Goal: Task Accomplishment & Management: Manage account settings

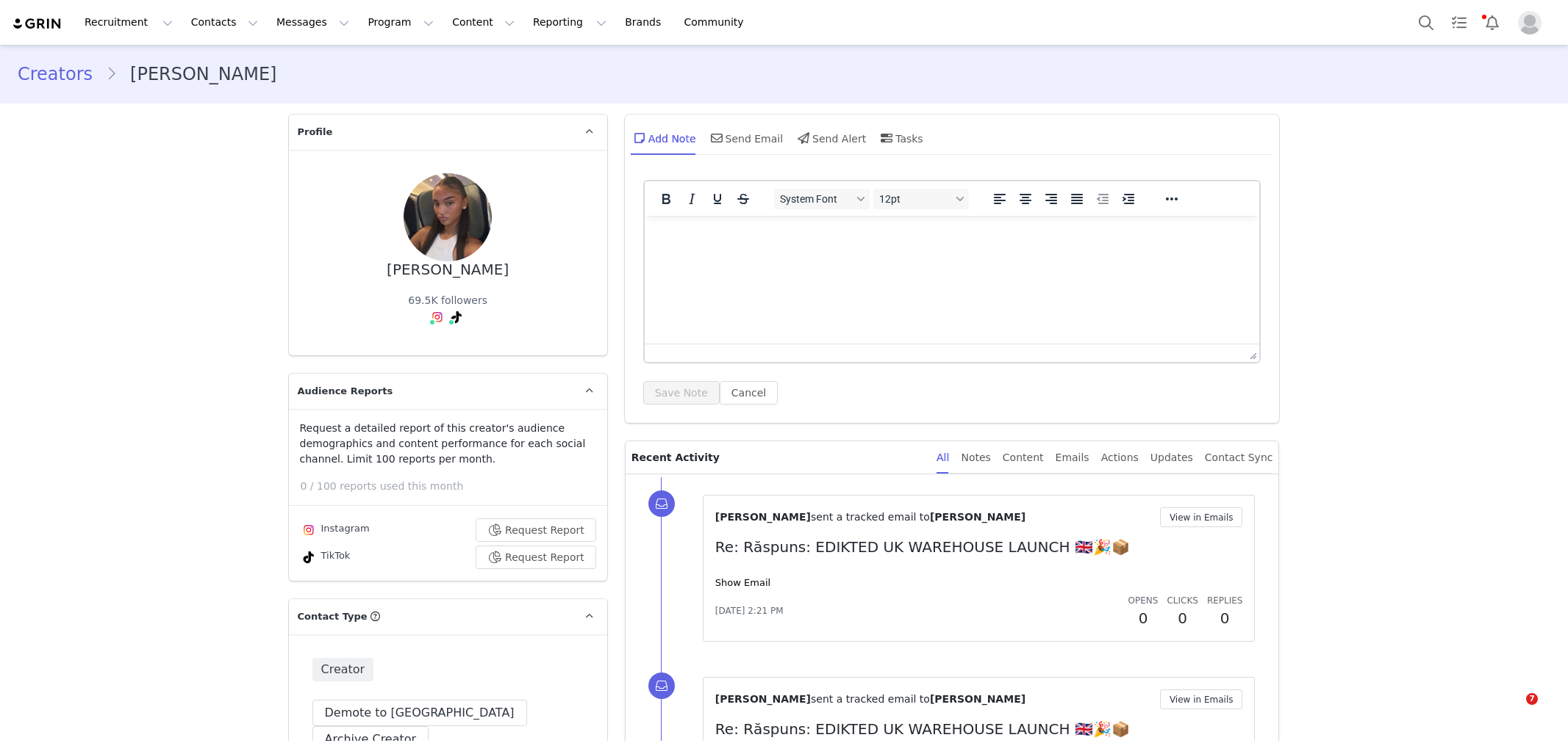
click at [1415, 22] on button "Search" at bounding box center [1425, 22] width 32 height 33
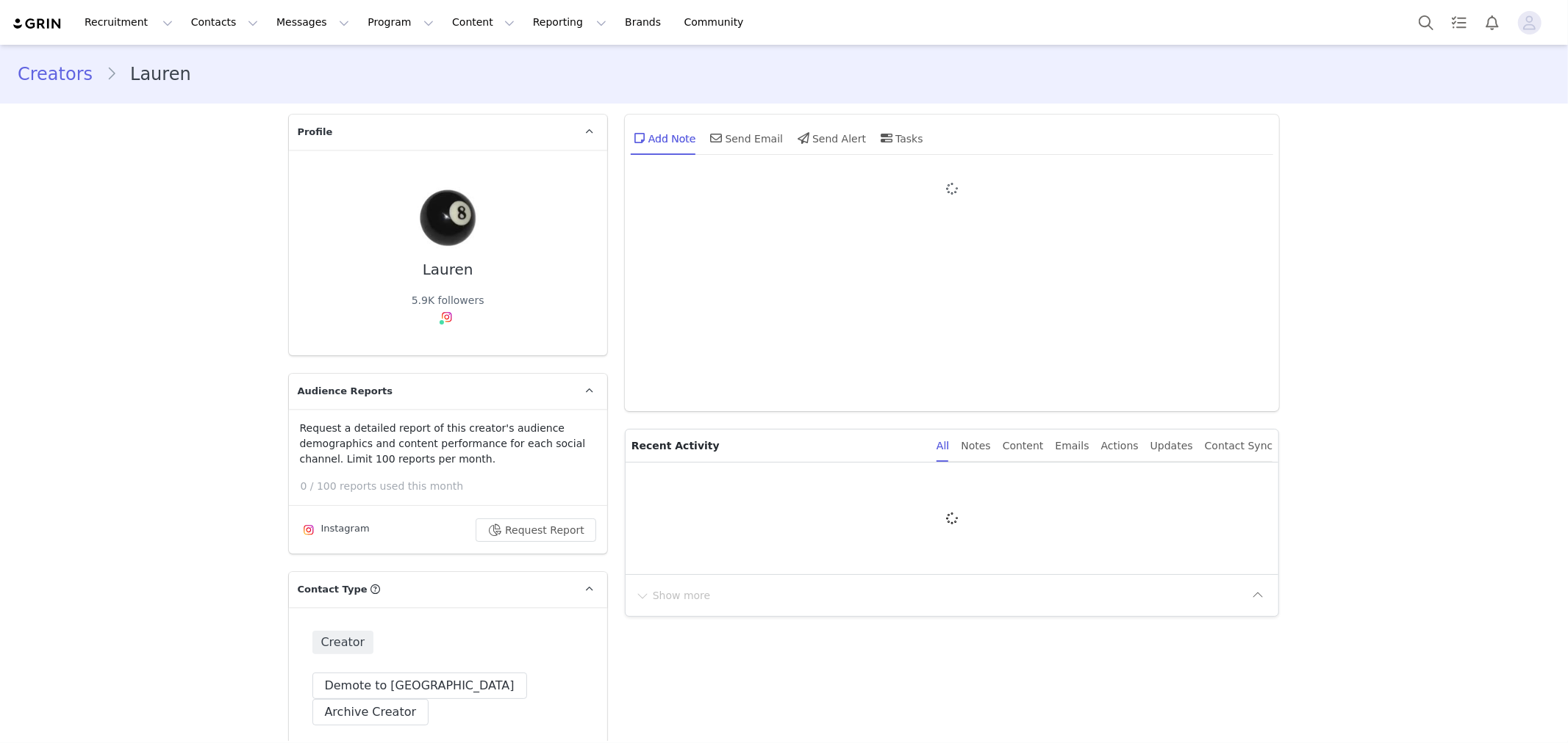
type input "+1 ([GEOGRAPHIC_DATA])"
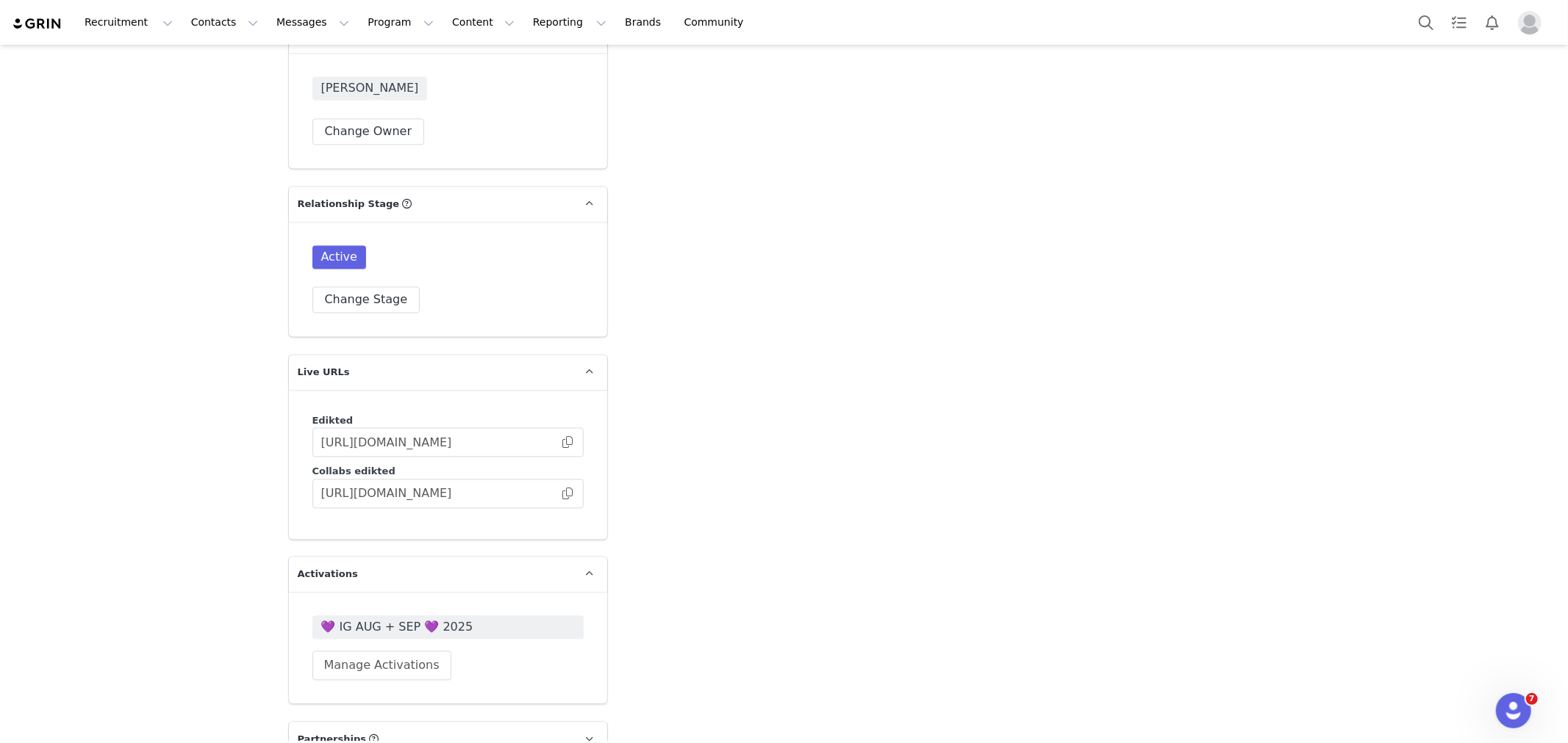
scroll to position [2775, 0]
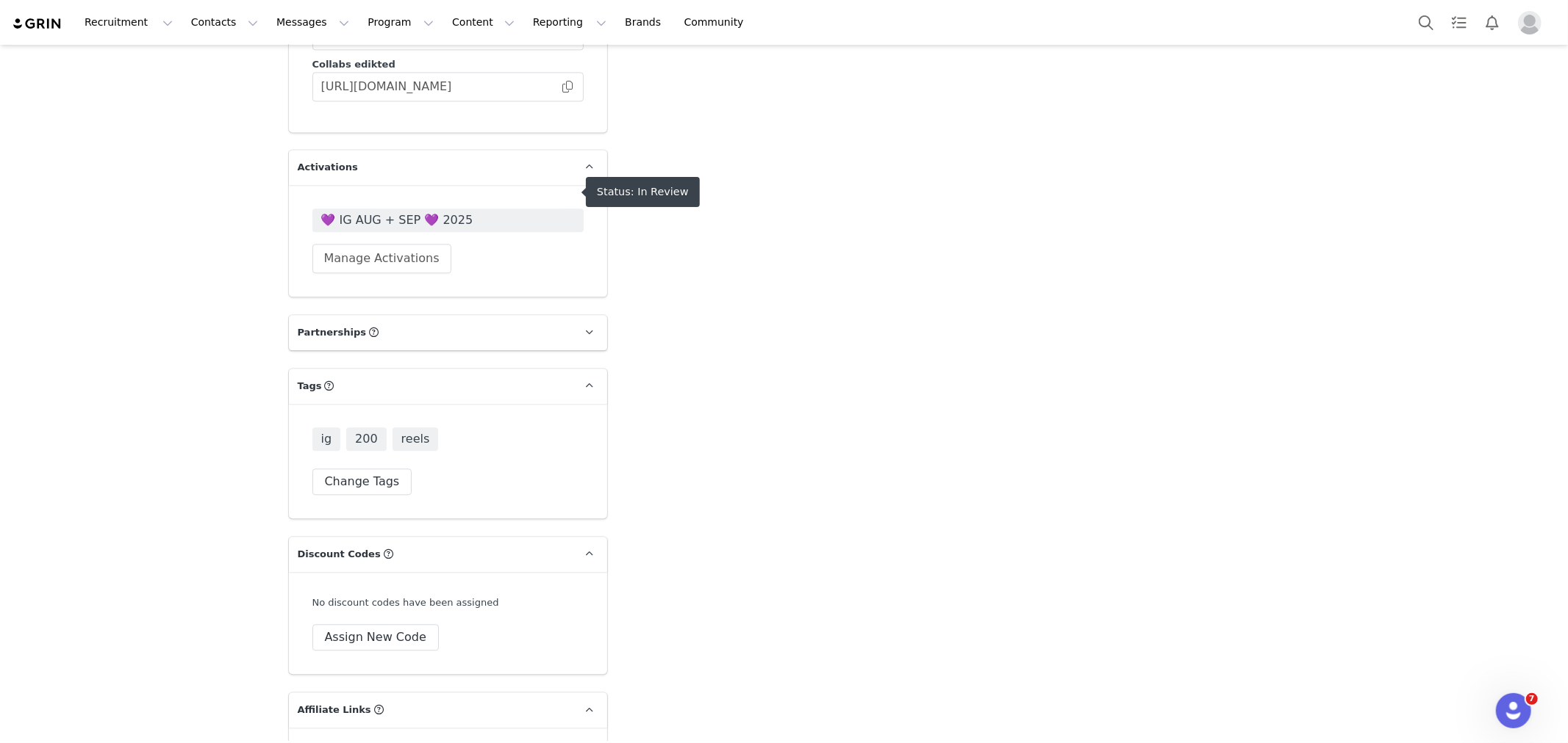
click at [515, 212] on span "💜 IG AUG + SEP 💜 2025" at bounding box center [448, 221] width 254 height 18
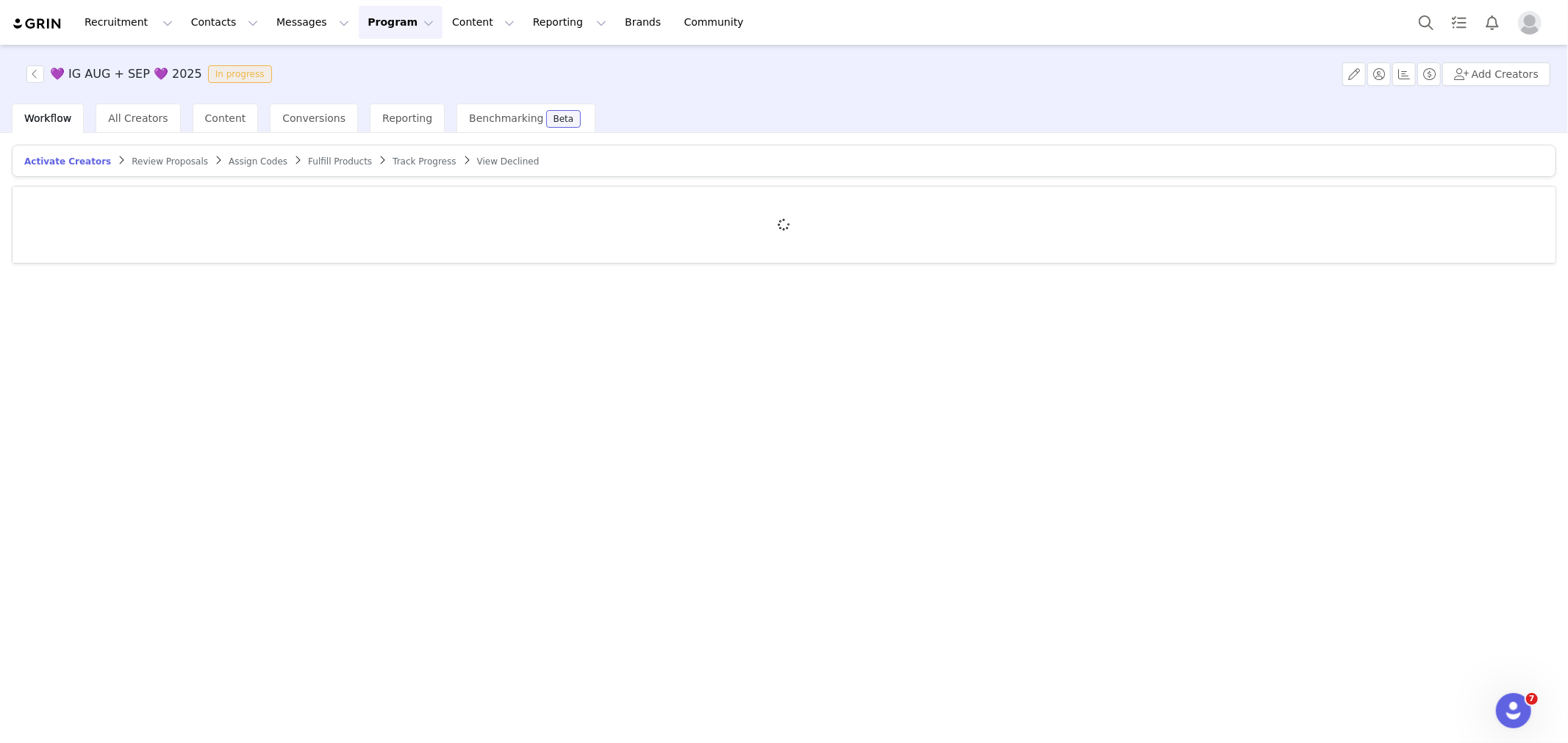
click at [159, 158] on span "Review Proposals" at bounding box center [170, 161] width 76 height 11
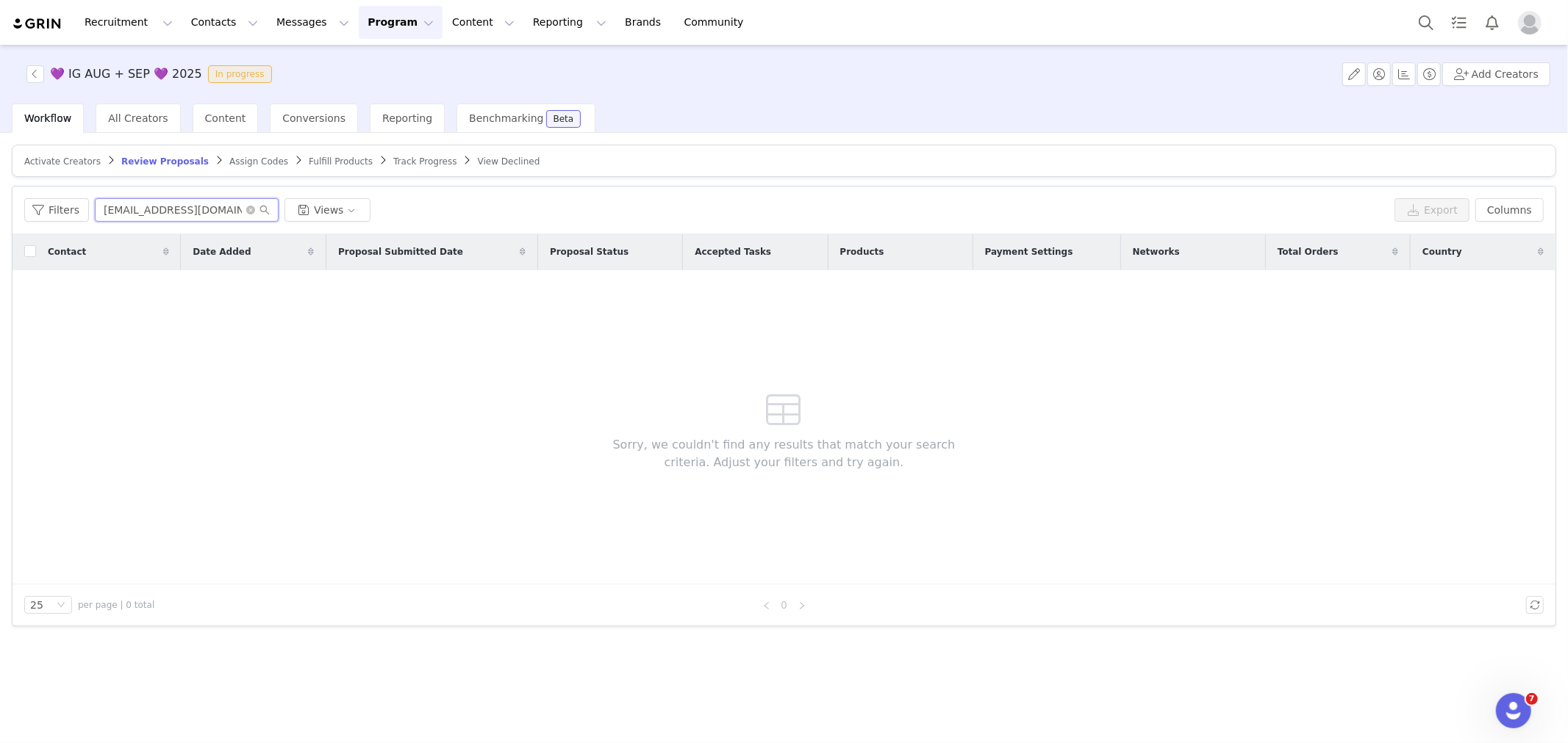
drag, startPoint x: 162, startPoint y: 214, endPoint x: 156, endPoint y: 219, distance: 7.8
click at [156, 219] on input "mariarrostapia@gmail.com" at bounding box center [187, 210] width 184 height 23
paste input "lolomusic072.0"
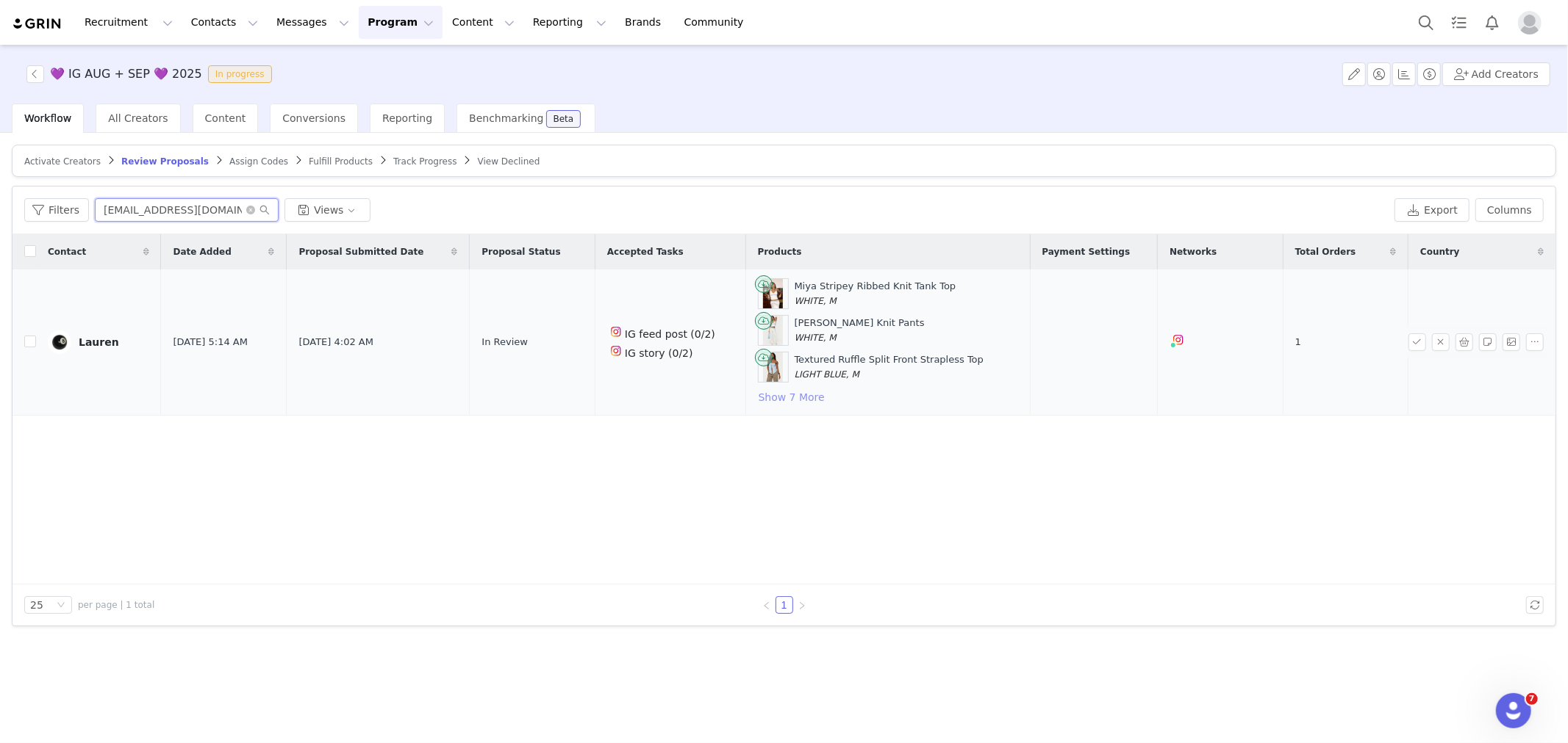
type input "lolomusic072.0@gmail.com"
drag, startPoint x: 820, startPoint y: 391, endPoint x: 826, endPoint y: 385, distance: 8.5
click at [821, 391] on button "Show 7 More" at bounding box center [791, 397] width 67 height 18
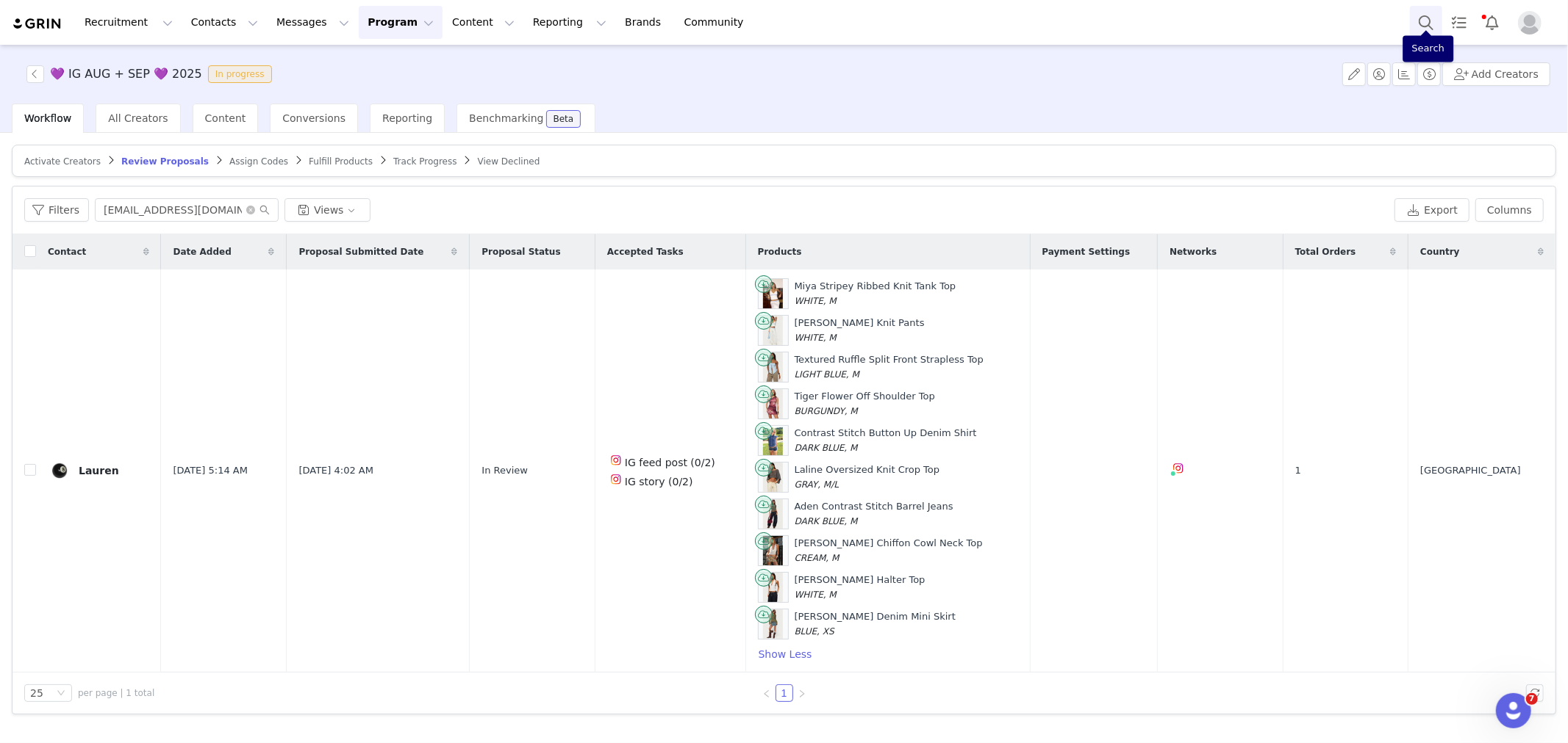
click at [1441, 25] on button "Search" at bounding box center [1425, 22] width 32 height 33
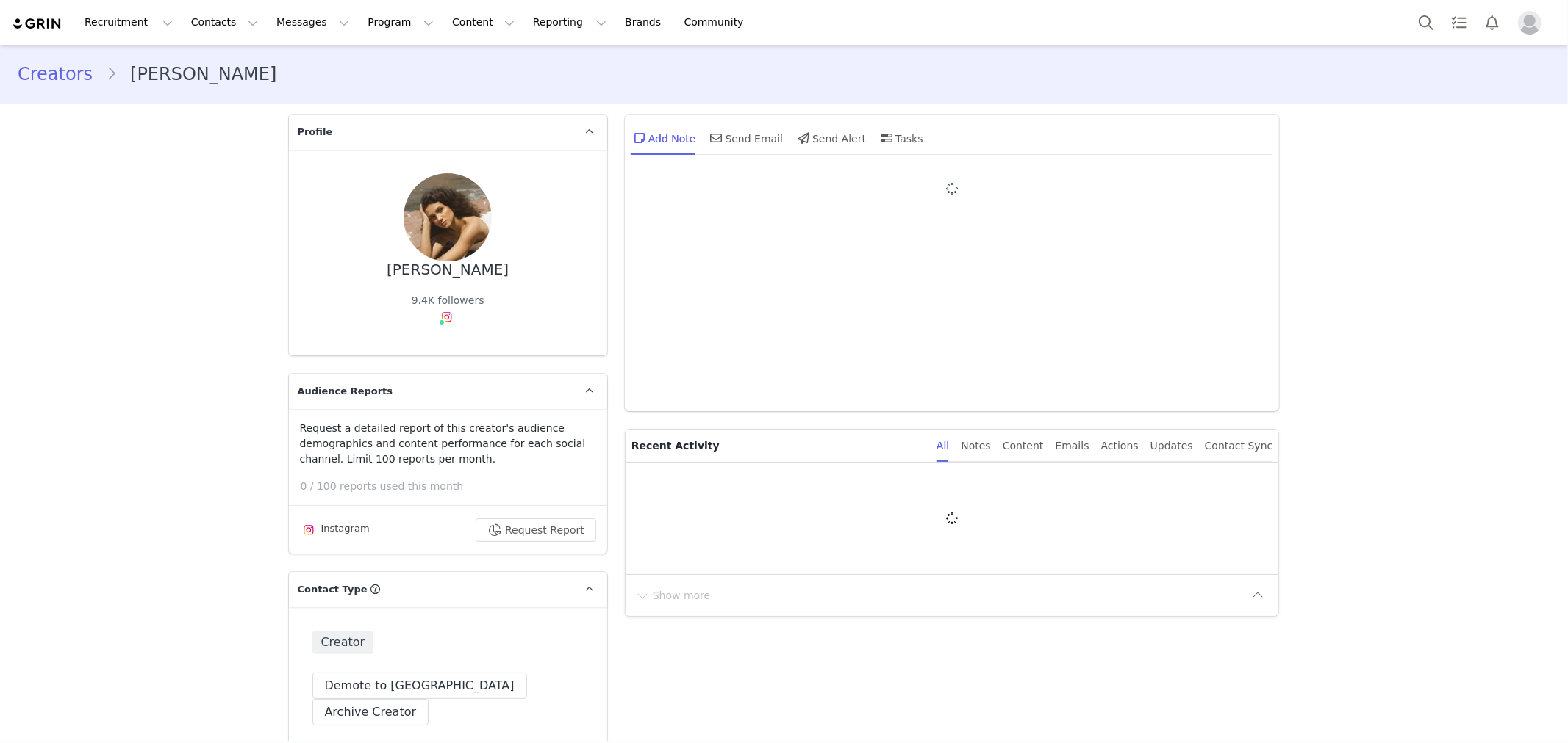
type input "+1 ([GEOGRAPHIC_DATA])"
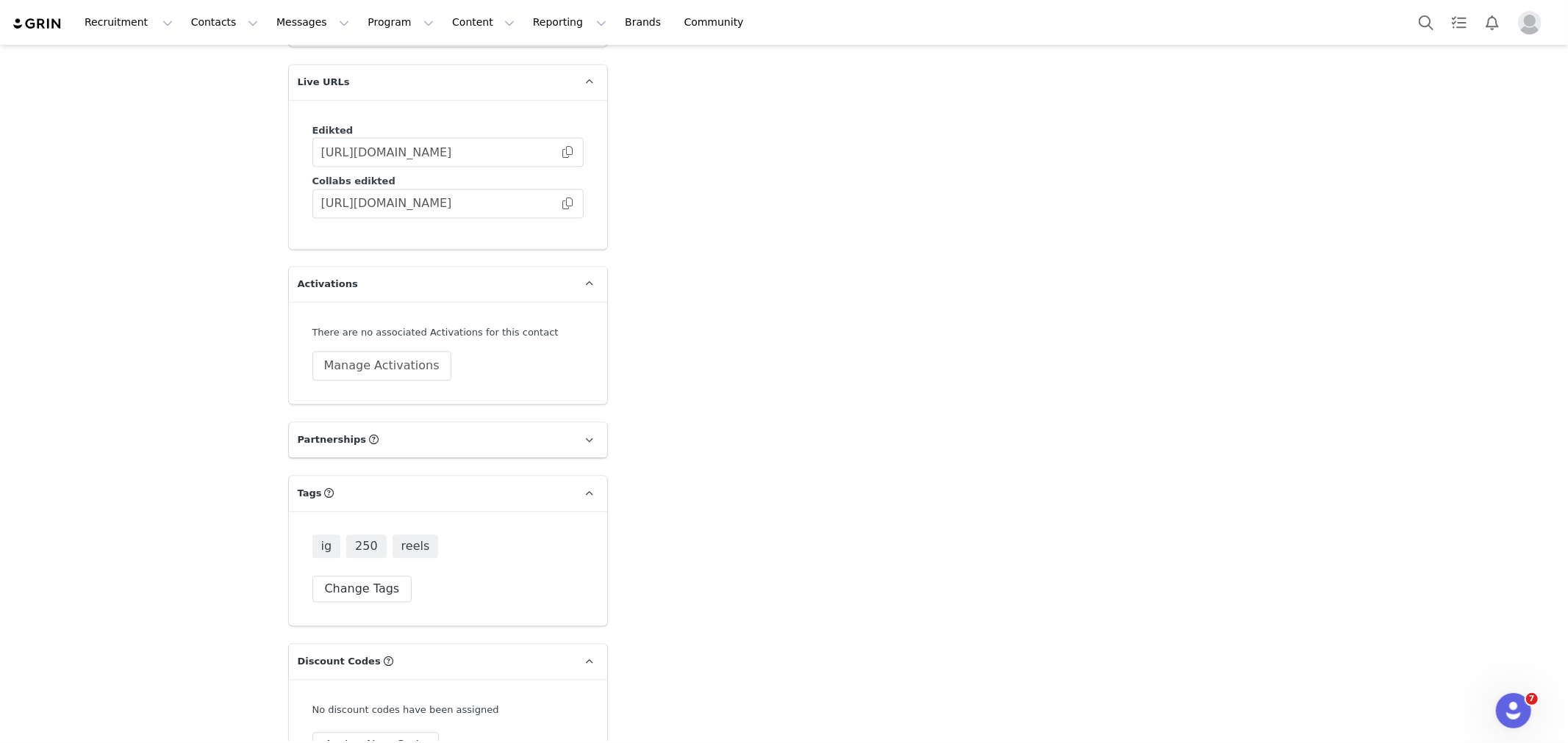
scroll to position [2530, 0]
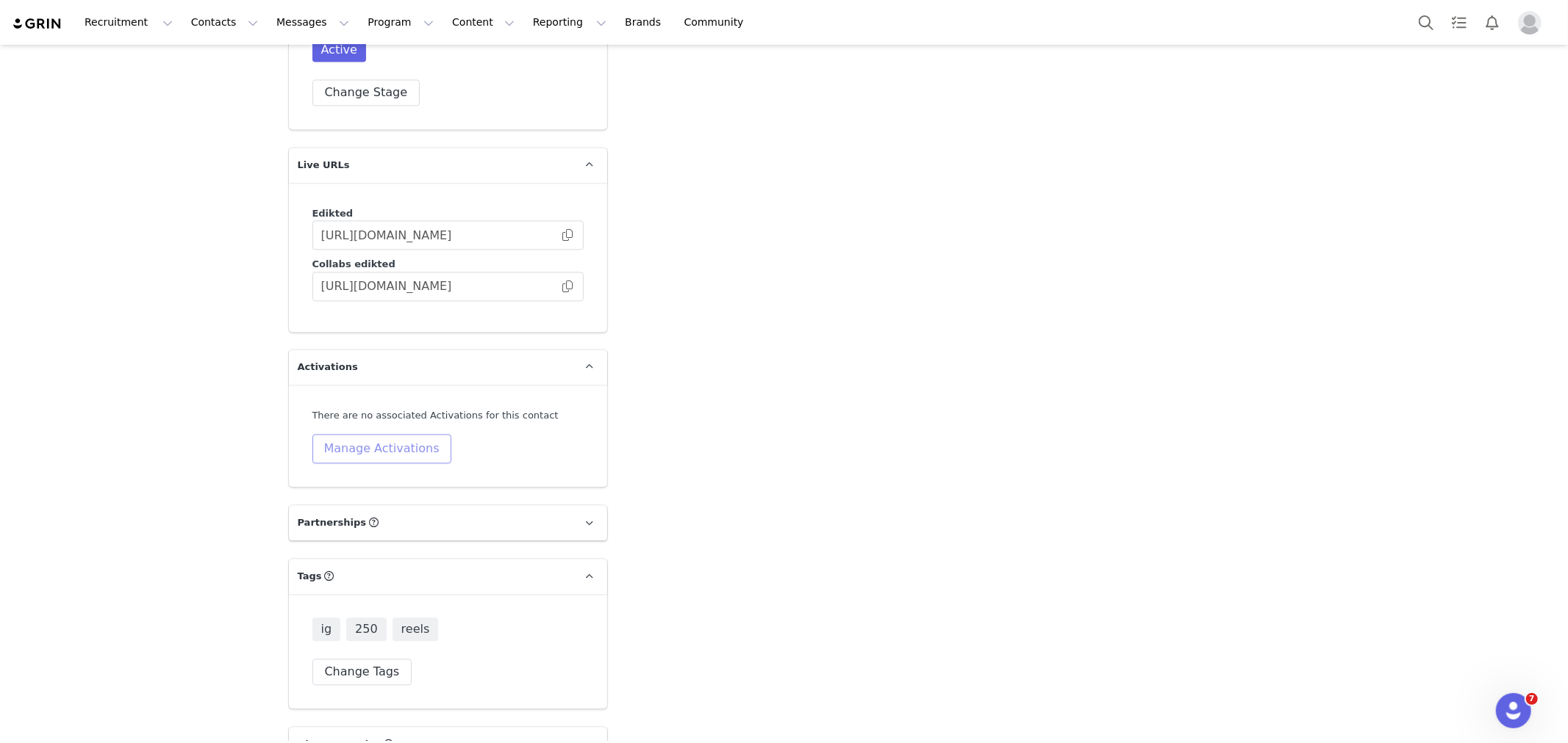
click at [384, 434] on button "Manage Activations" at bounding box center [382, 449] width 139 height 29
click at [355, 492] on div "Activations Manage Select Activation Cancel Apply" at bounding box center [340, 485] width 183 height 93
click at [360, 482] on div "Select Activation" at bounding box center [335, 478] width 144 height 22
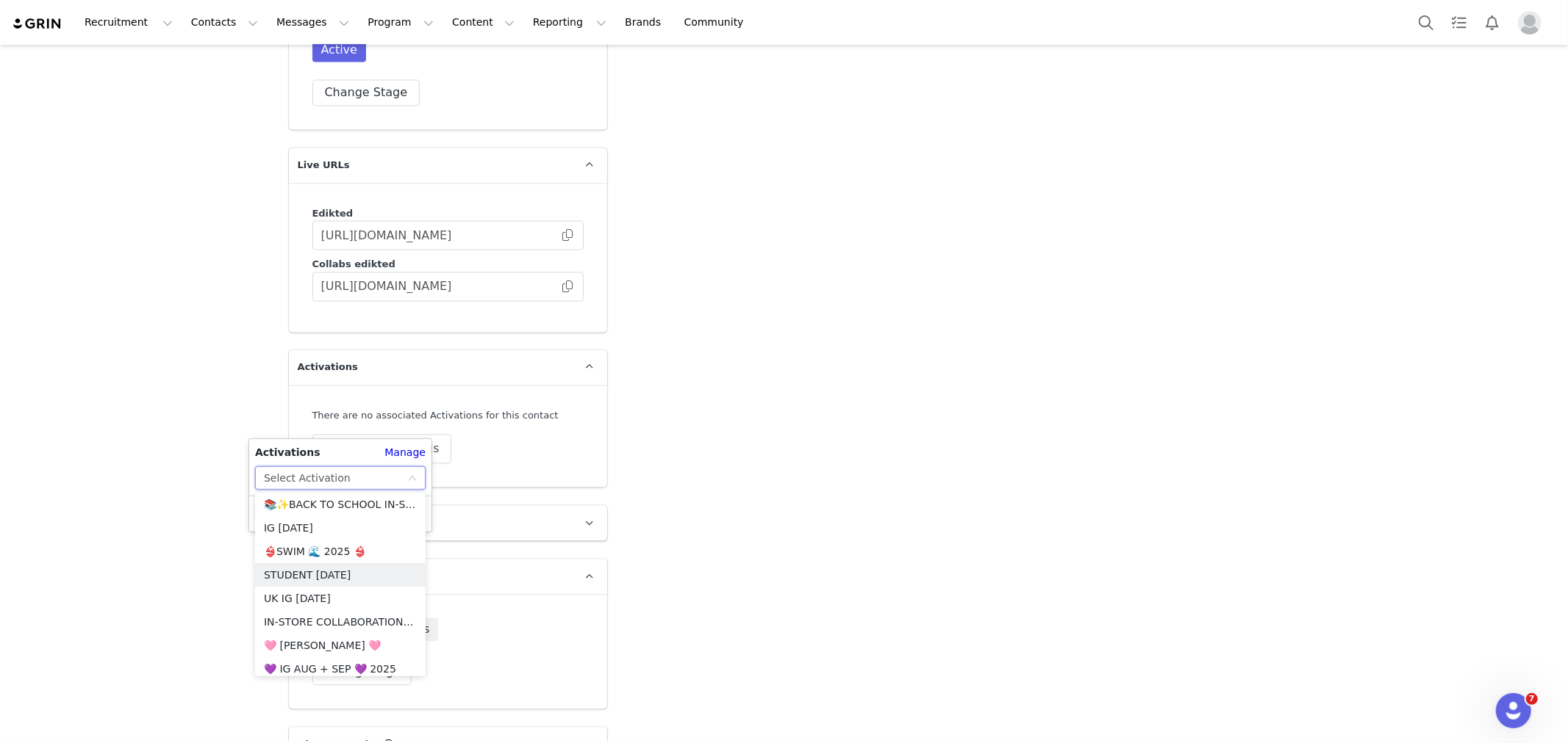
scroll to position [1142, 0]
click at [318, 578] on li "💜 IG AUG + SEP 💜 2025" at bounding box center [340, 588] width 171 height 23
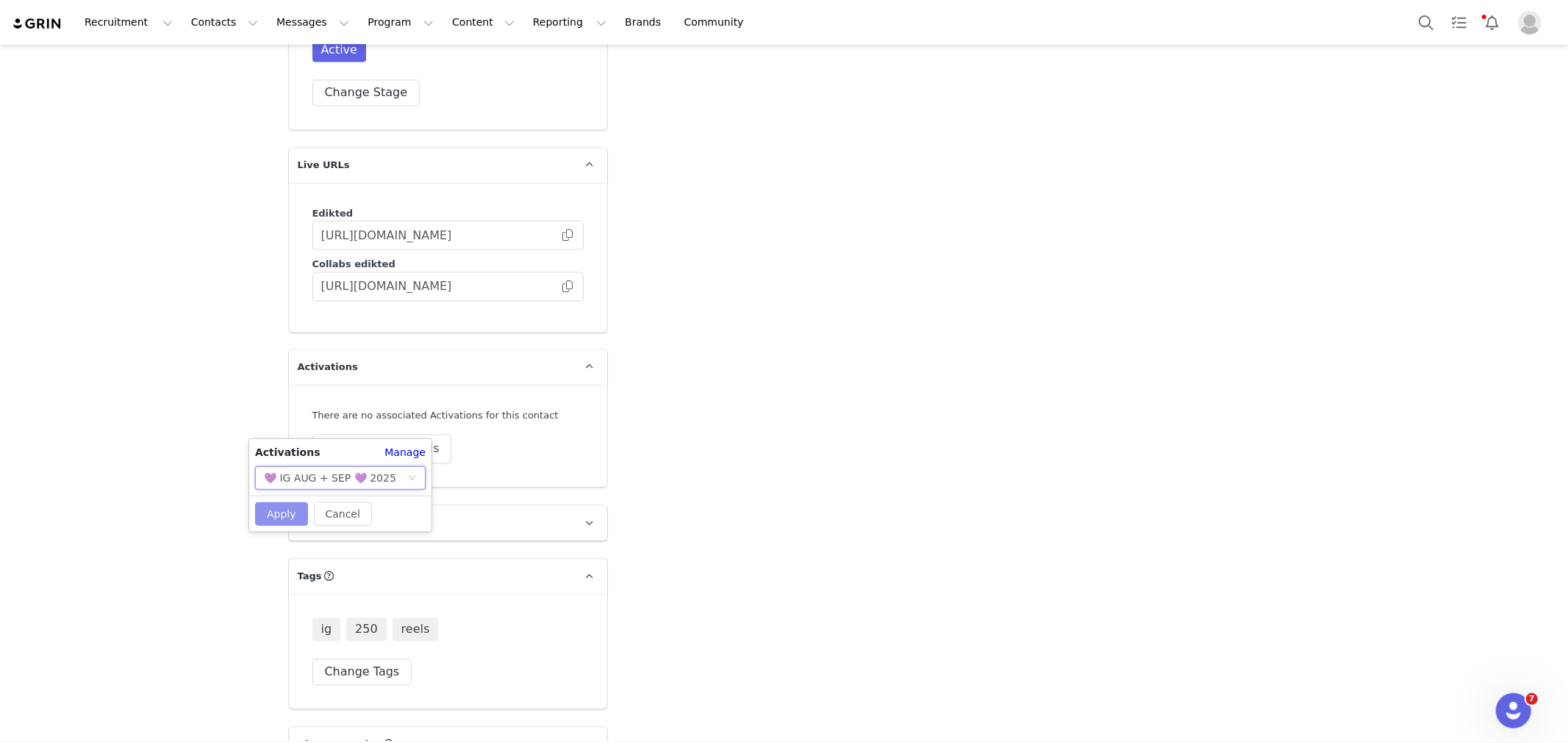
click at [260, 515] on button "Apply" at bounding box center [281, 515] width 53 height 23
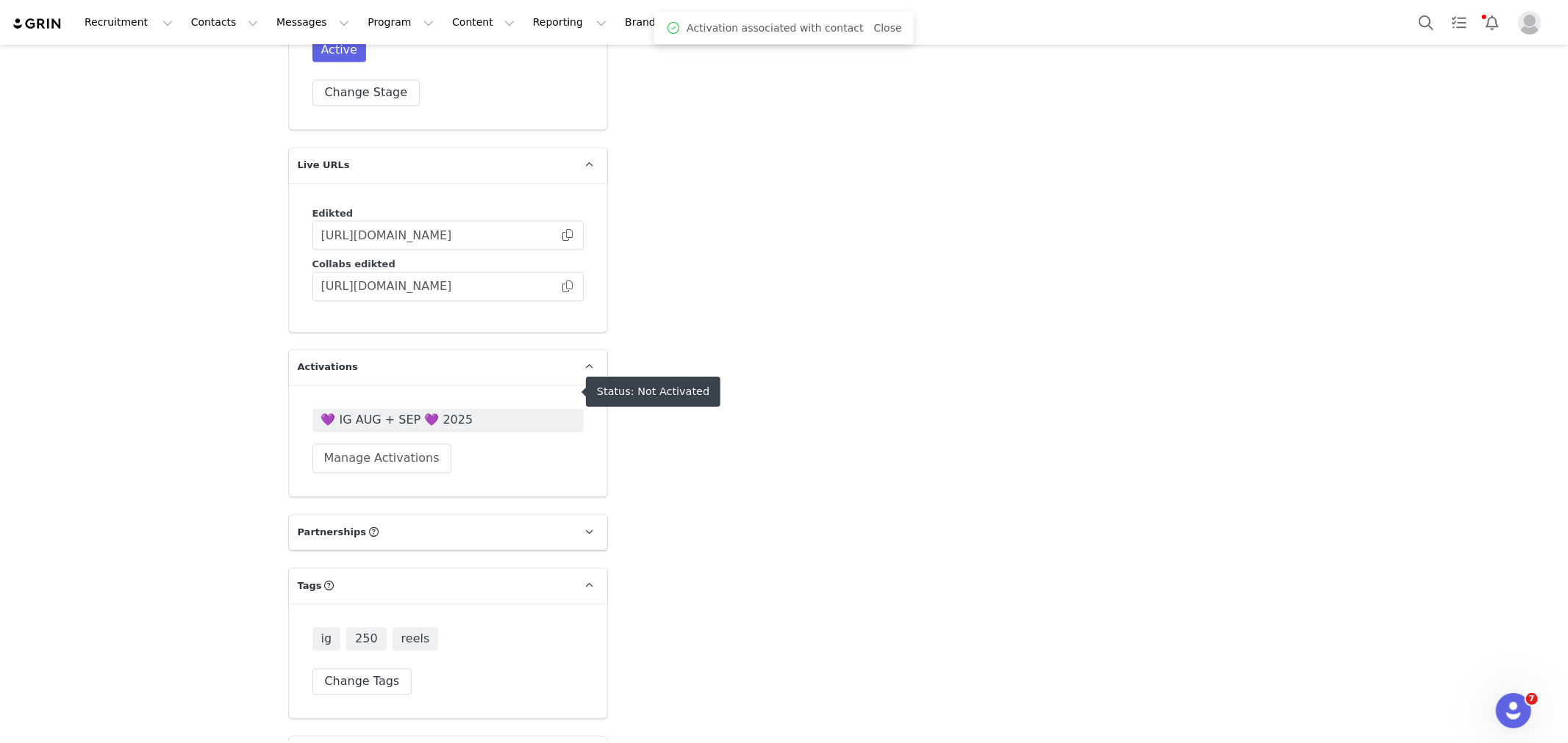
click at [362, 411] on span "💜 IG AUG + SEP 💜 2025" at bounding box center [448, 420] width 254 height 18
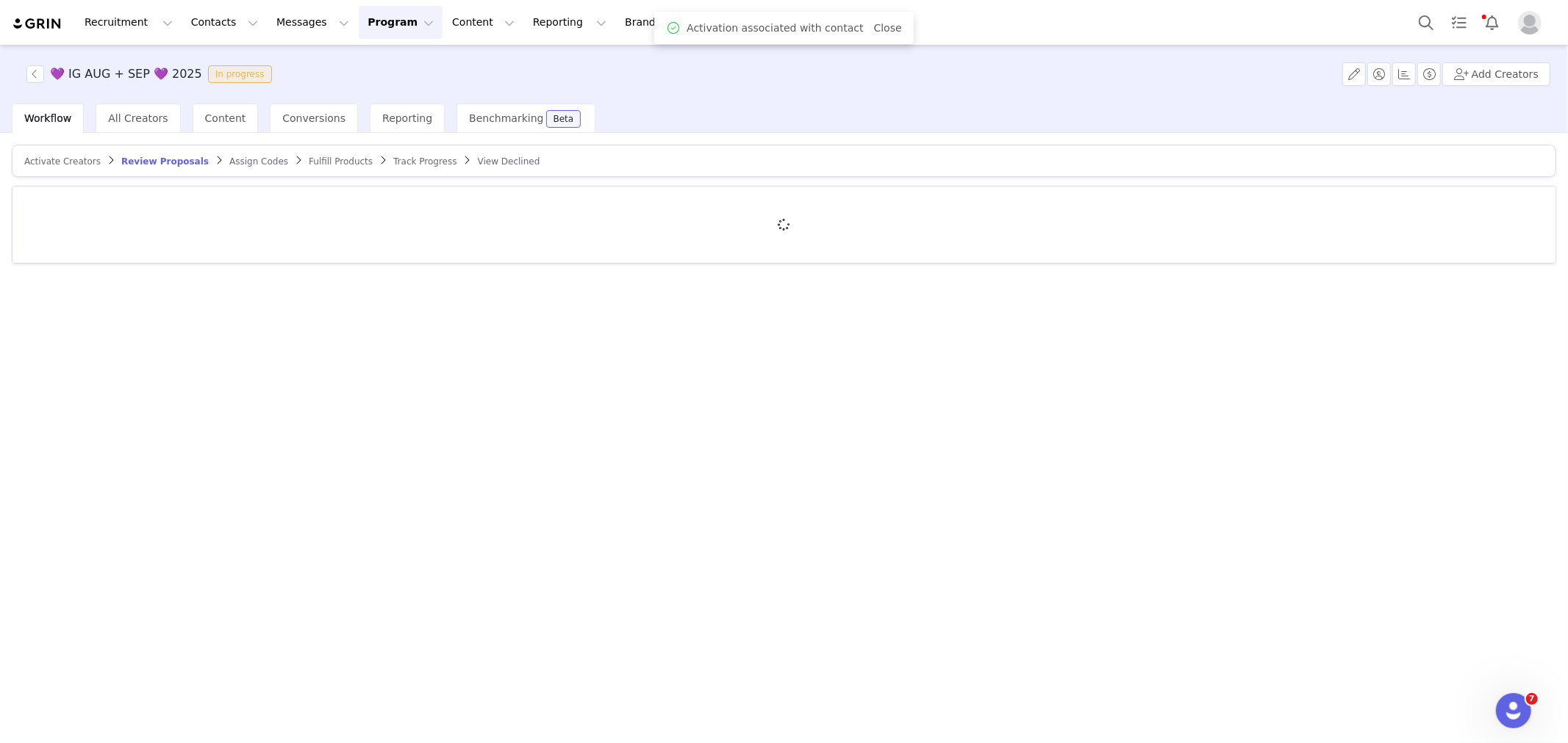
click at [57, 156] on span "Activate Creators" at bounding box center [63, 161] width 76 height 11
click at [85, 212] on div at bounding box center [784, 225] width 1543 height 76
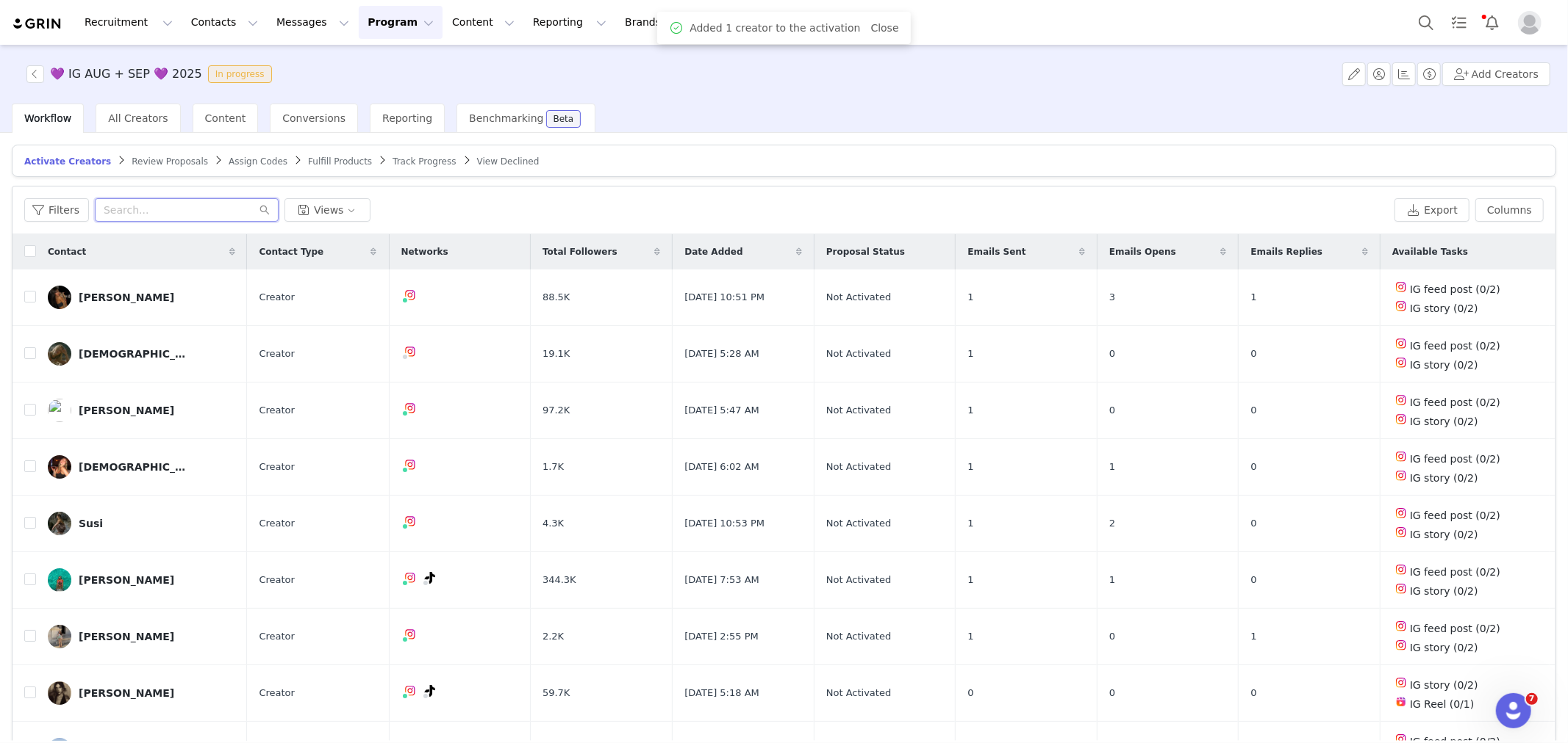
click at [114, 210] on input "text" at bounding box center [187, 210] width 184 height 23
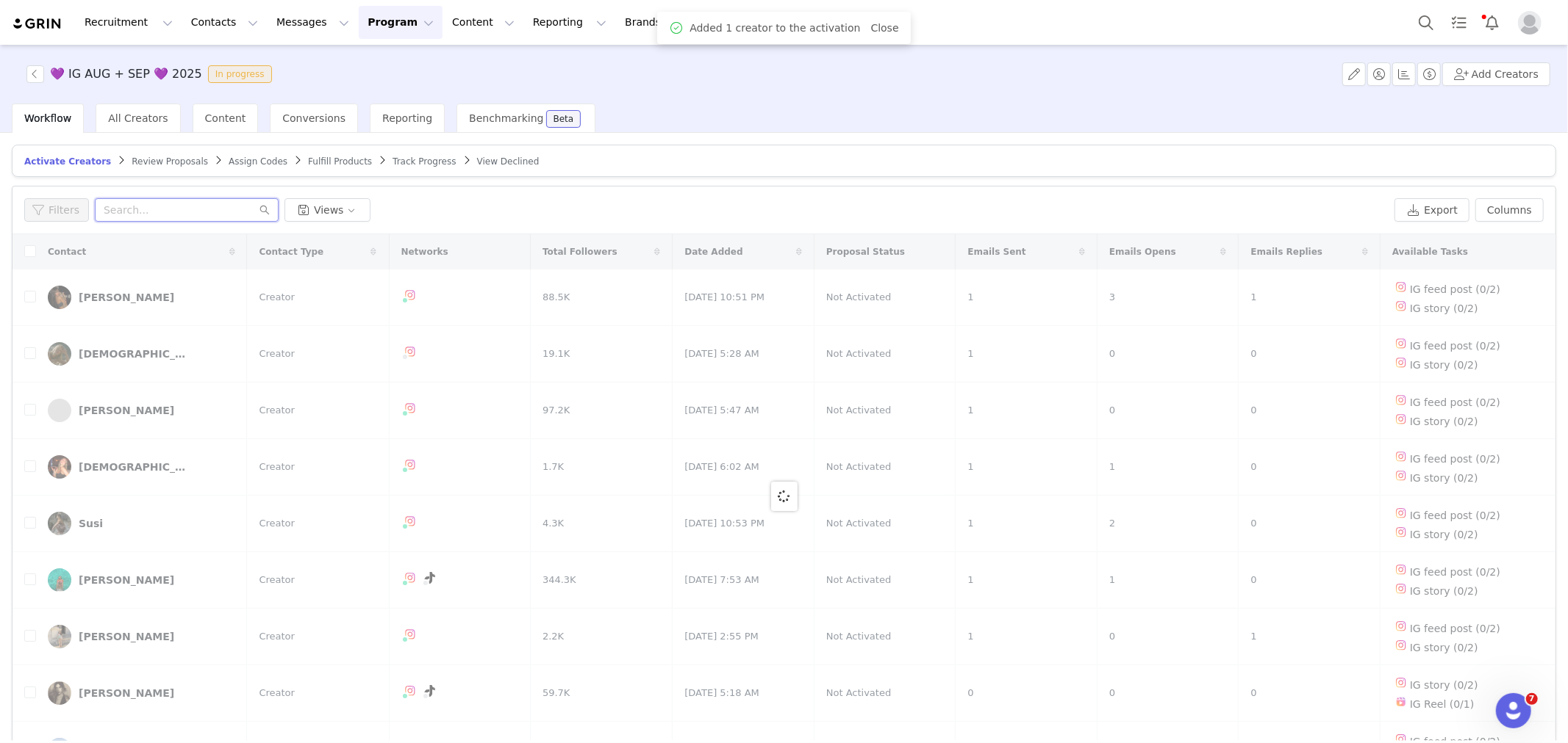
paste input "giselhvilla28@gmail.com"
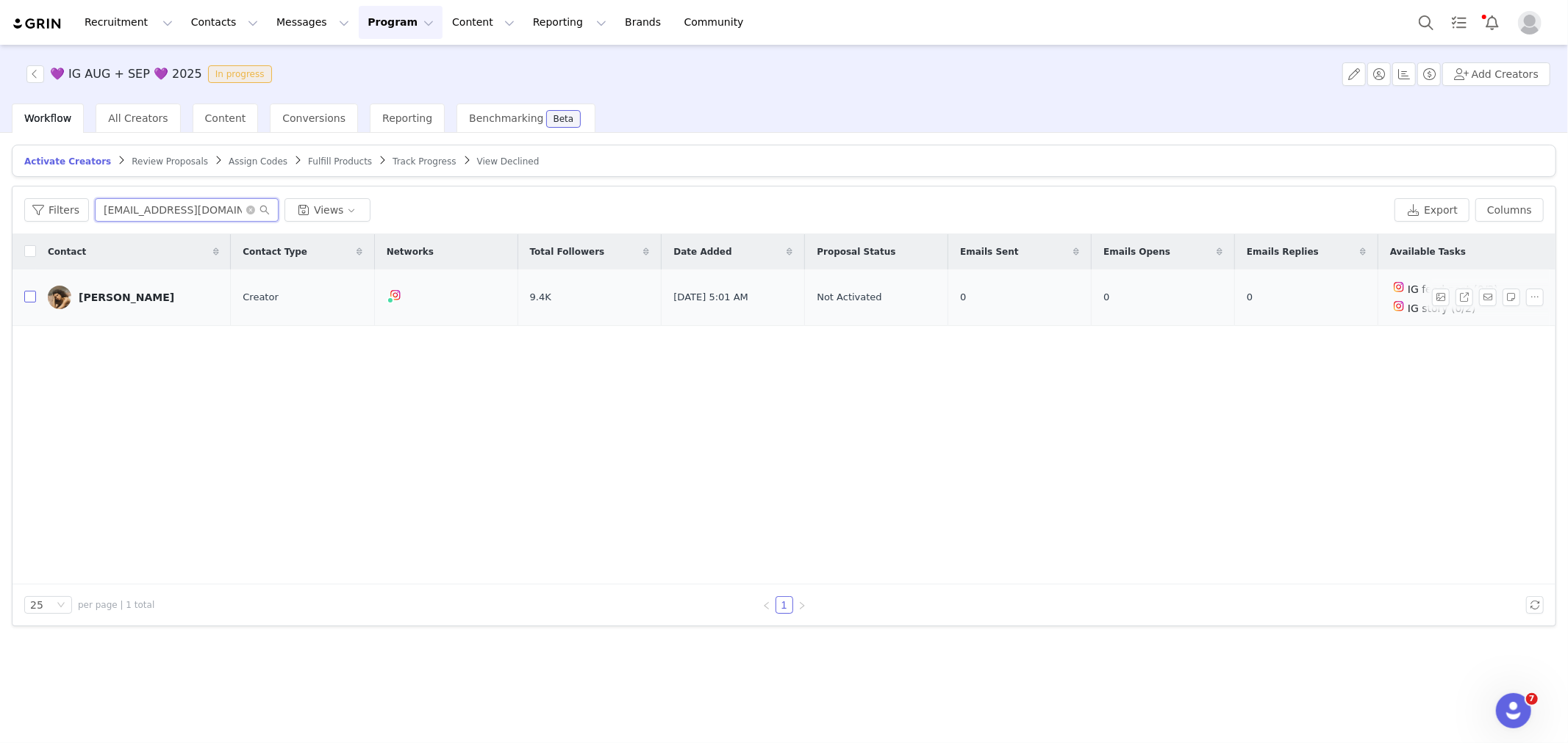
type input "giselhvilla28@gmail.com"
drag, startPoint x: 30, startPoint y: 296, endPoint x: 64, endPoint y: 289, distance: 34.7
click at [30, 296] on input "checkbox" at bounding box center [30, 297] width 12 height 12
checkbox input "true"
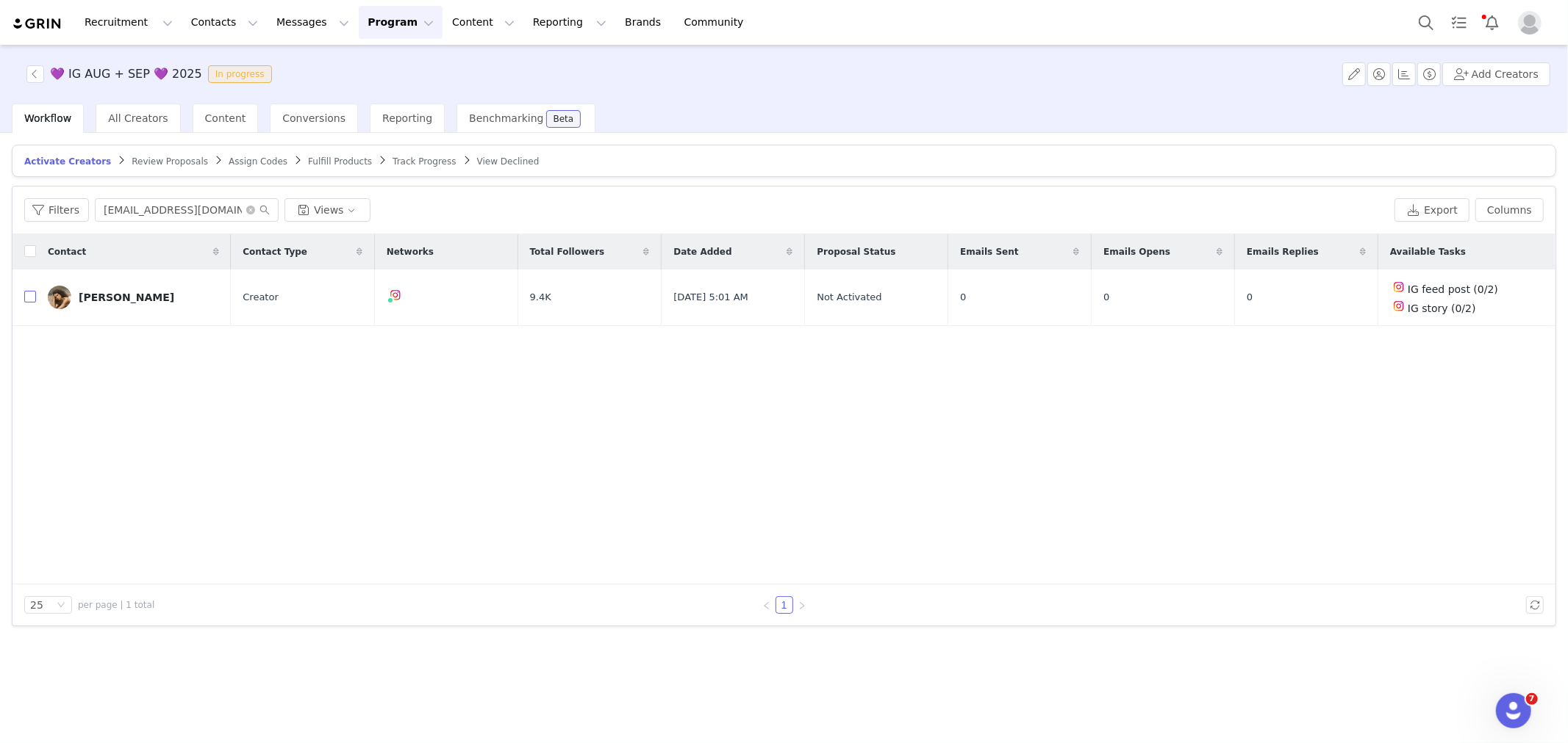
checkbox input "true"
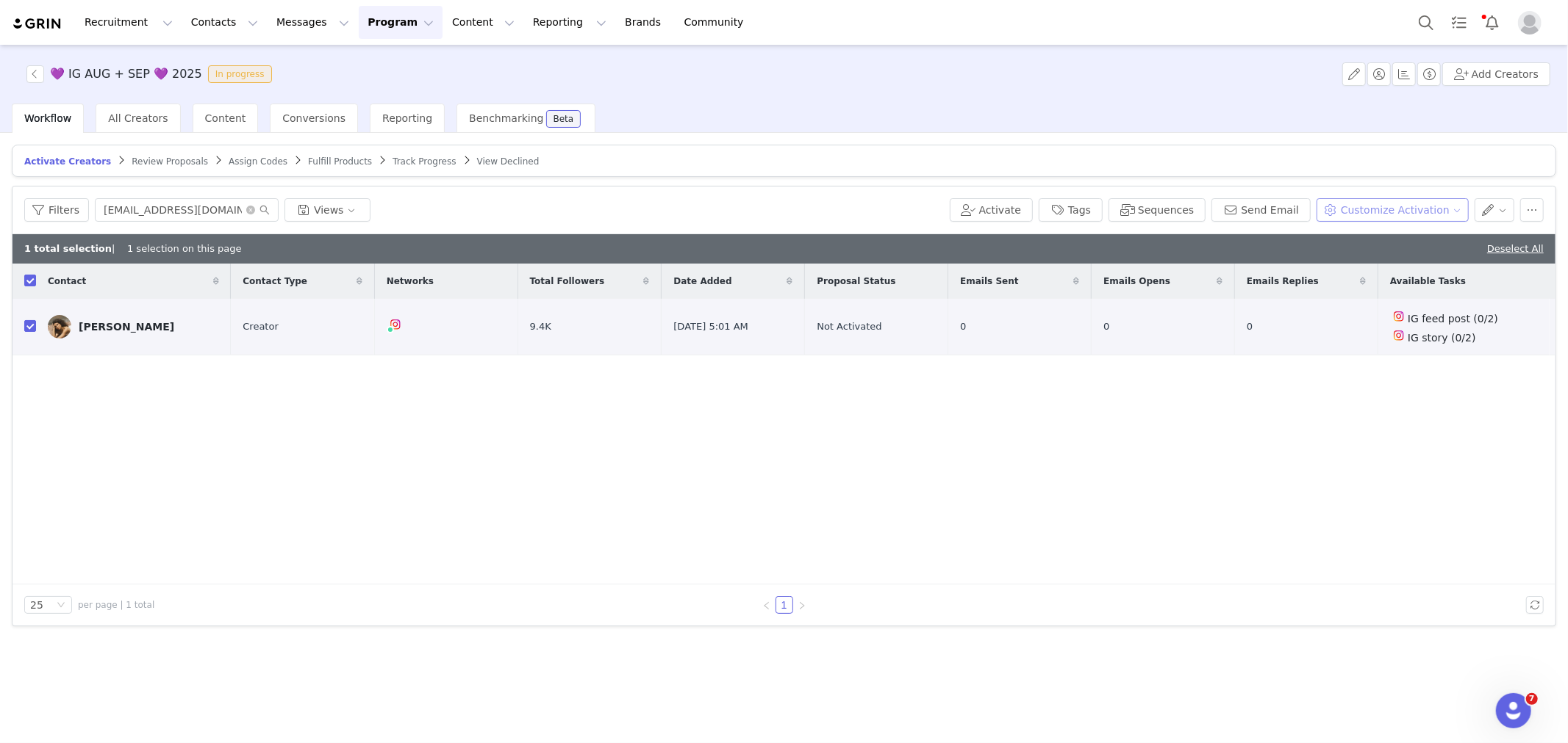
click at [1415, 206] on button "Customize Activation" at bounding box center [1393, 210] width 152 height 23
click at [1412, 236] on span "Edit Product Selection" at bounding box center [1413, 239] width 113 height 17
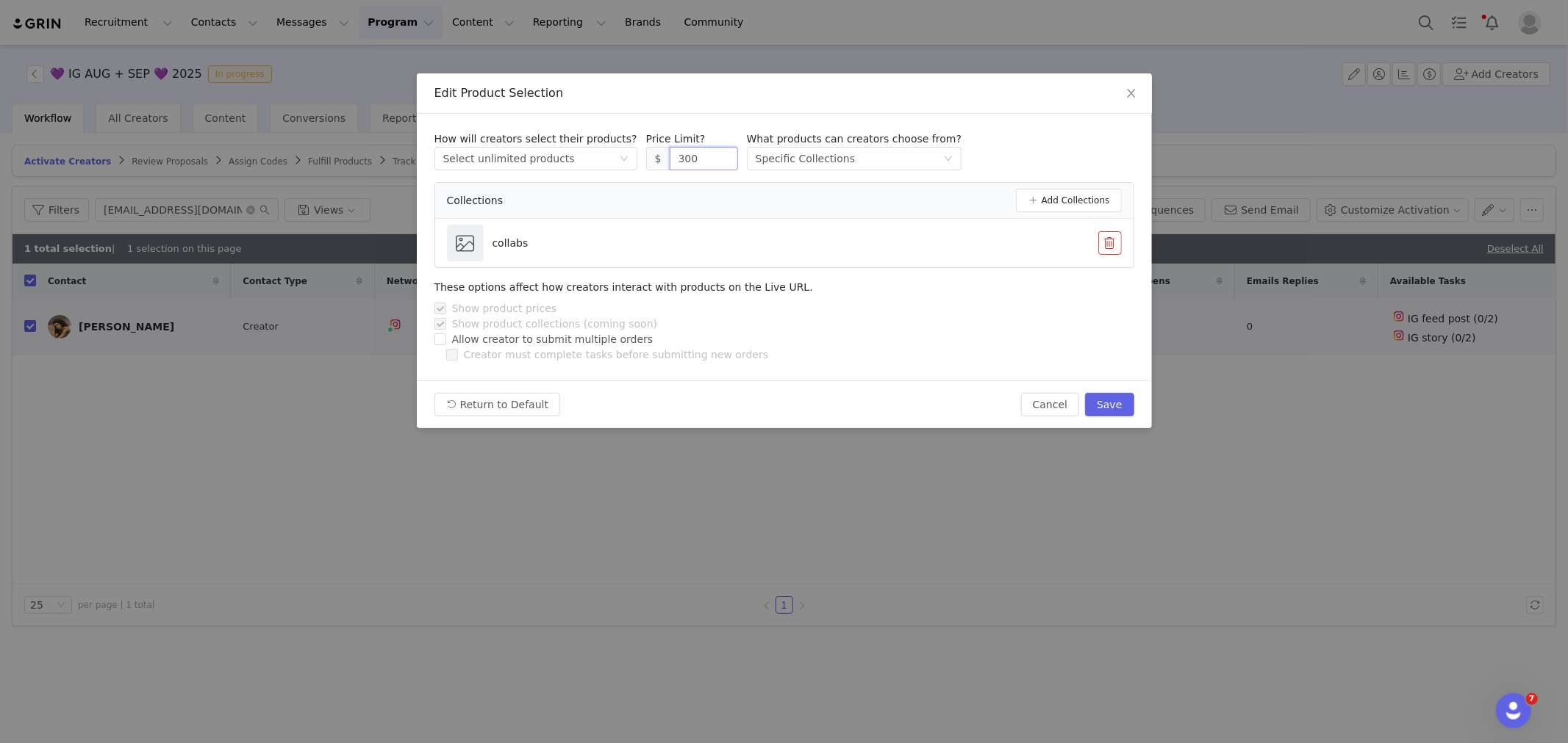
drag, startPoint x: 695, startPoint y: 162, endPoint x: 640, endPoint y: 160, distance: 55.0
click at [646, 160] on span "$ 300" at bounding box center [692, 158] width 92 height 23
click at [1119, 405] on button "Save" at bounding box center [1110, 405] width 49 height 23
type input "300"
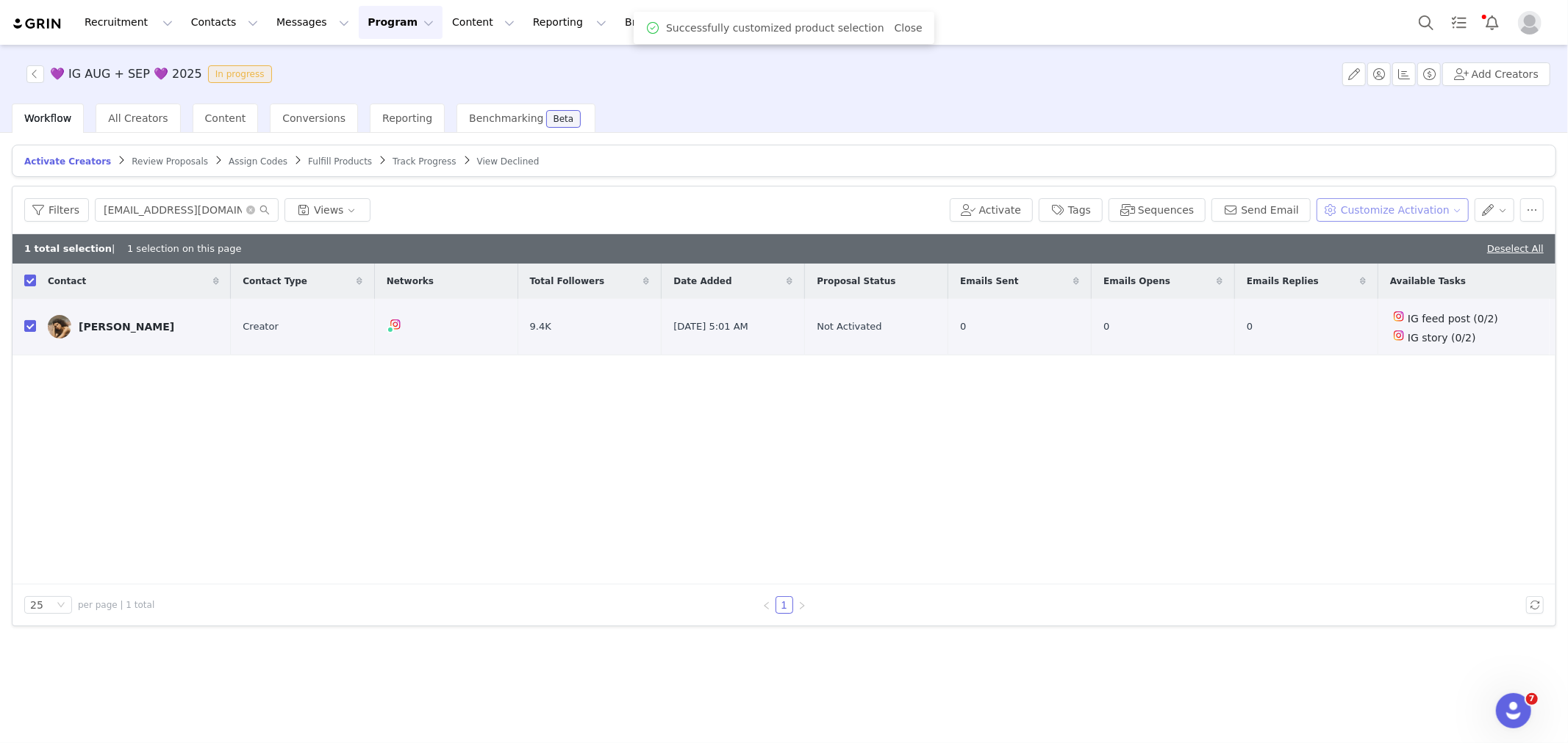
click at [1380, 210] on button "Customize Activation" at bounding box center [1393, 210] width 152 height 23
click at [1392, 263] on span "Edit Available Tasks" at bounding box center [1406, 263] width 101 height 17
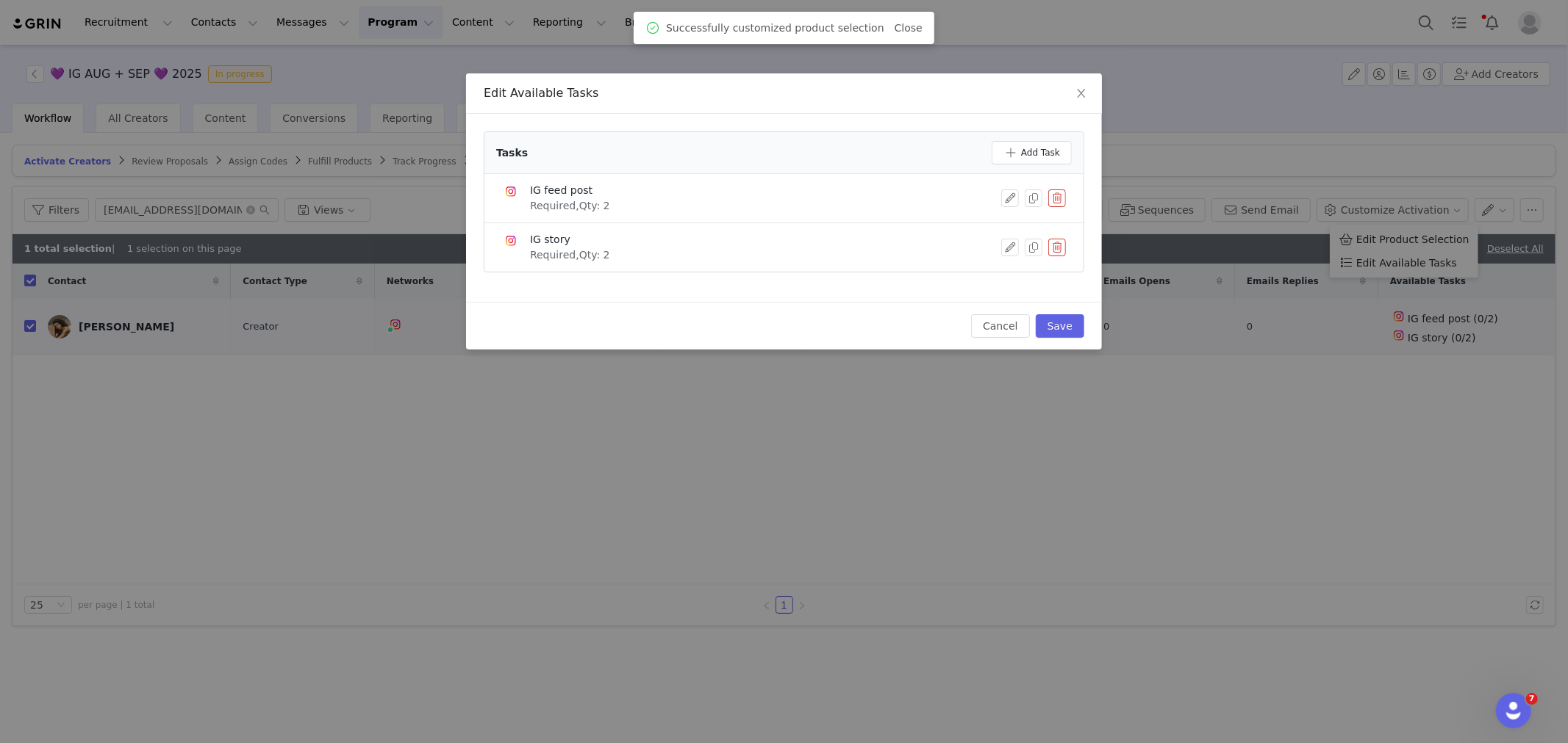
click at [1059, 198] on button "button" at bounding box center [1057, 198] width 18 height 18
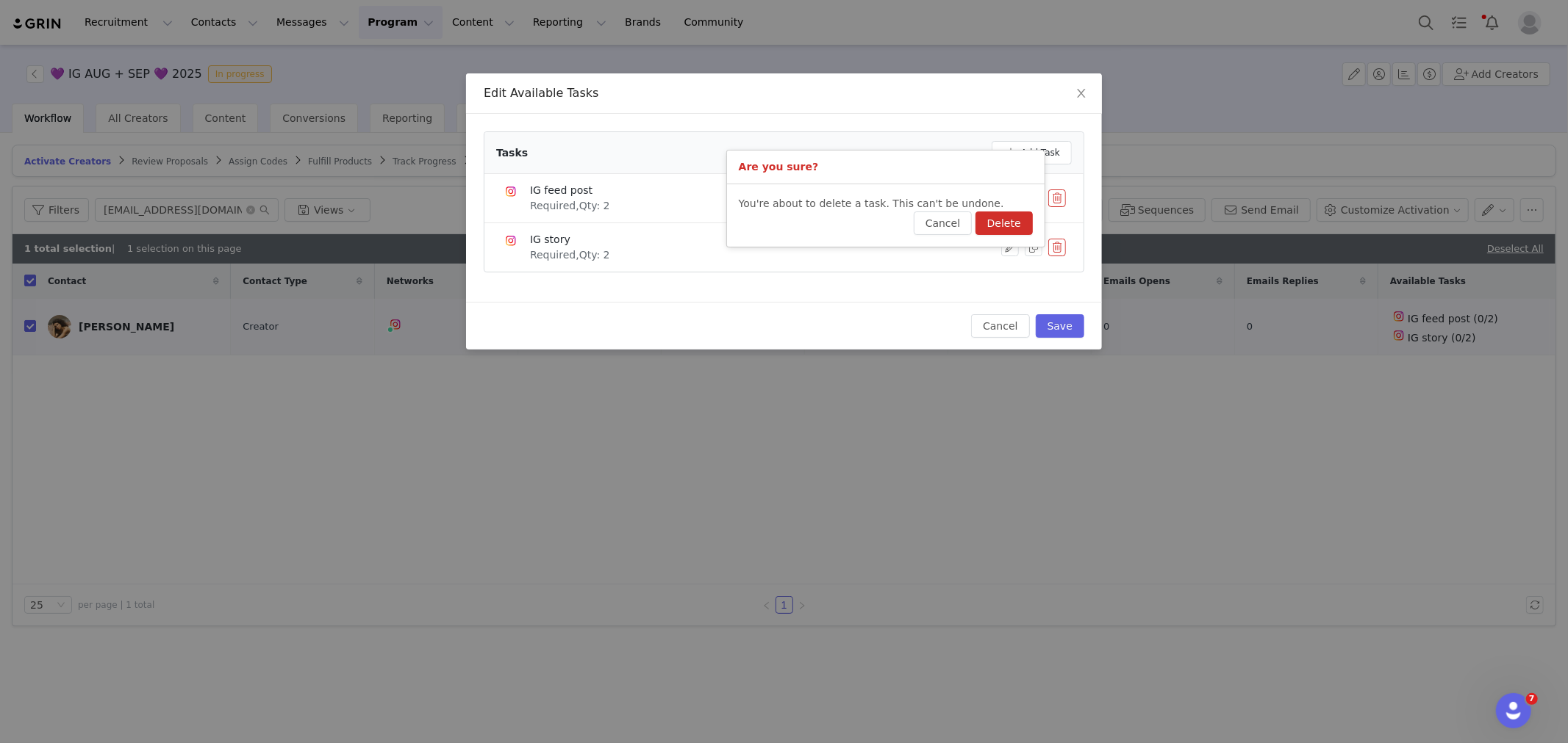
click at [1001, 228] on button "Delete" at bounding box center [1003, 224] width 58 height 23
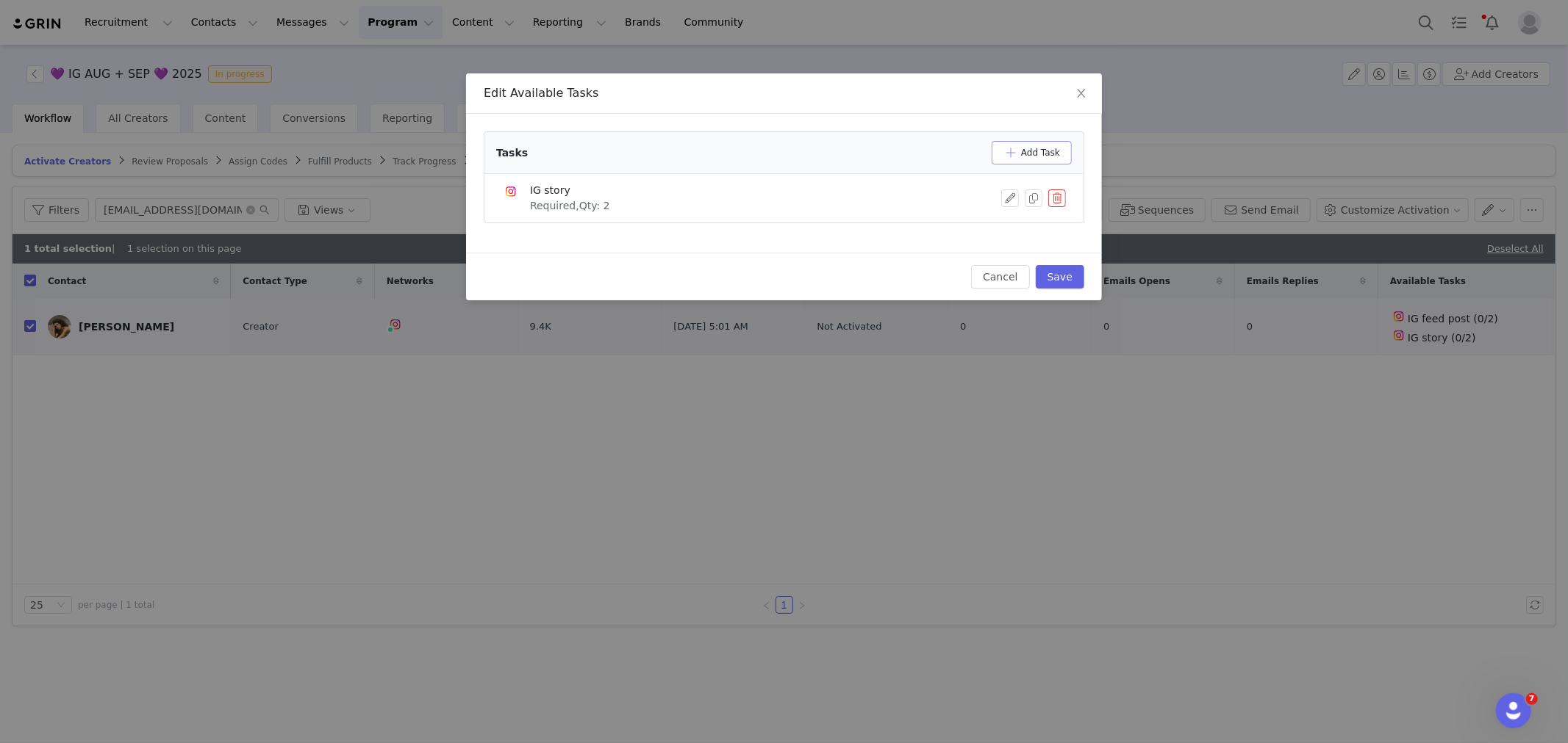
click at [1038, 158] on button "Add Task" at bounding box center [1032, 152] width 80 height 23
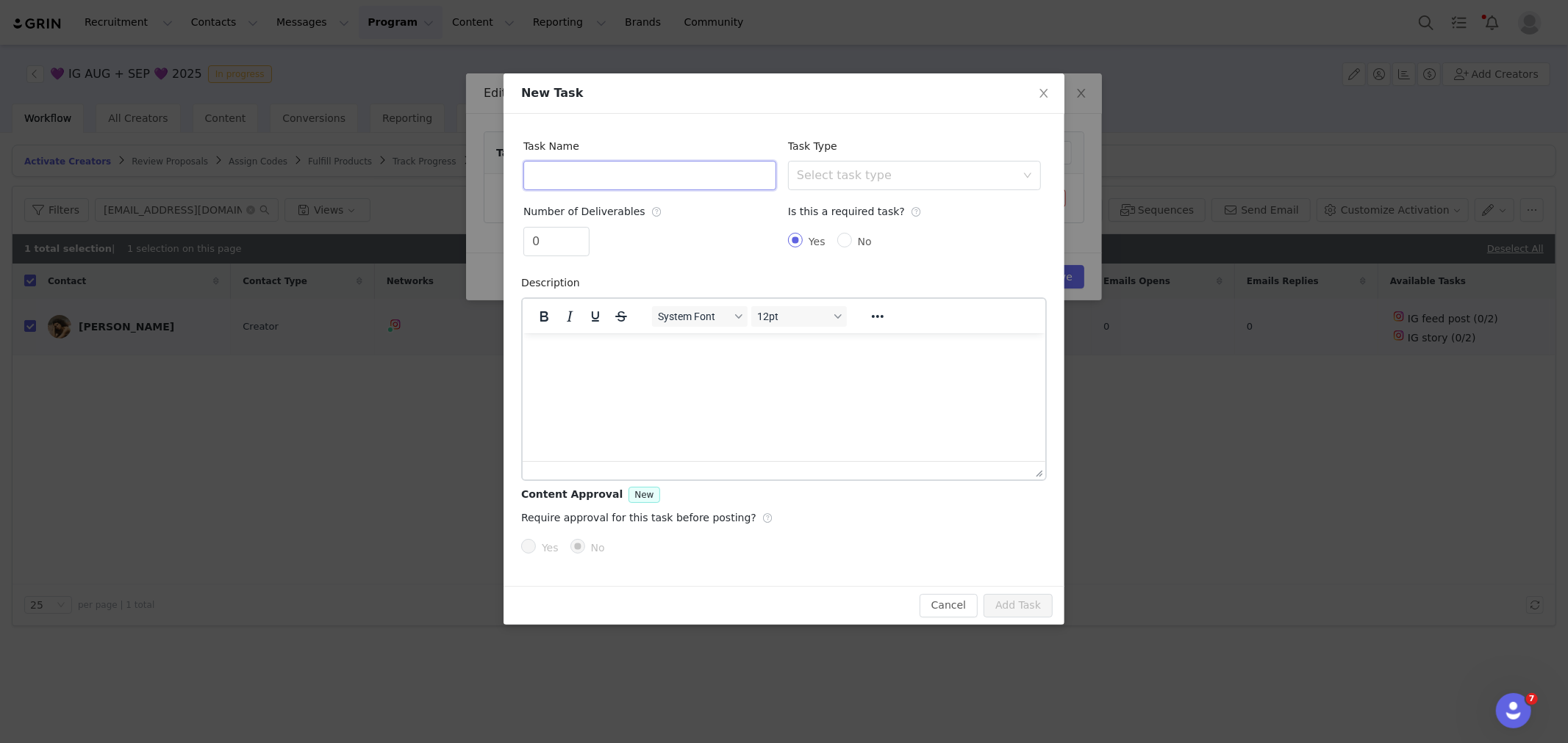
click at [649, 162] on input "text" at bounding box center [650, 176] width 253 height 29
click at [861, 174] on div "Select task type" at bounding box center [907, 175] width 219 height 15
type input "IG Reel"
click at [841, 236] on li "Instagram Reel" at bounding box center [914, 231] width 253 height 23
type input "1"
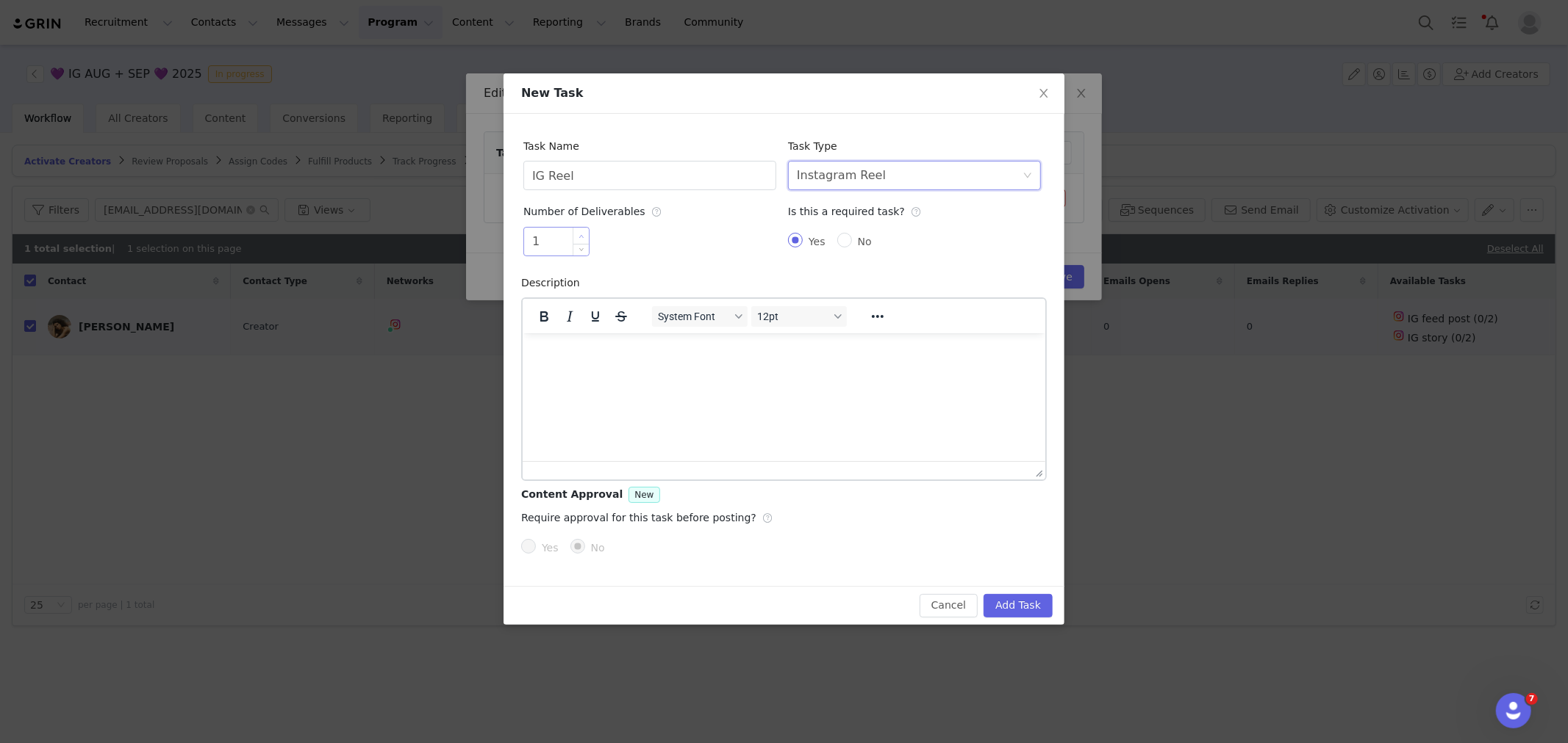
click at [585, 236] on span "Increase Value" at bounding box center [581, 235] width 16 height 17
click at [1022, 606] on button "Add Task" at bounding box center [1018, 606] width 69 height 23
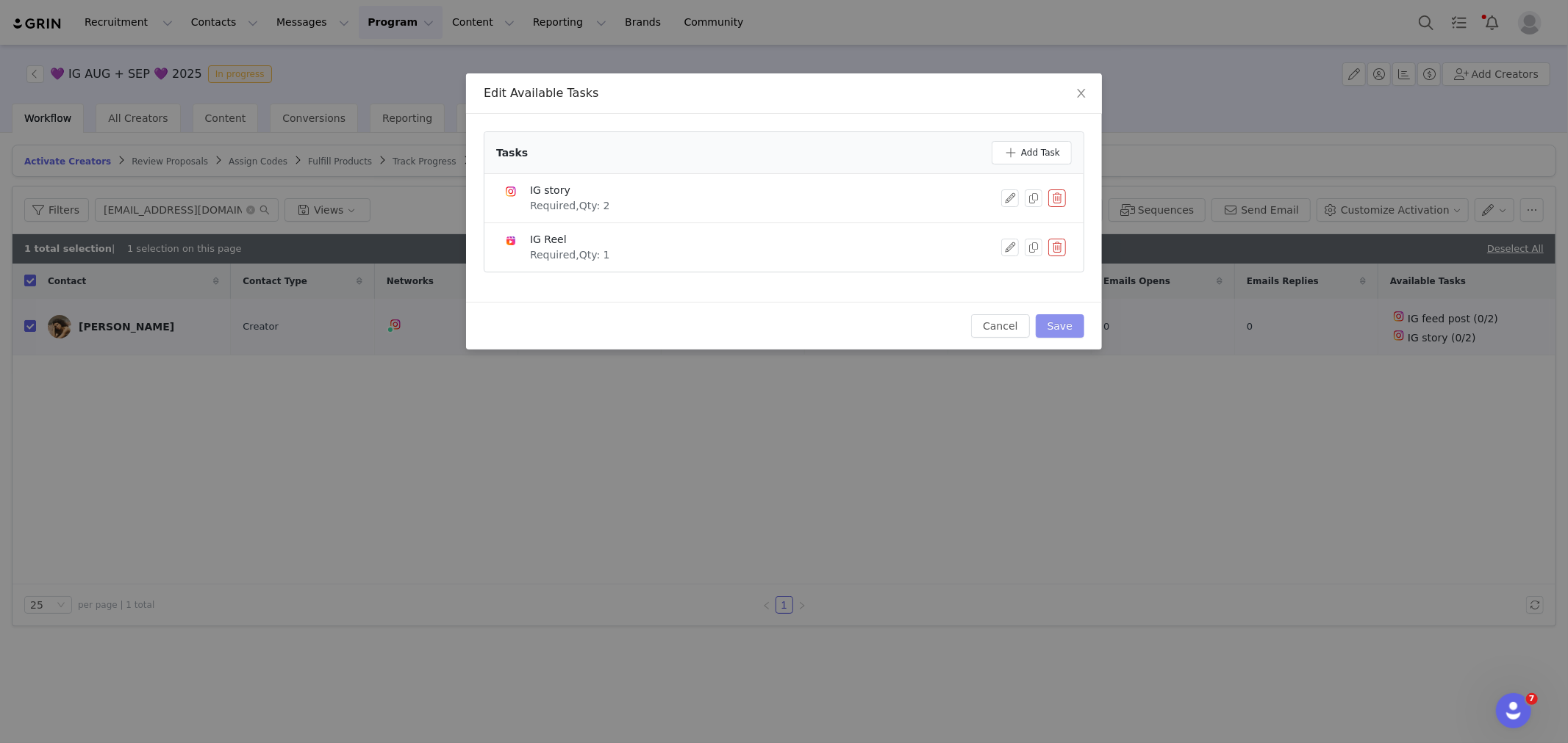
click at [1058, 327] on button "Save" at bounding box center [1060, 326] width 49 height 23
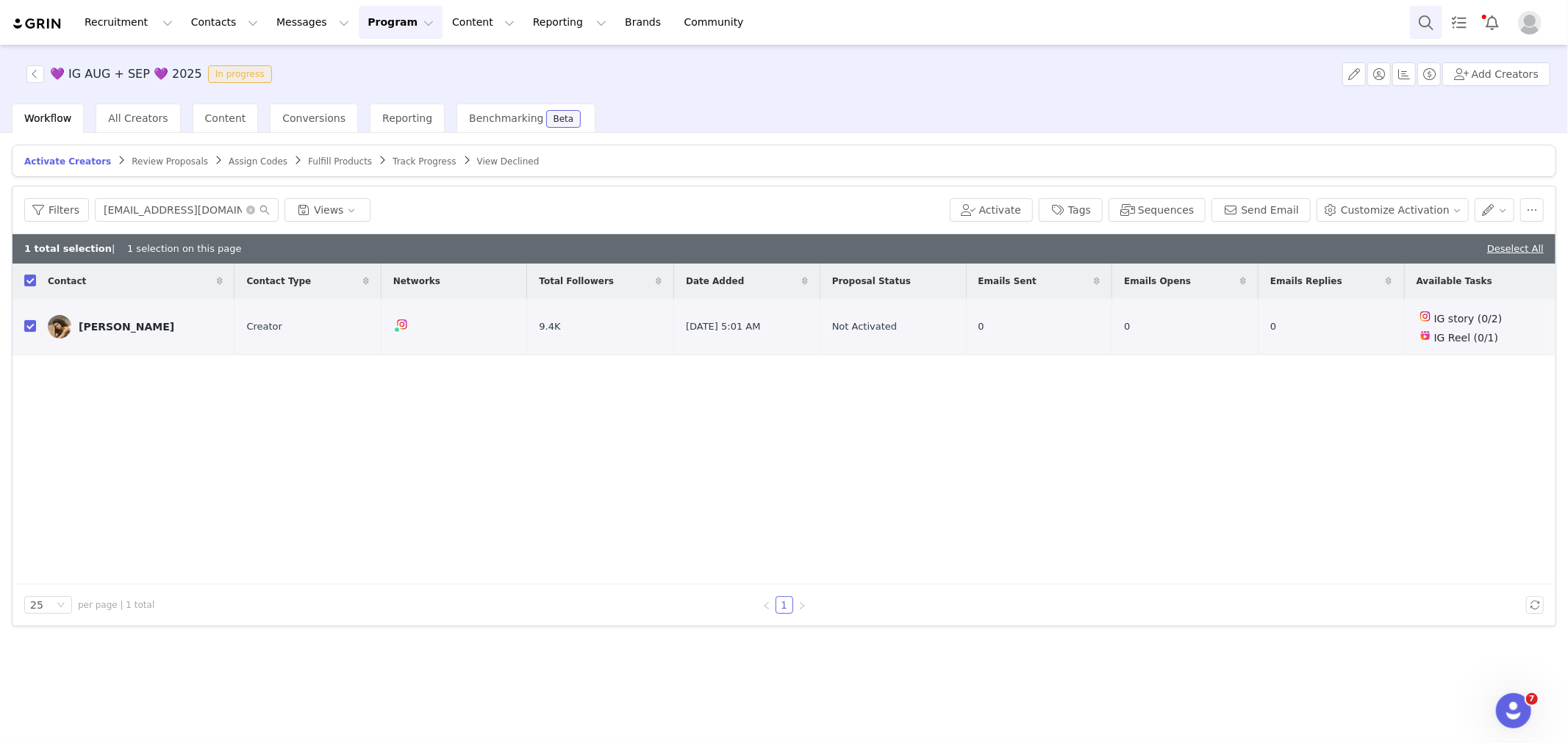
click at [1420, 26] on button "Search" at bounding box center [1425, 22] width 32 height 33
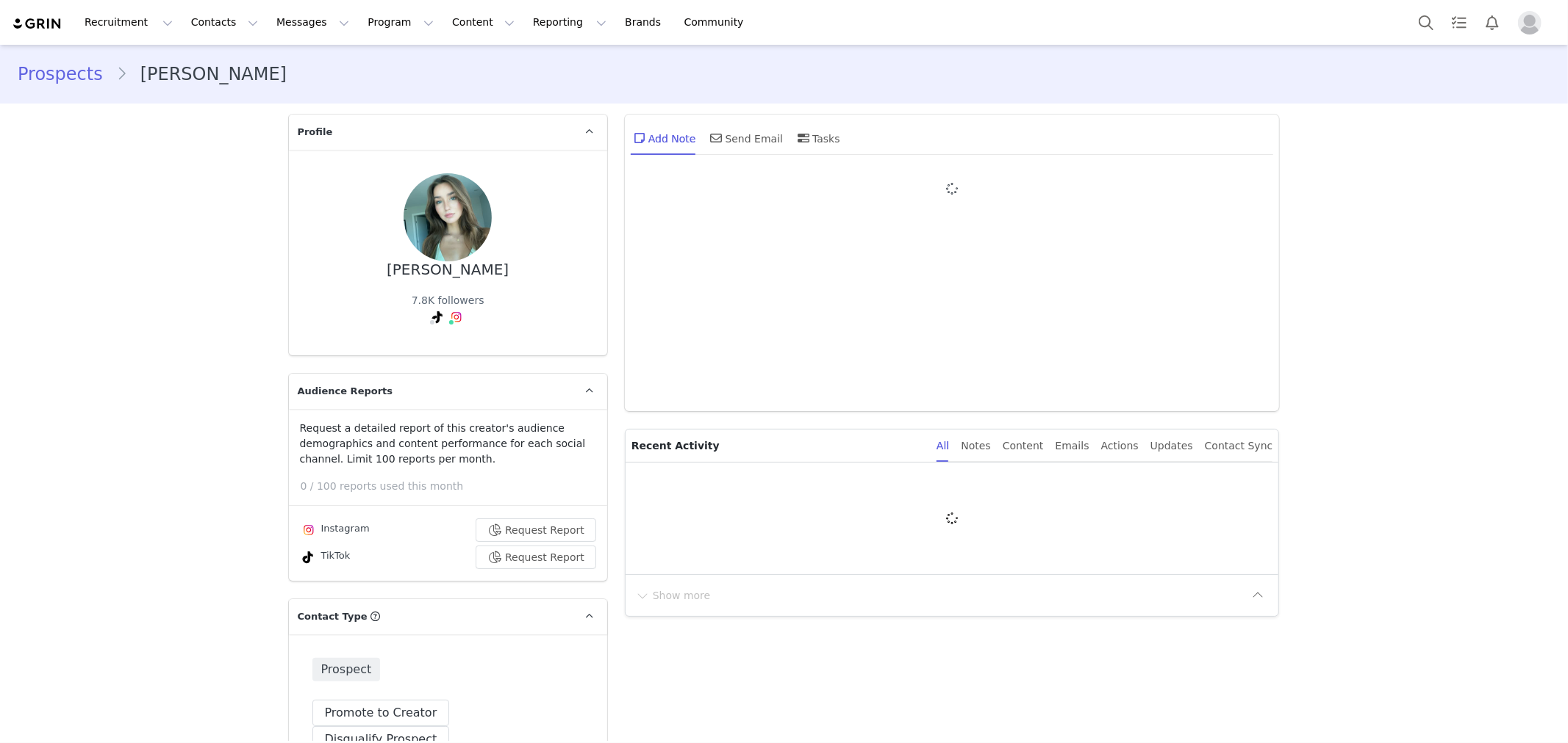
type input "+1 ([GEOGRAPHIC_DATA])"
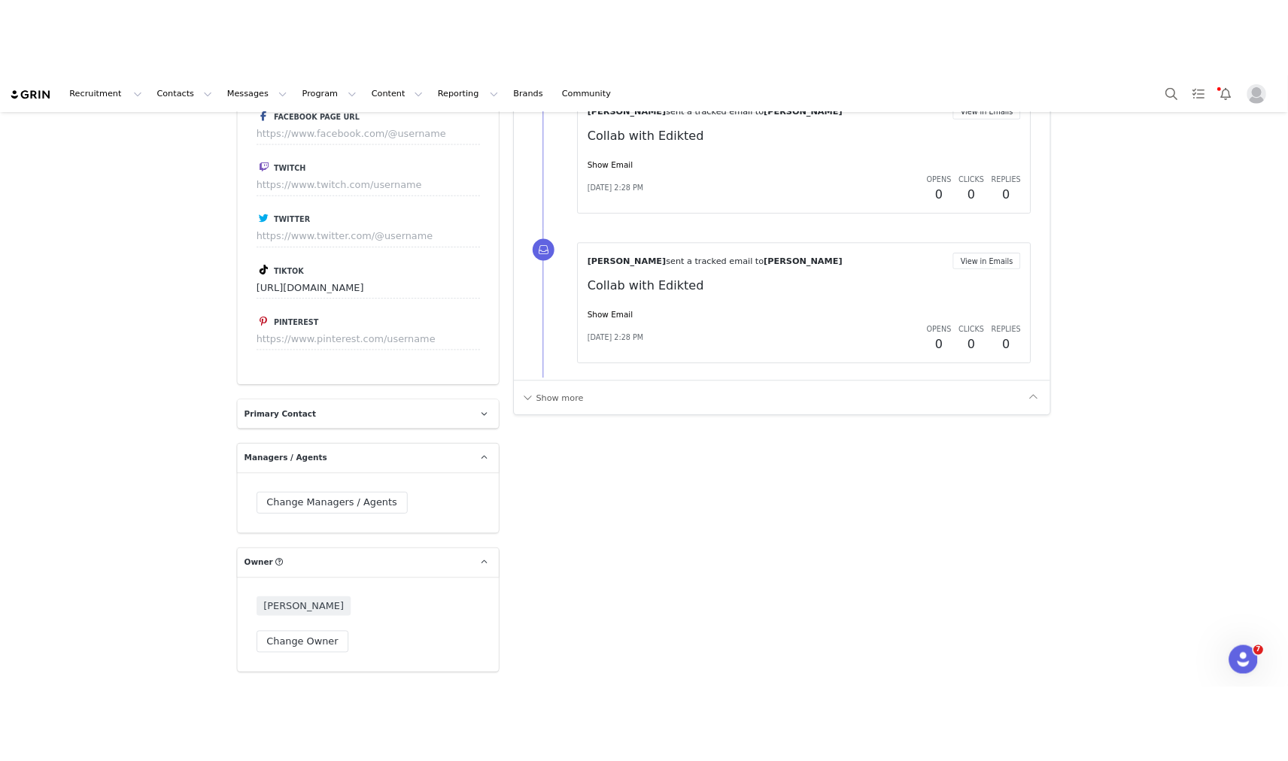
scroll to position [1839, 0]
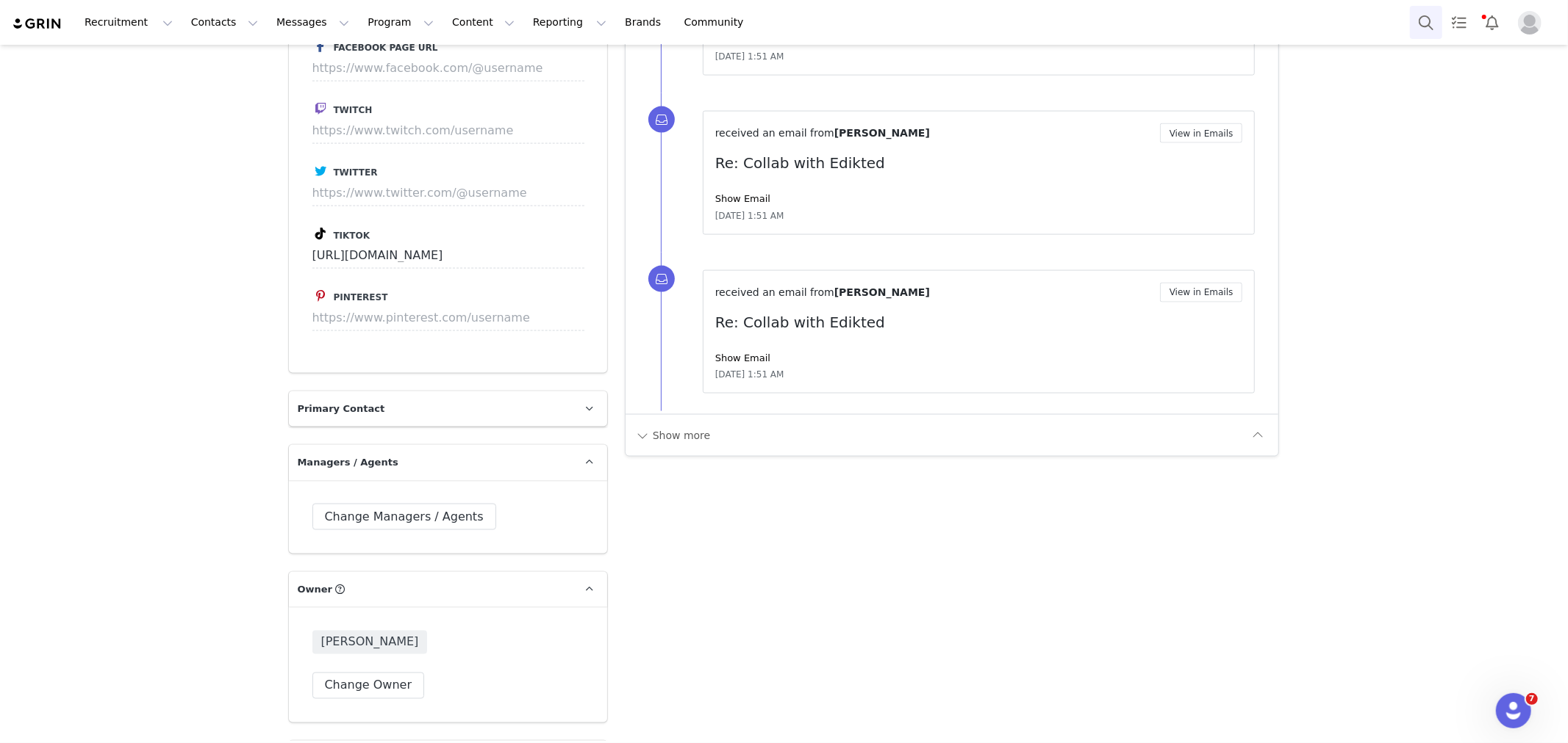
click at [1421, 24] on button "Search" at bounding box center [1425, 22] width 32 height 33
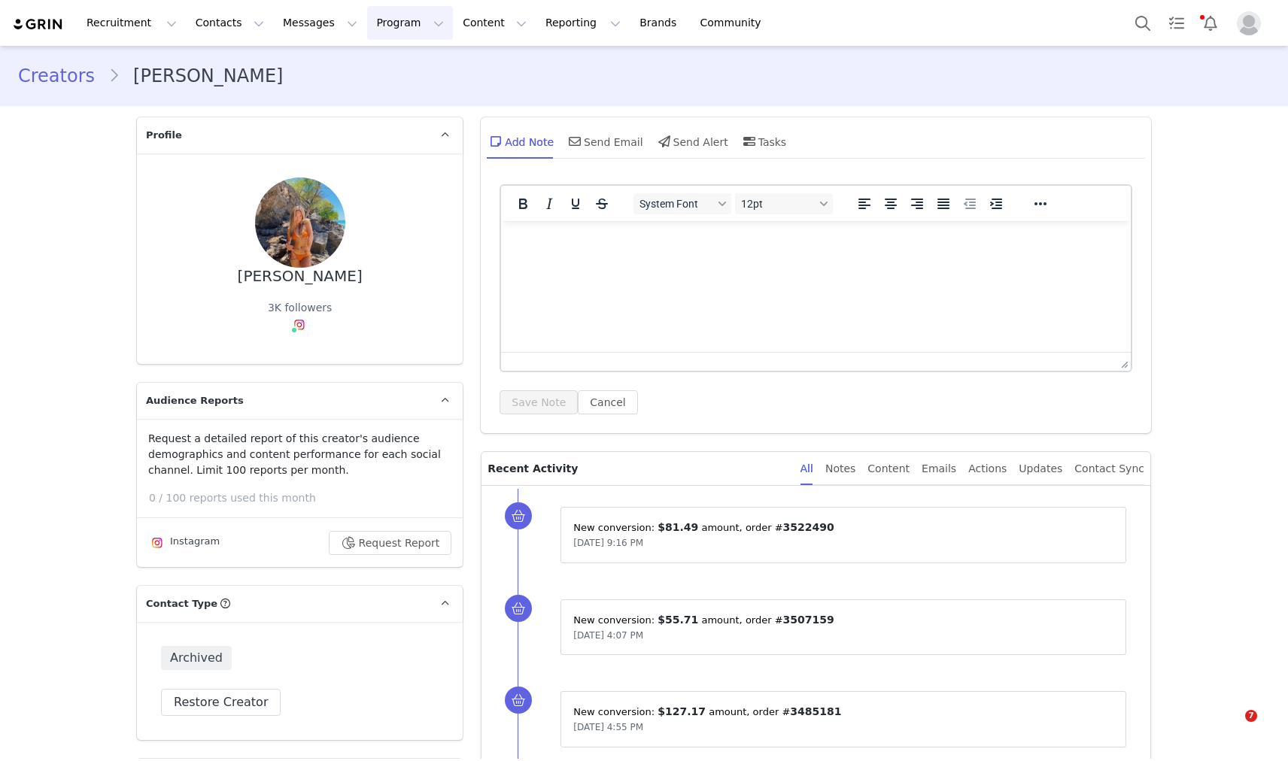
click at [372, 26] on button "Program Program" at bounding box center [410, 23] width 86 height 34
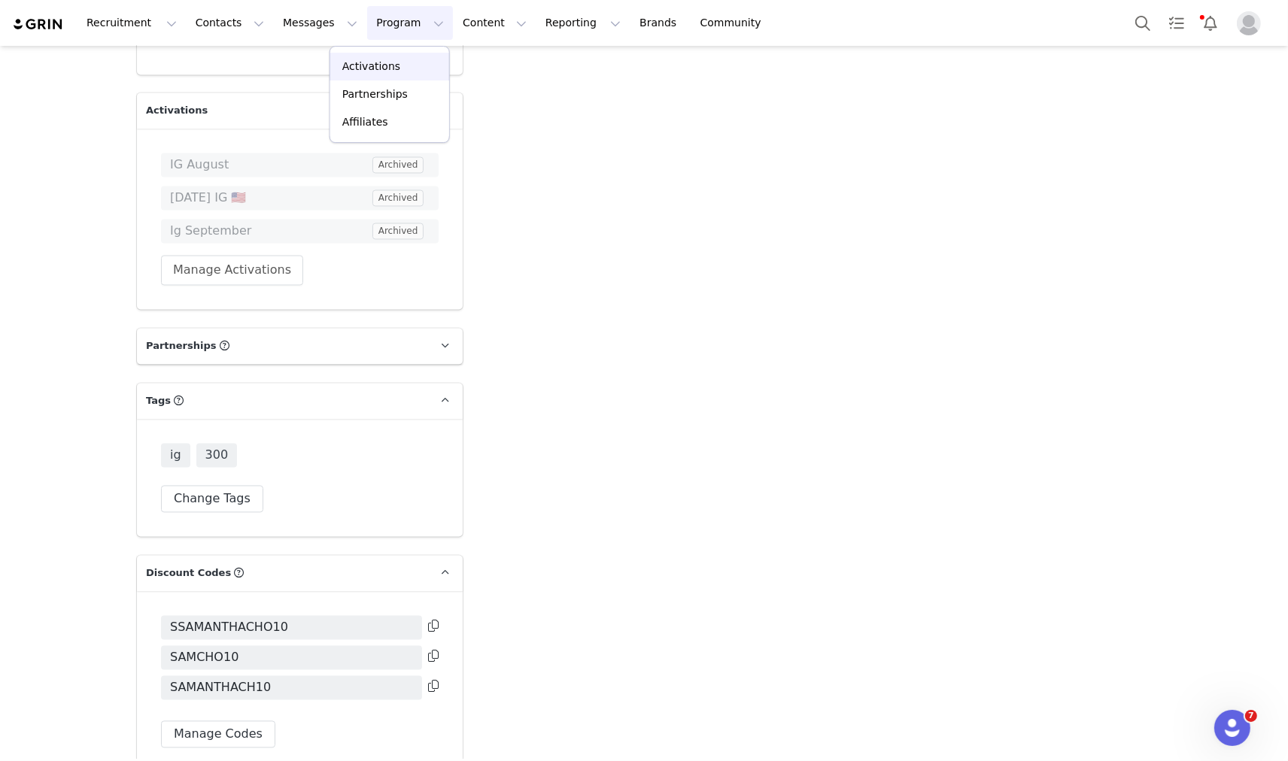
click at [371, 74] on p "Activations" at bounding box center [371, 67] width 58 height 16
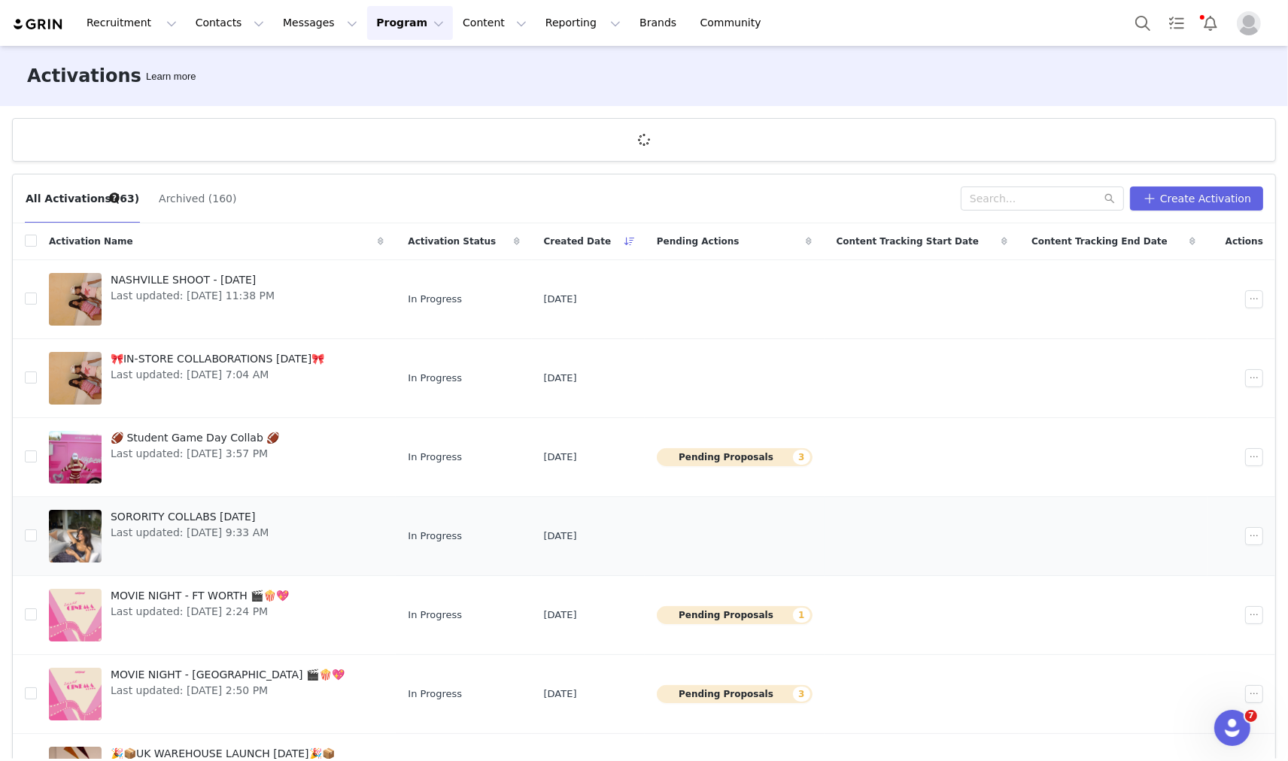
scroll to position [290, 0]
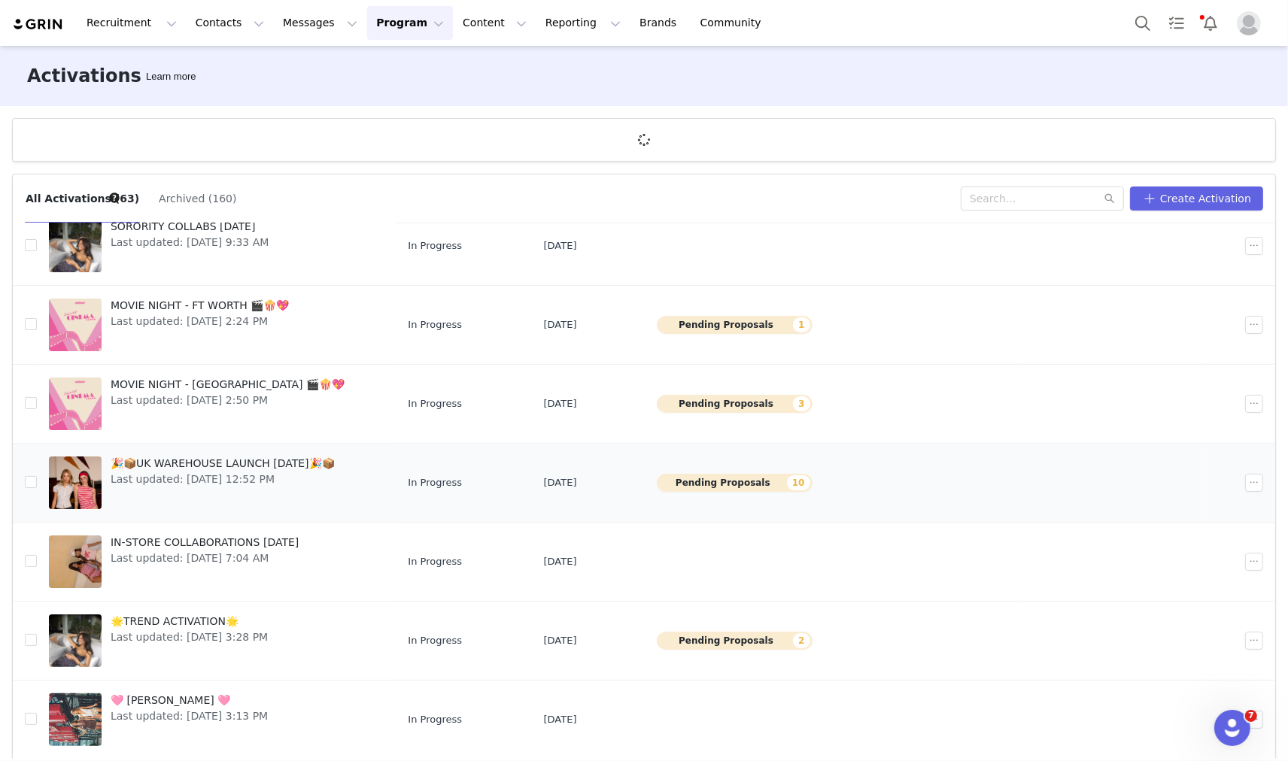
click at [257, 466] on span "🎉📦UK WAREHOUSE LAUNCH [DATE]🎉📦" at bounding box center [223, 464] width 224 height 16
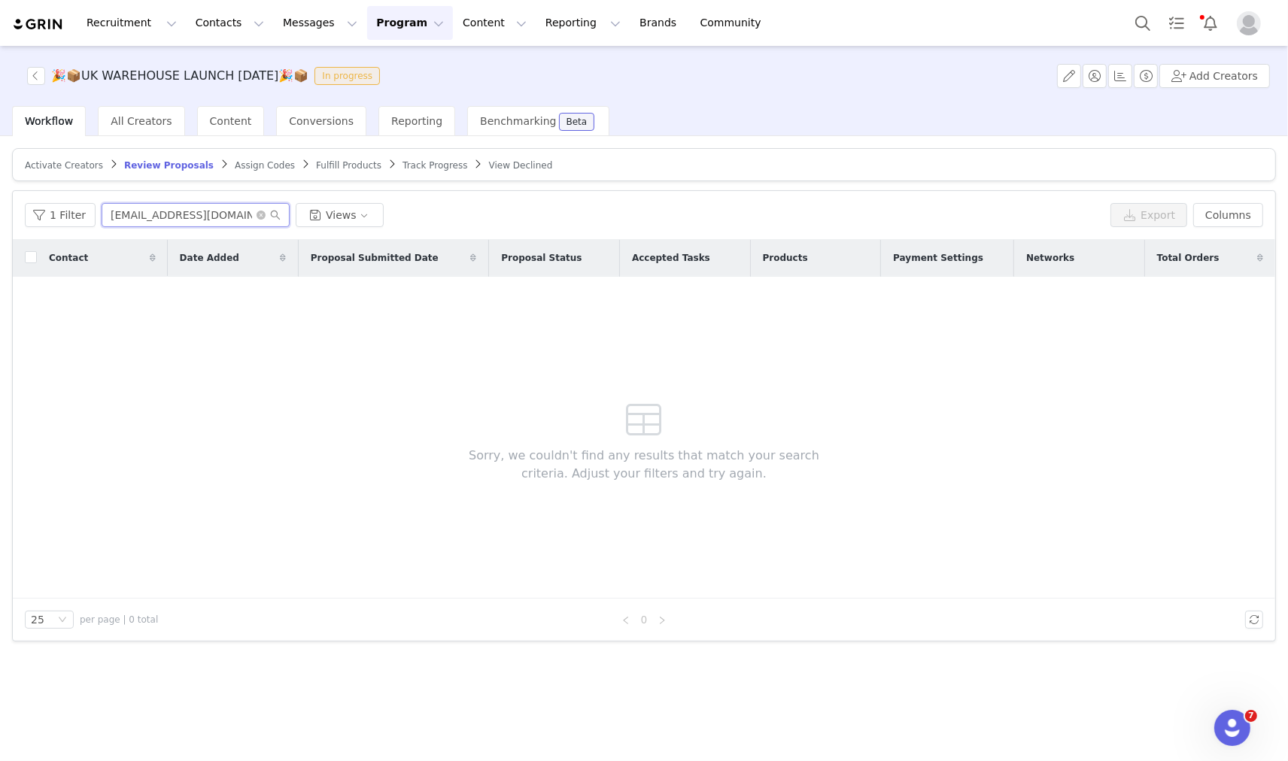
click at [153, 223] on input "[EMAIL_ADDRESS][DOMAIN_NAME]" at bounding box center [196, 215] width 188 height 24
paste input "[EMAIL_ADDRESS]"
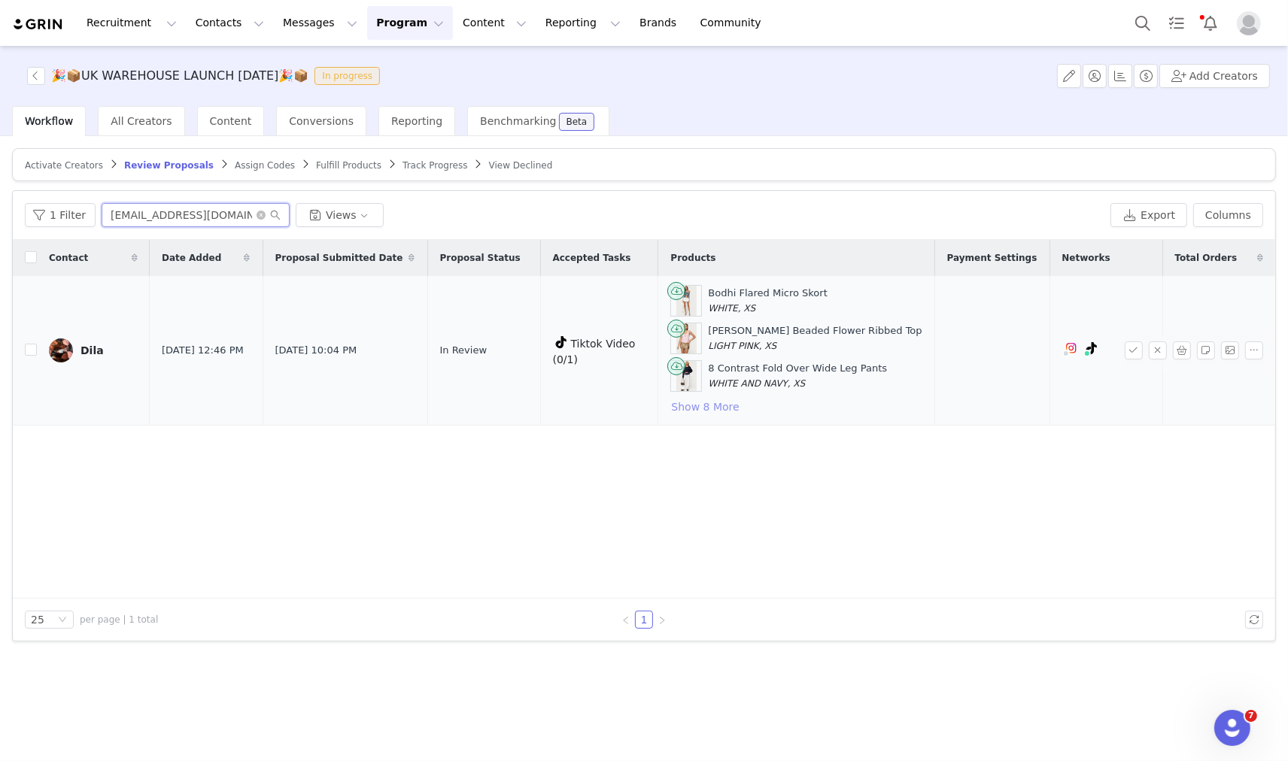
type input "[EMAIL_ADDRESS][DOMAIN_NAME]"
click at [724, 409] on button "Show 8 More" at bounding box center [704, 407] width 69 height 18
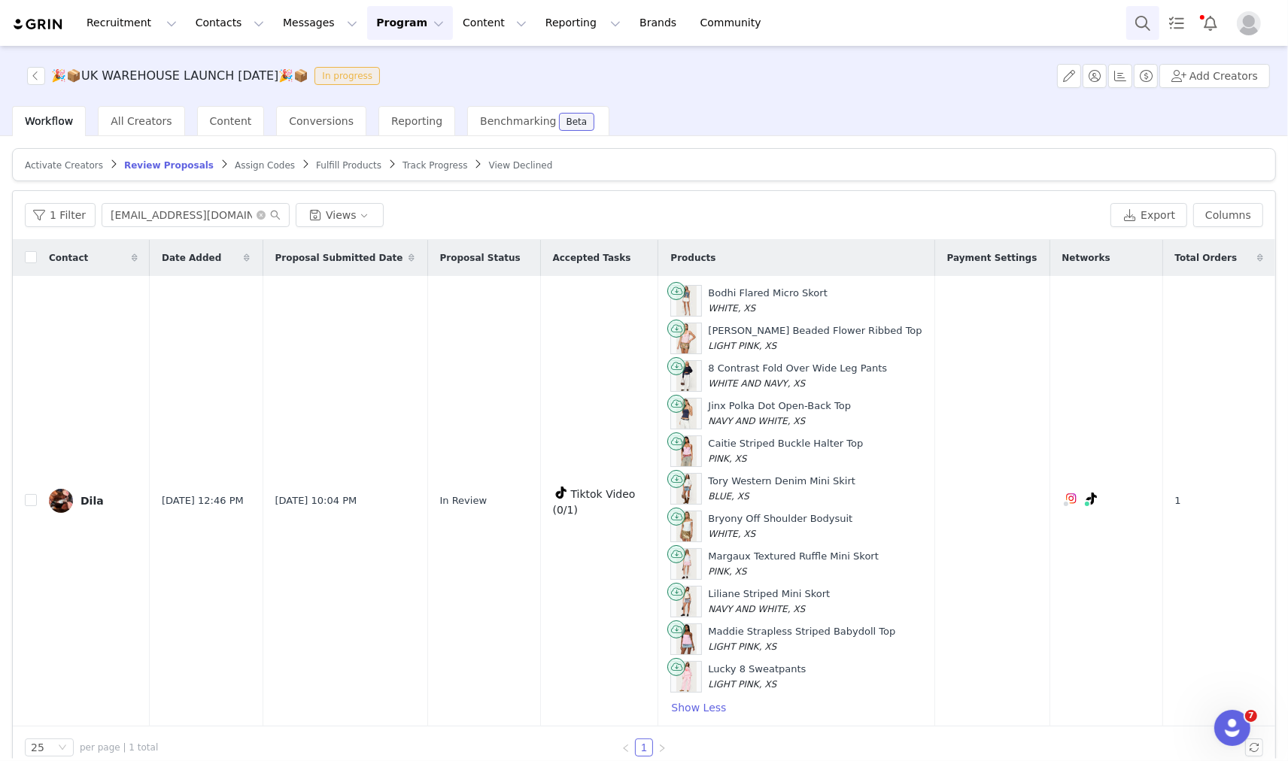
click at [1140, 28] on button "Search" at bounding box center [1142, 23] width 33 height 34
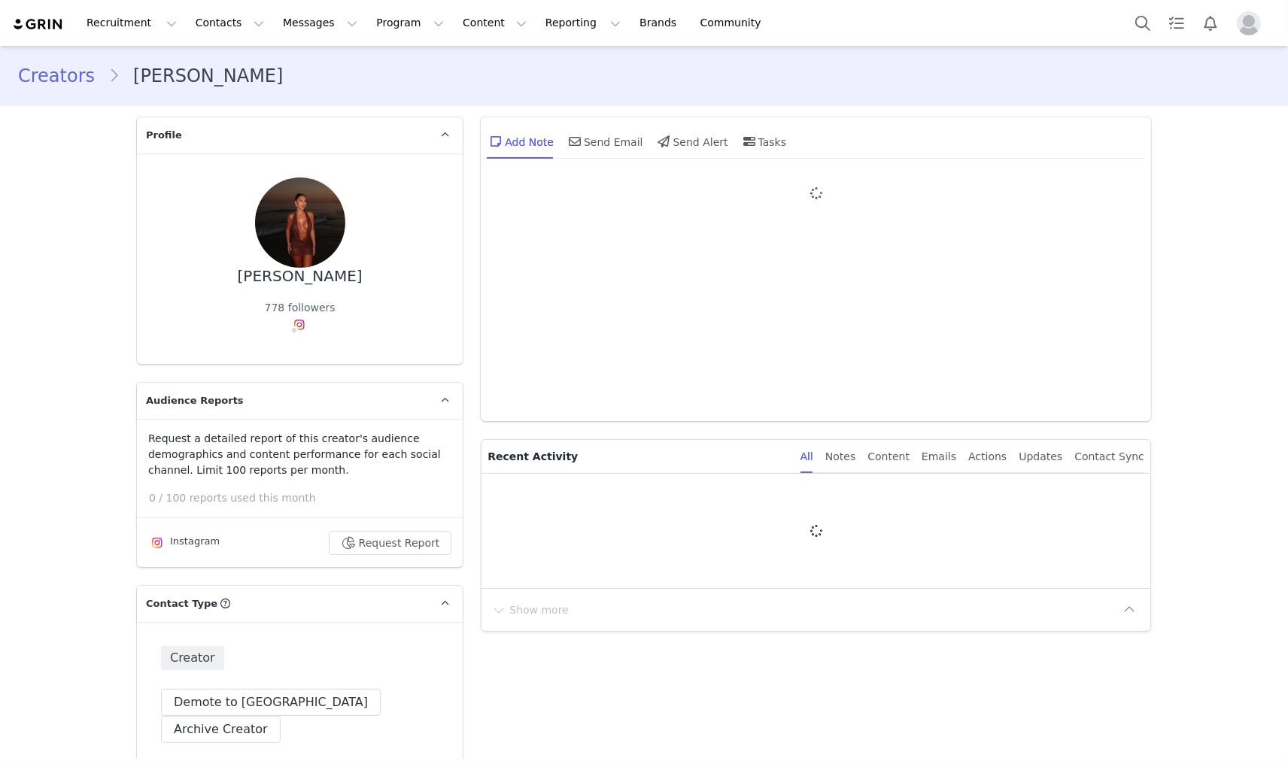
type input "+1 ([GEOGRAPHIC_DATA])"
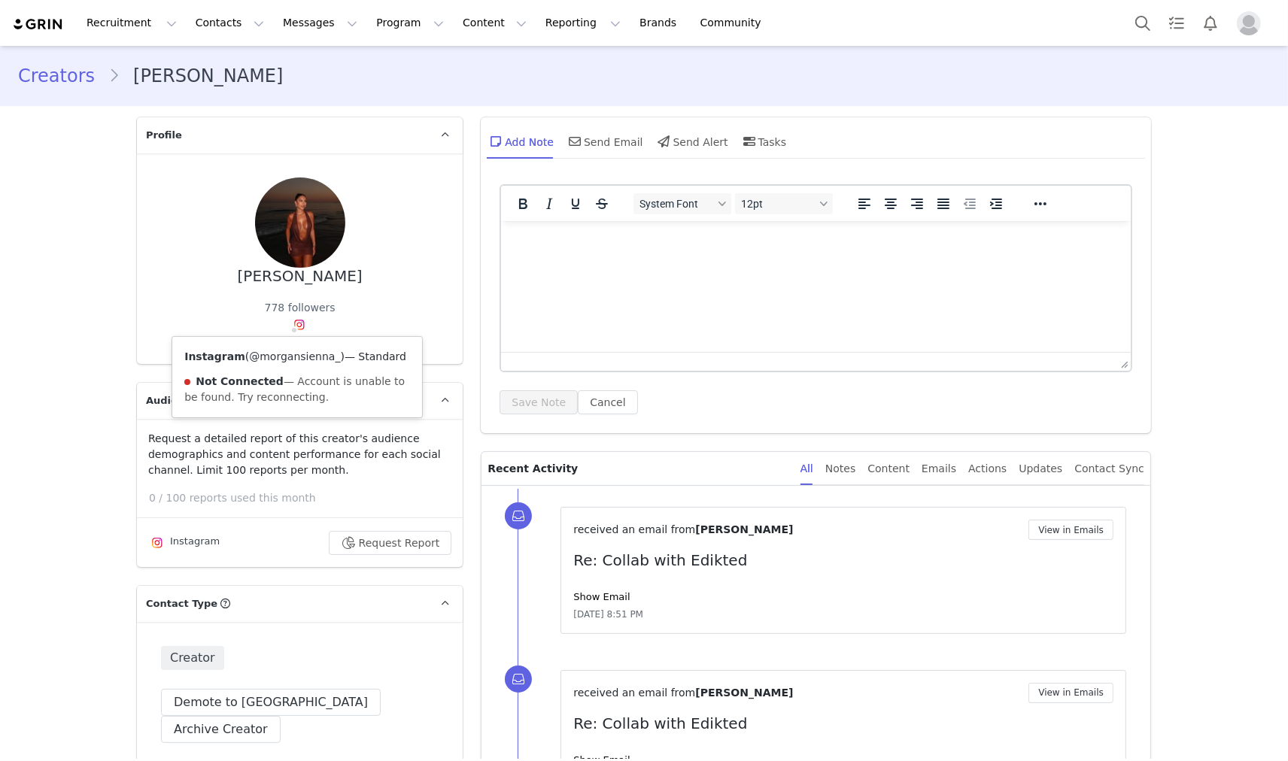
click at [291, 351] on link "@morgansienna_" at bounding box center [294, 357] width 91 height 12
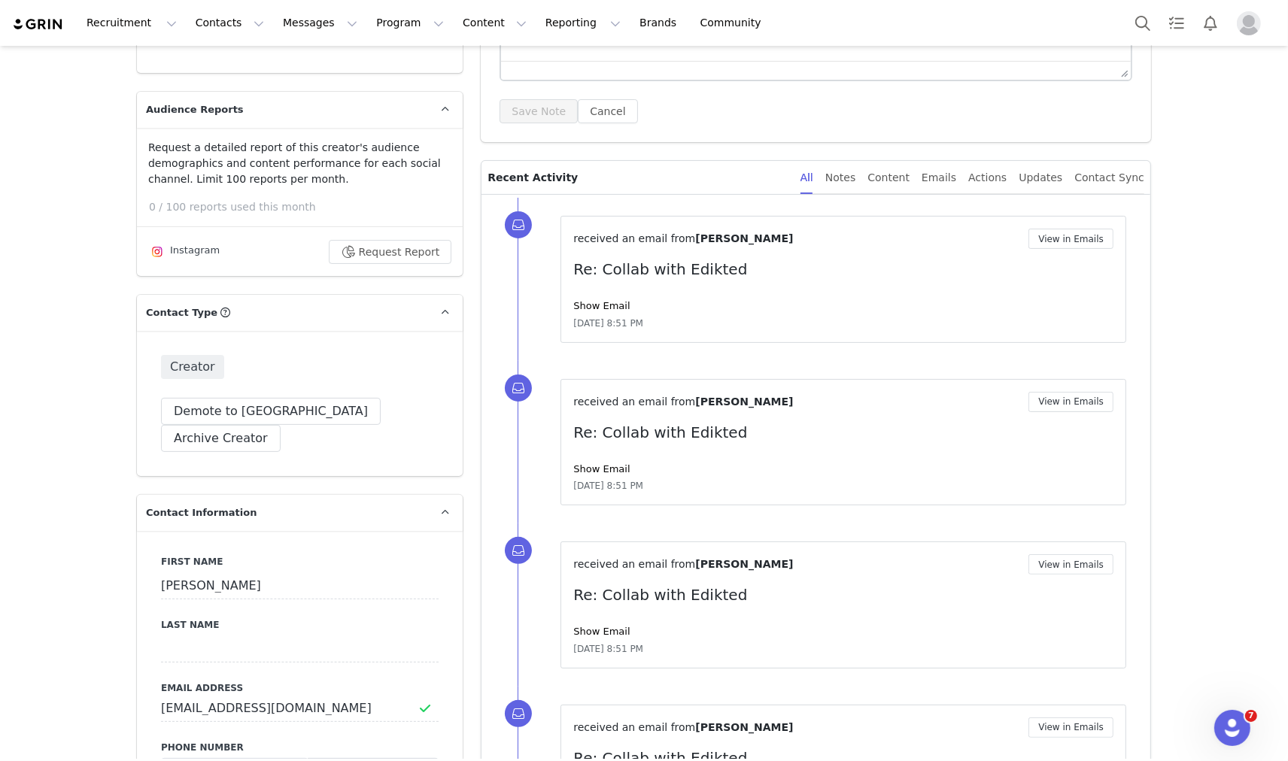
scroll to position [41, 0]
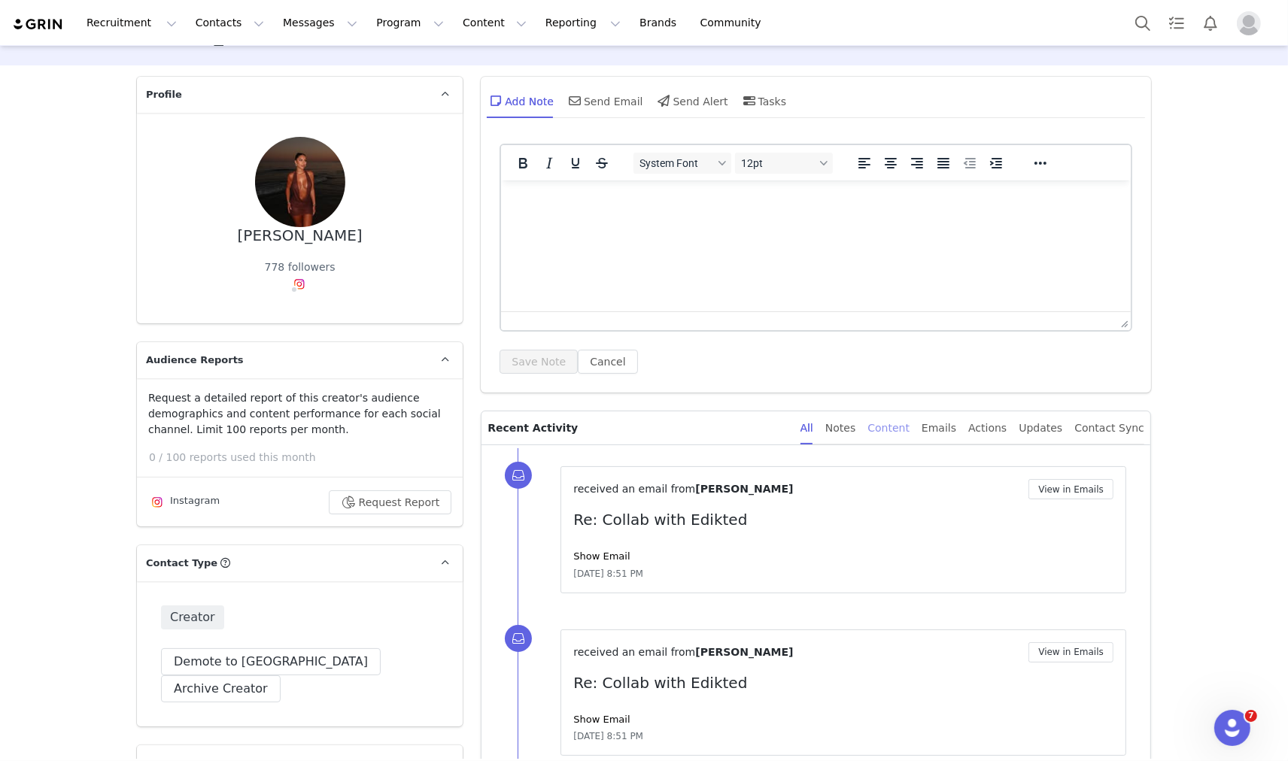
click at [910, 426] on div "Content" at bounding box center [889, 429] width 42 height 34
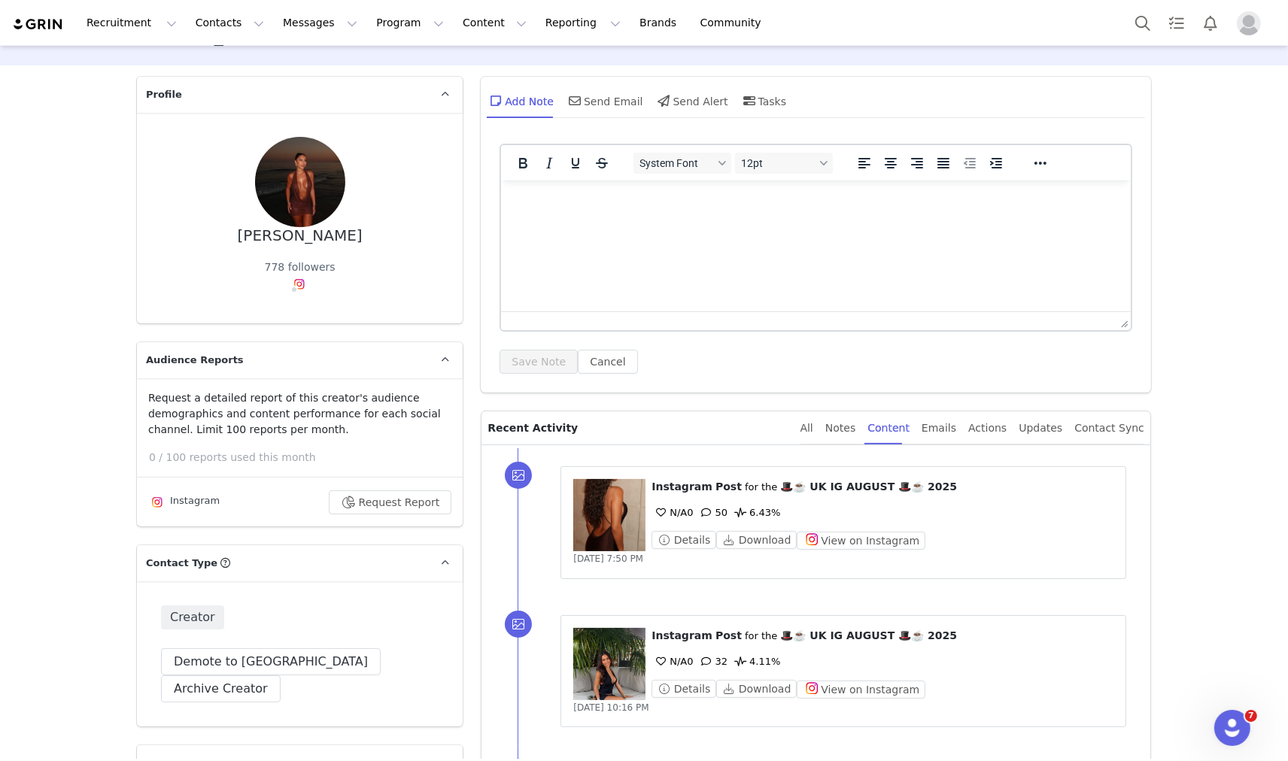
scroll to position [375, 0]
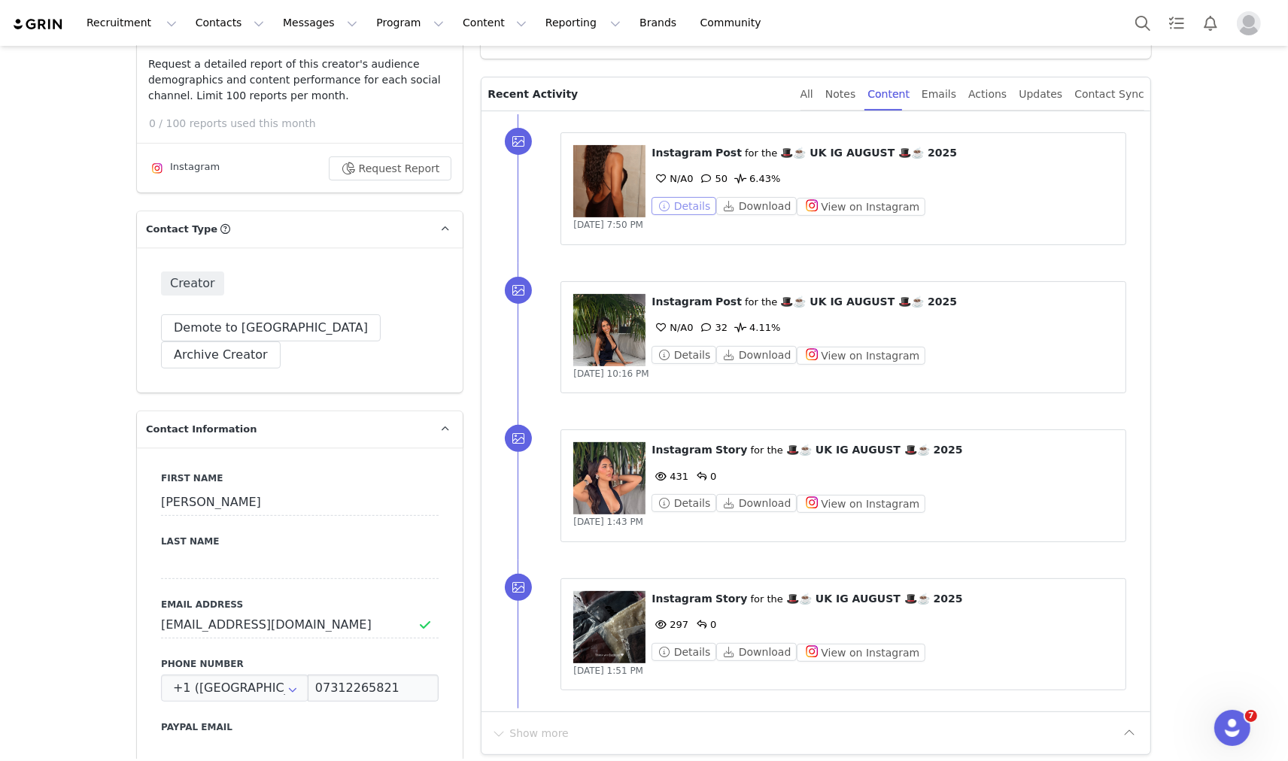
drag, startPoint x: 834, startPoint y: 365, endPoint x: 680, endPoint y: 196, distance: 228.0
click at [776, 201] on div "⁨ Instagram ⁩ ⁨ Post ⁩ for the ⁨ 🎩☕️ UK IG AUGUST 🎩☕️ 2025 ⁩ N/A 0 50 6.43% Det…" at bounding box center [816, 411] width 669 height 600
click at [1129, 269] on div "⁨ Instagram ⁩ ⁨ Post ⁩ for the ⁨ 🎩☕️ UK IG AUGUST 🎩☕️ 2025 ⁩ N/A 0 32 4.11% Det…" at bounding box center [834, 337] width 633 height 149
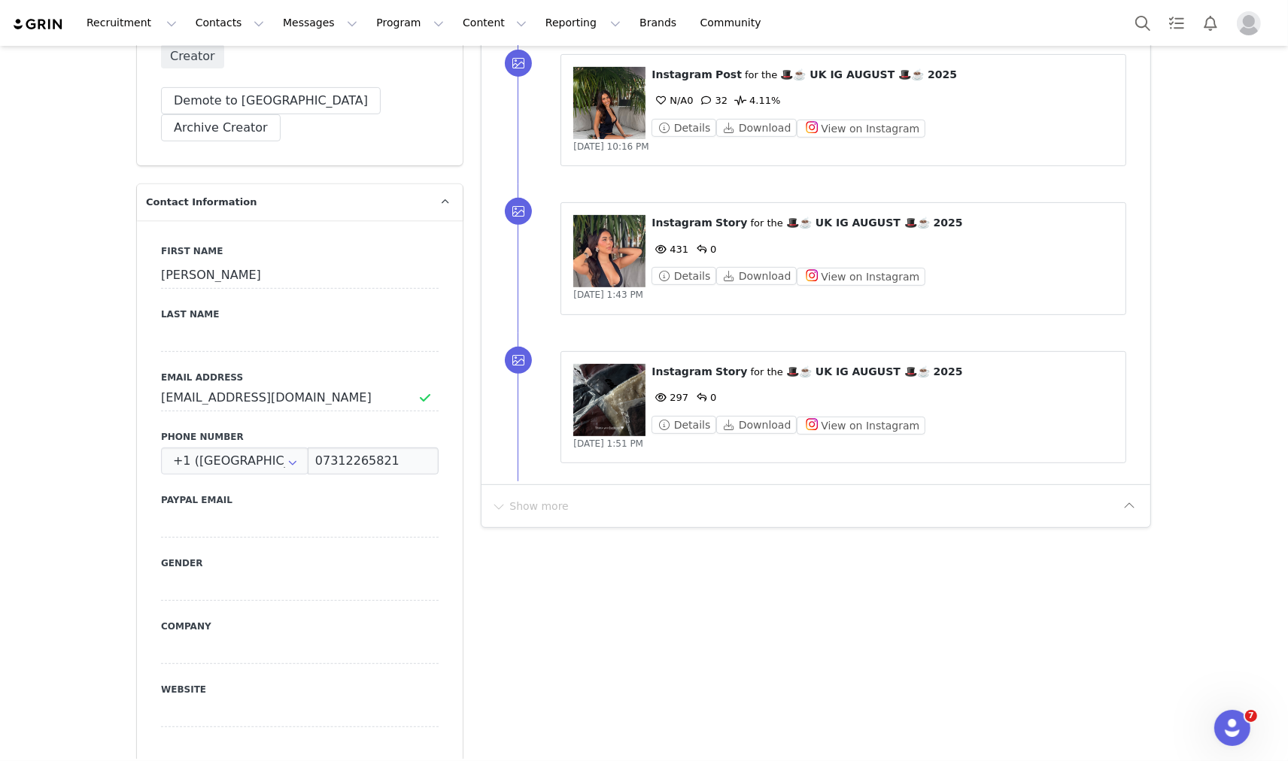
scroll to position [626, 0]
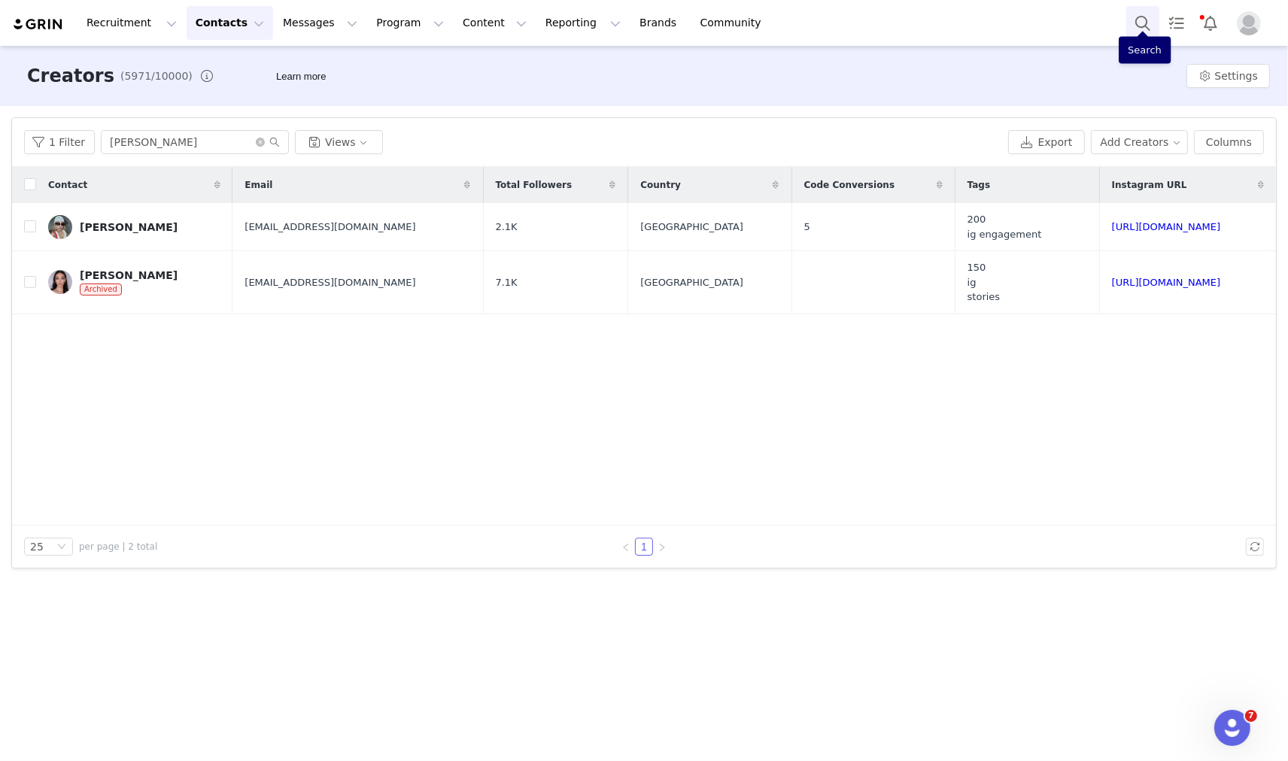
click at [1145, 30] on button "Search" at bounding box center [1142, 23] width 33 height 34
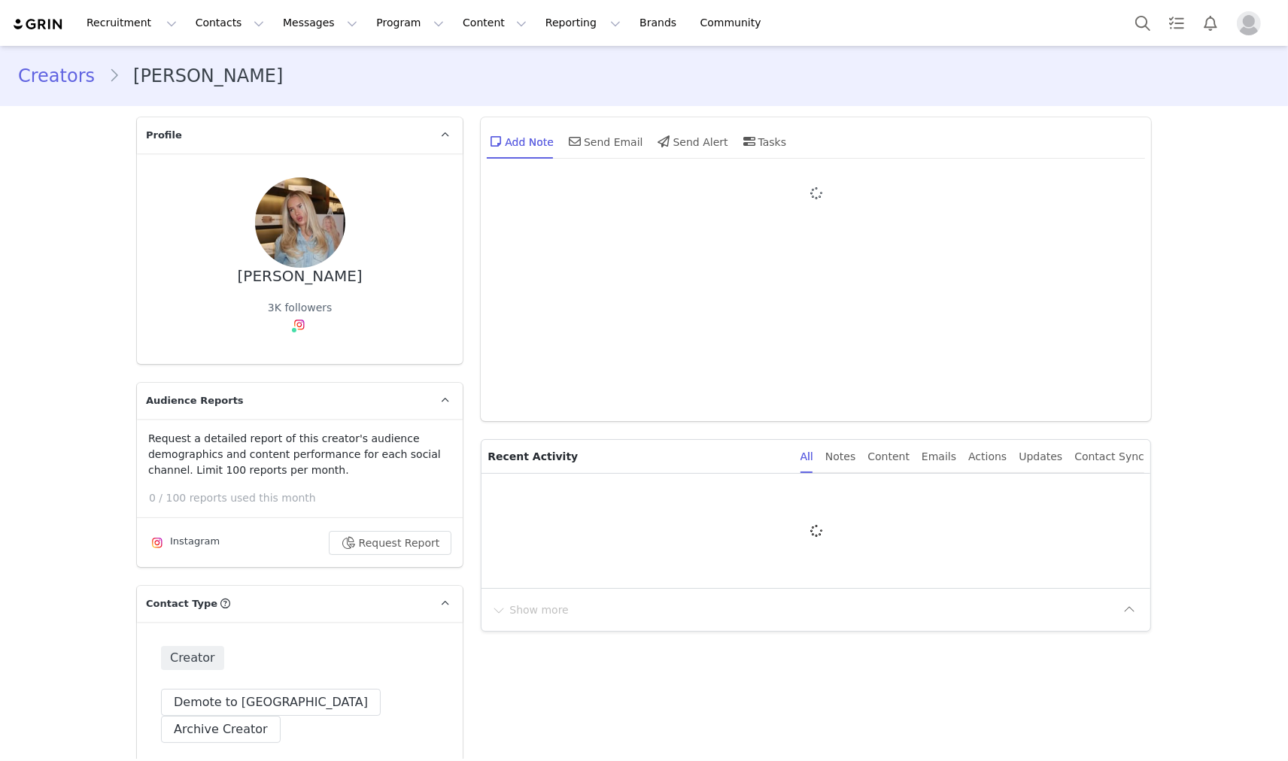
type input "+1 ([GEOGRAPHIC_DATA])"
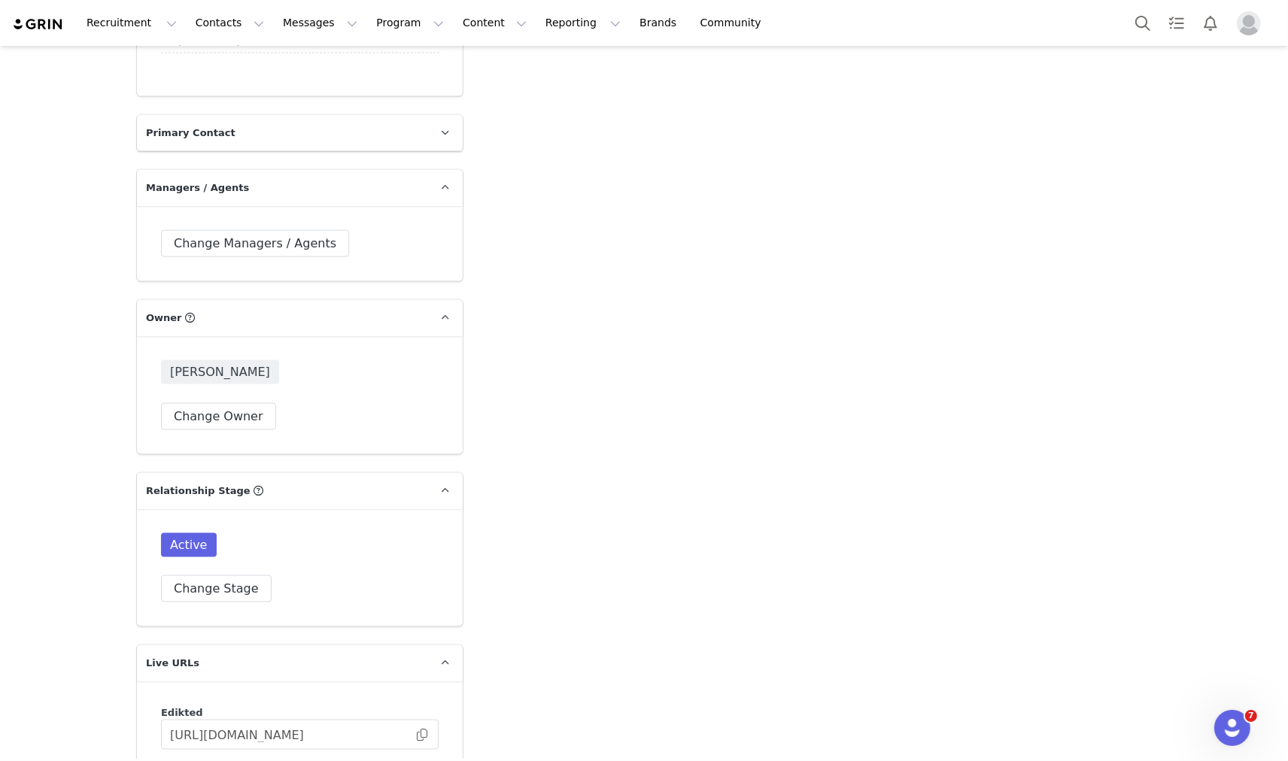
scroll to position [2424, 0]
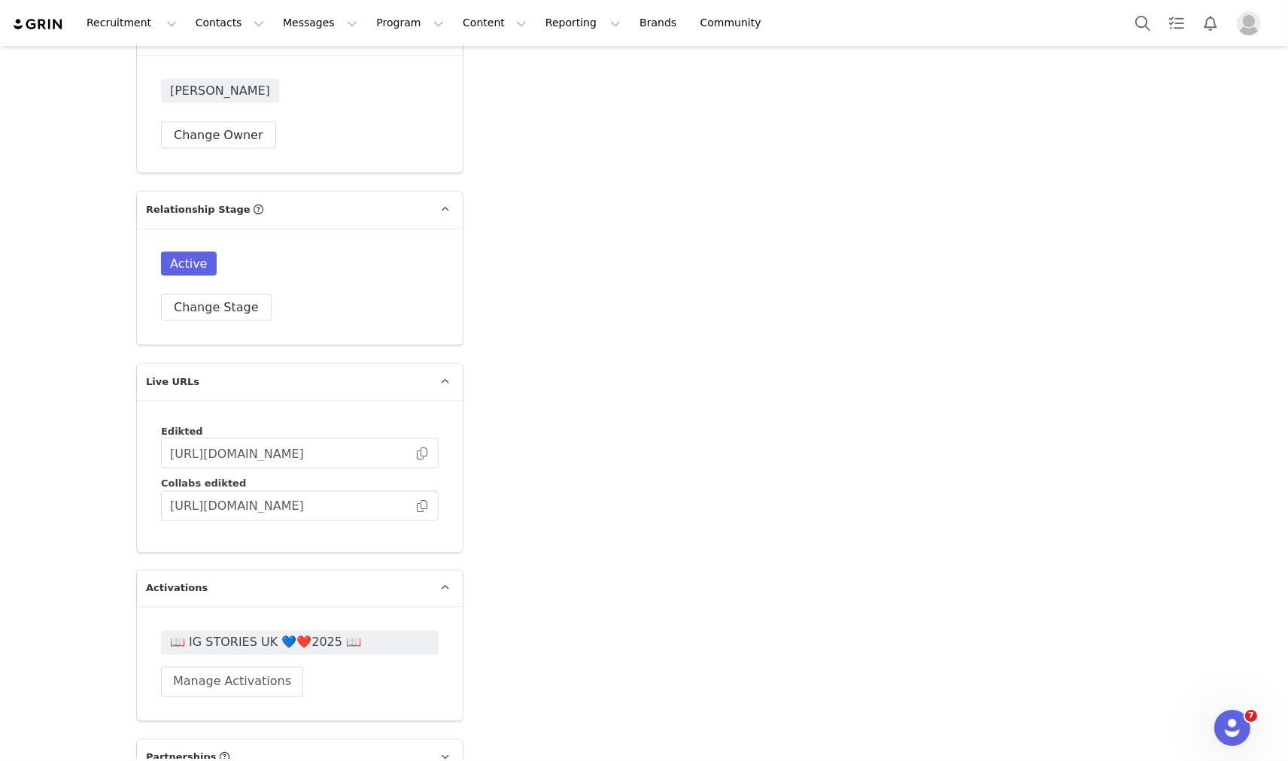
click at [246, 634] on span "📖 IG STORIES UK 💙❤️2025 📖" at bounding box center [300, 643] width 260 height 18
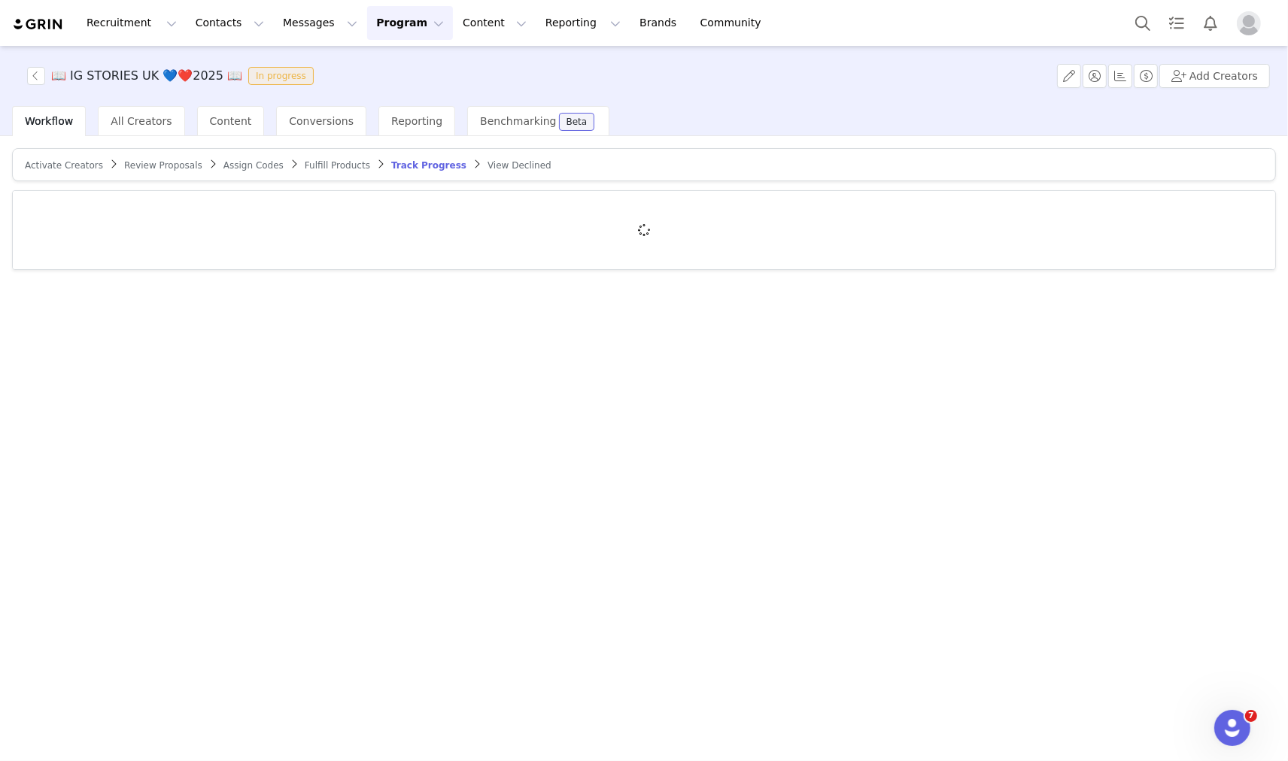
click at [141, 169] on span "Review Proposals" at bounding box center [163, 165] width 78 height 11
click at [181, 202] on div at bounding box center [644, 230] width 1263 height 78
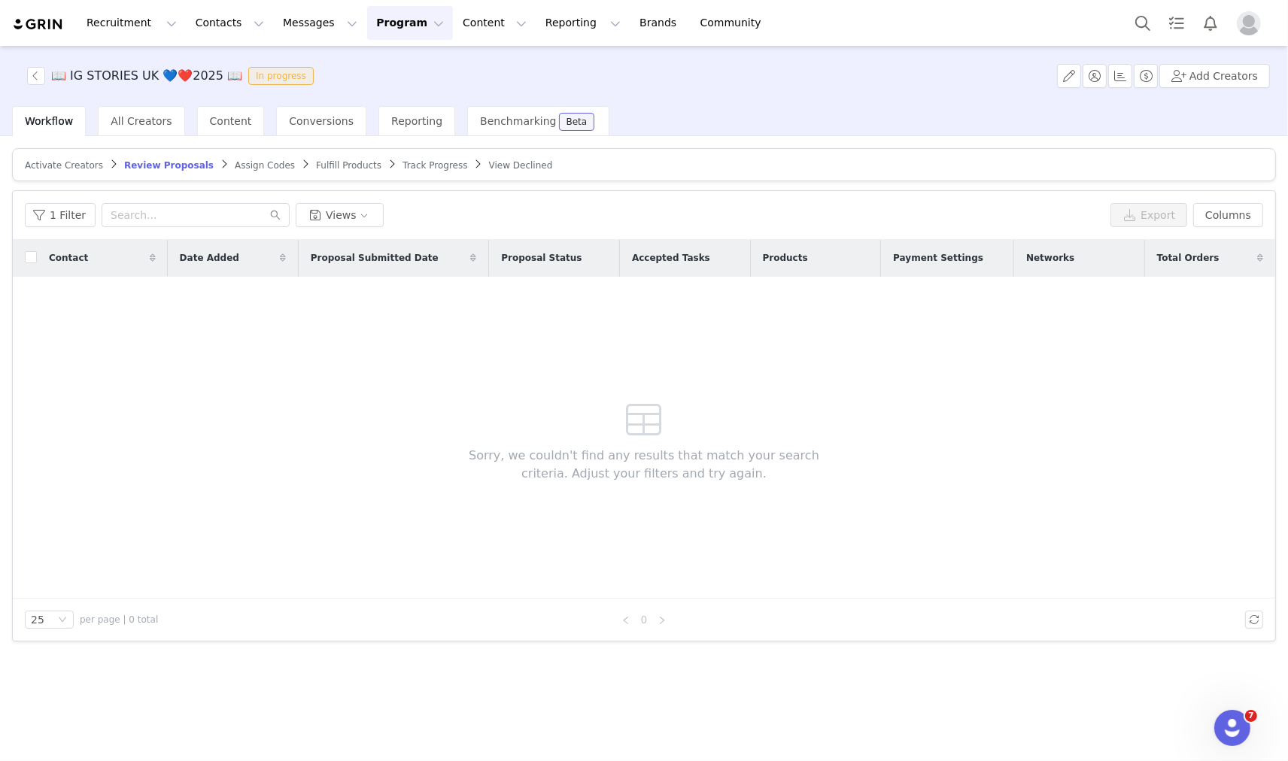
click at [182, 209] on input "text" at bounding box center [196, 215] width 188 height 24
type input "[EMAIL_ADDRESS][DOMAIN_NAME]"
click at [235, 162] on span "Assign Codes" at bounding box center [265, 165] width 60 height 11
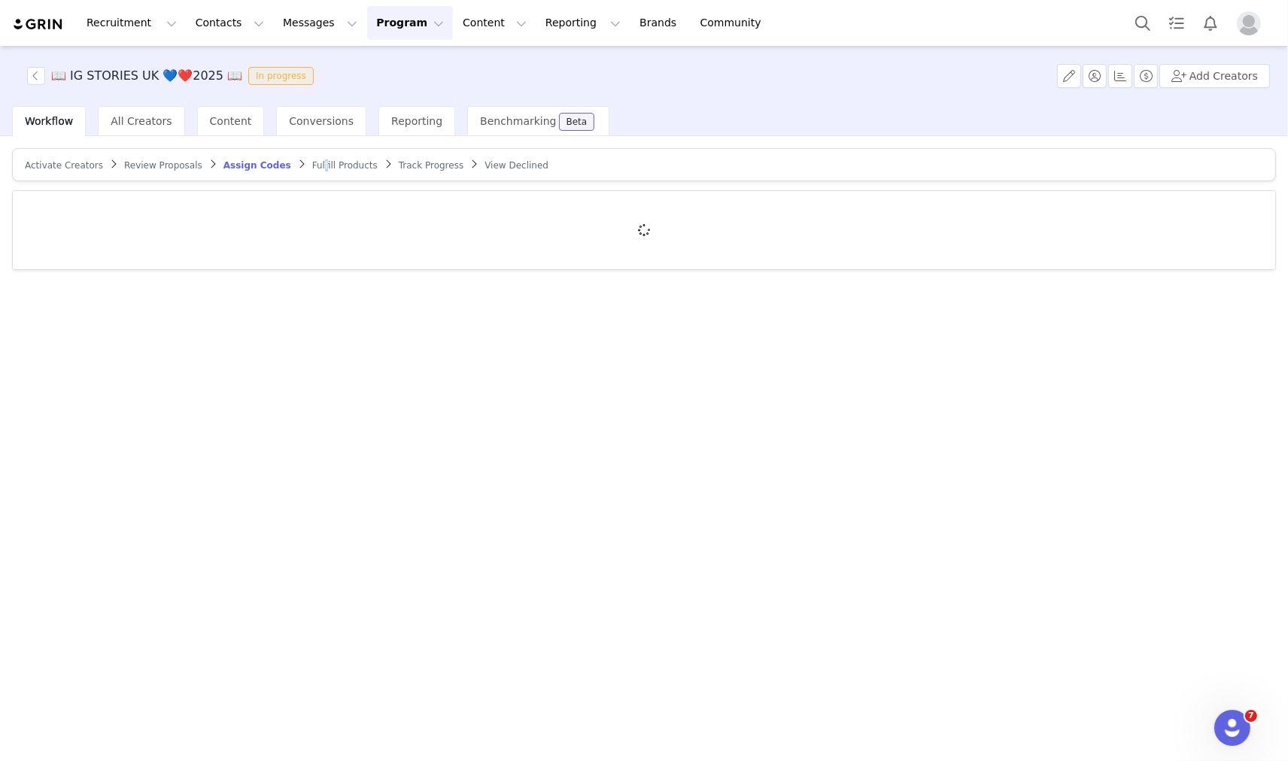
drag, startPoint x: 291, startPoint y: 167, endPoint x: 286, endPoint y: 175, distance: 9.8
click at [312, 167] on span "Fulfill Products" at bounding box center [344, 165] width 65 height 11
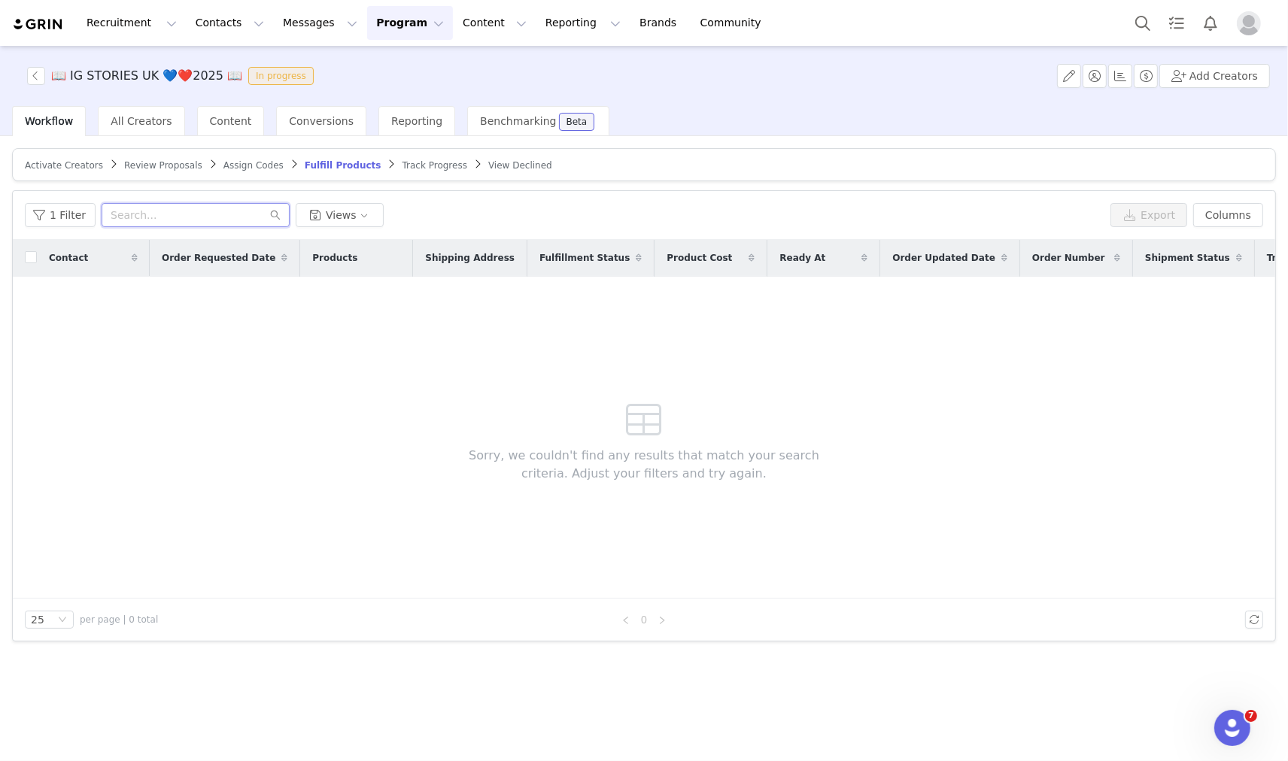
click at [154, 214] on input "text" at bounding box center [196, 215] width 188 height 24
paste input "[EMAIL_ADDRESS][DOMAIN_NAME]"
type input "[EMAIL_ADDRESS][DOMAIN_NAME]"
click at [54, 166] on span "Activate Creators" at bounding box center [64, 165] width 78 height 11
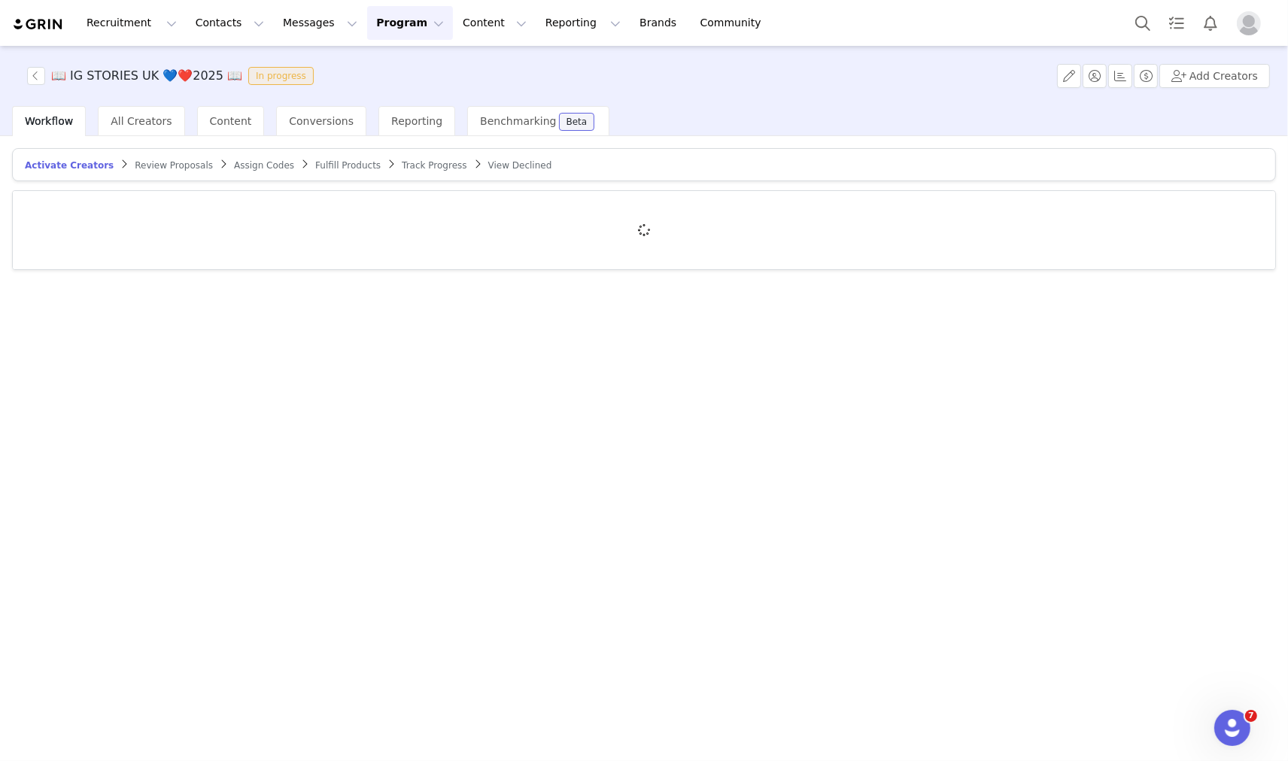
click at [175, 209] on div at bounding box center [644, 230] width 1263 height 78
click at [173, 216] on div at bounding box center [644, 230] width 1263 height 78
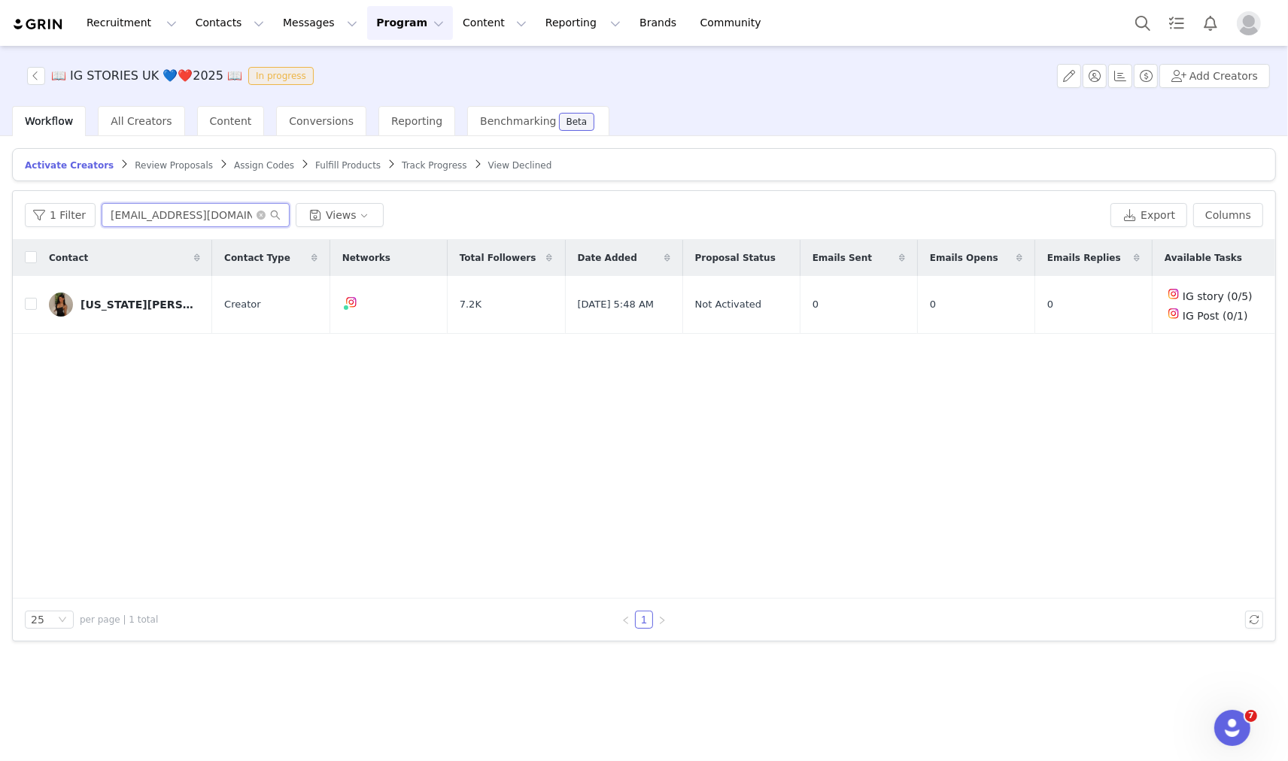
click at [177, 212] on input "gjdolder@gmail.com" at bounding box center [196, 215] width 188 height 24
paste input "[EMAIL_ADDRESS][DOMAIN_NAME]"
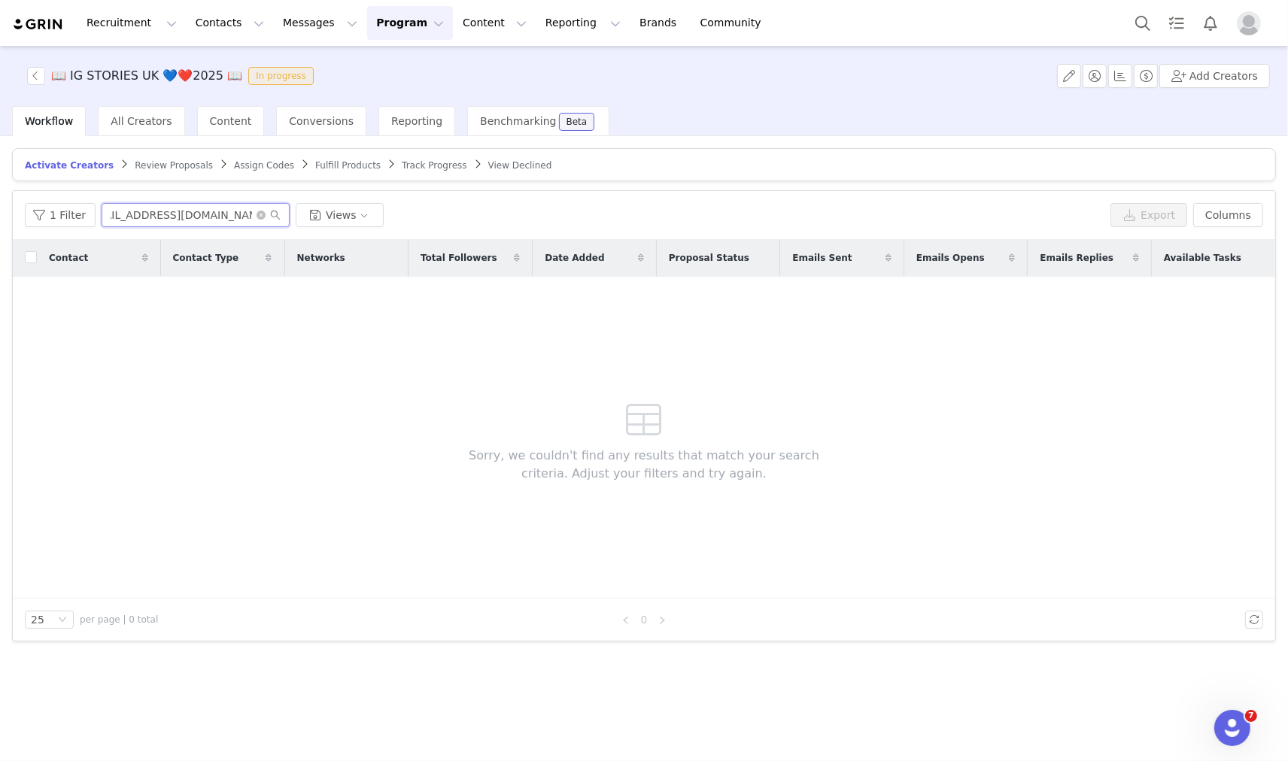
paste input "contactdannimorley@gma"
type input "[EMAIL_ADDRESS][DOMAIN_NAME]"
click at [36, 76] on button "button" at bounding box center [36, 76] width 18 height 18
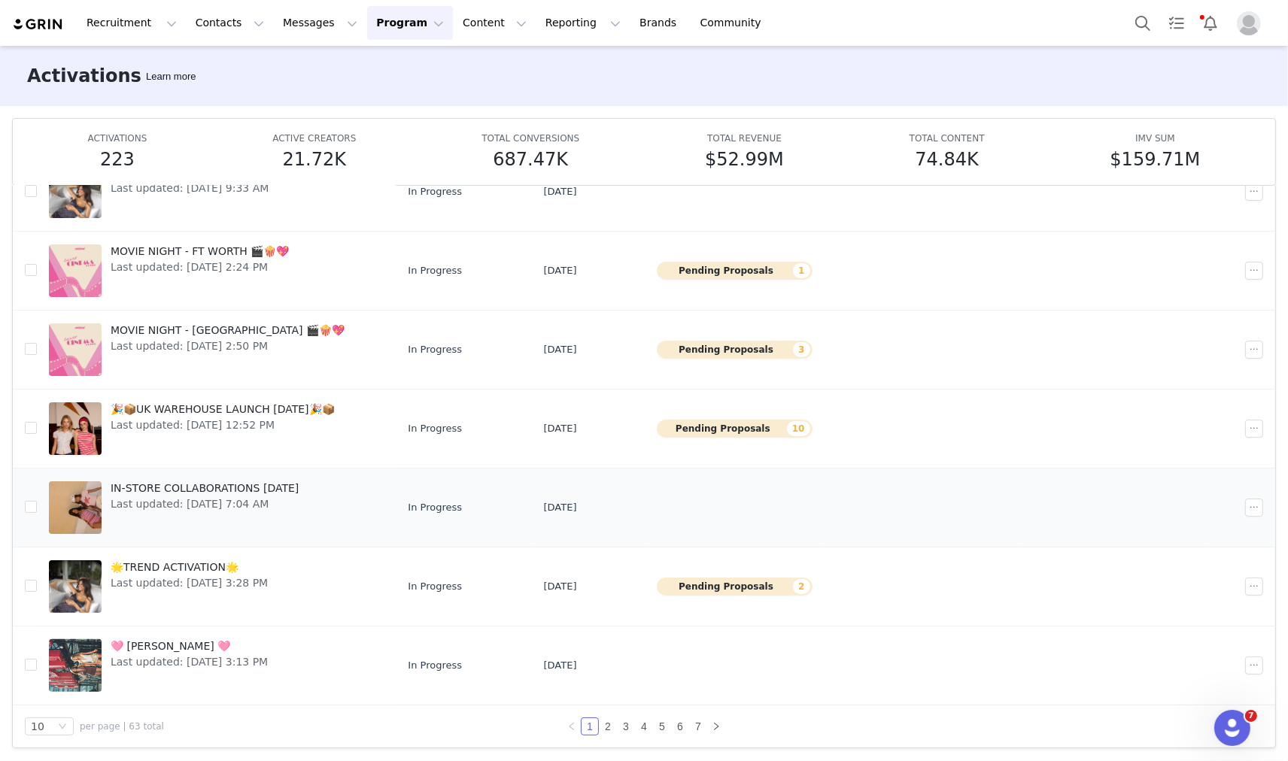
scroll to position [79, 0]
click at [1146, 30] on button "Search" at bounding box center [1142, 23] width 33 height 34
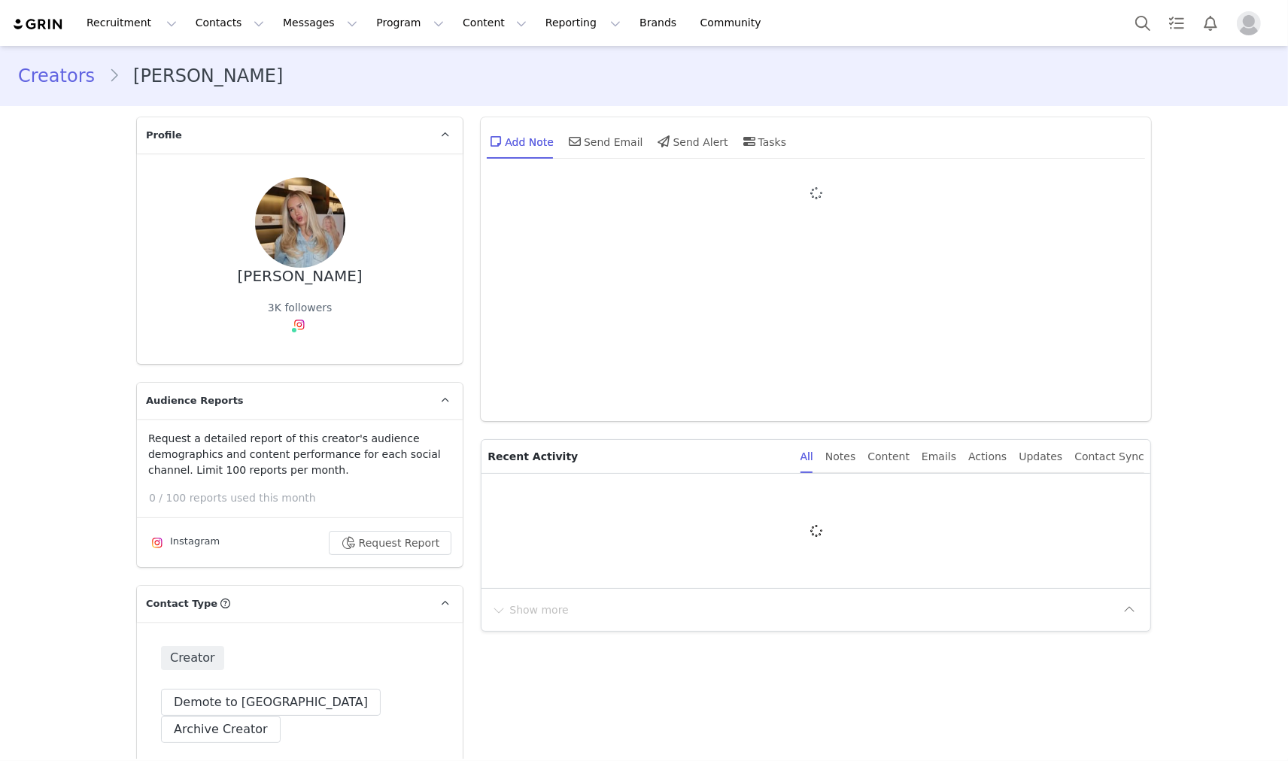
type input "+1 ([GEOGRAPHIC_DATA])"
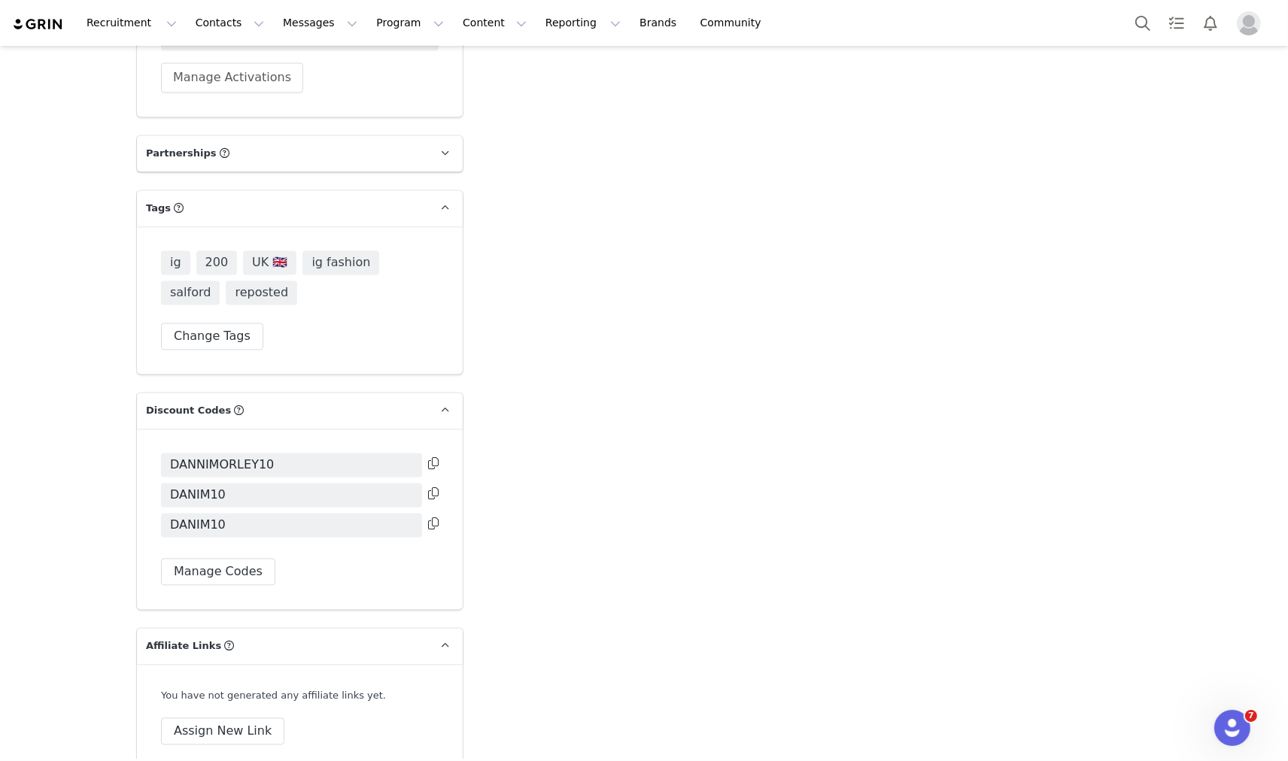
scroll to position [2692, 0]
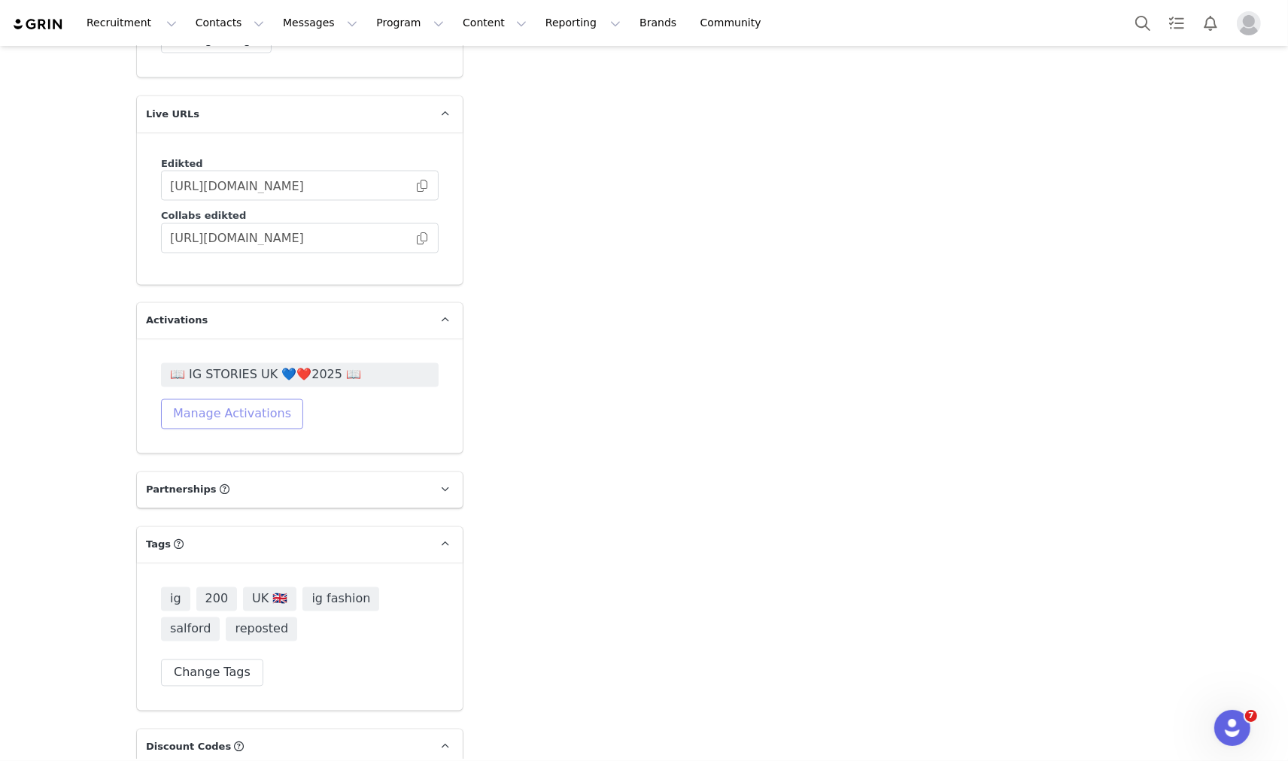
click at [257, 400] on button "Manage Activations" at bounding box center [232, 415] width 142 height 30
click at [251, 438] on div "Select Activation" at bounding box center [184, 444] width 147 height 23
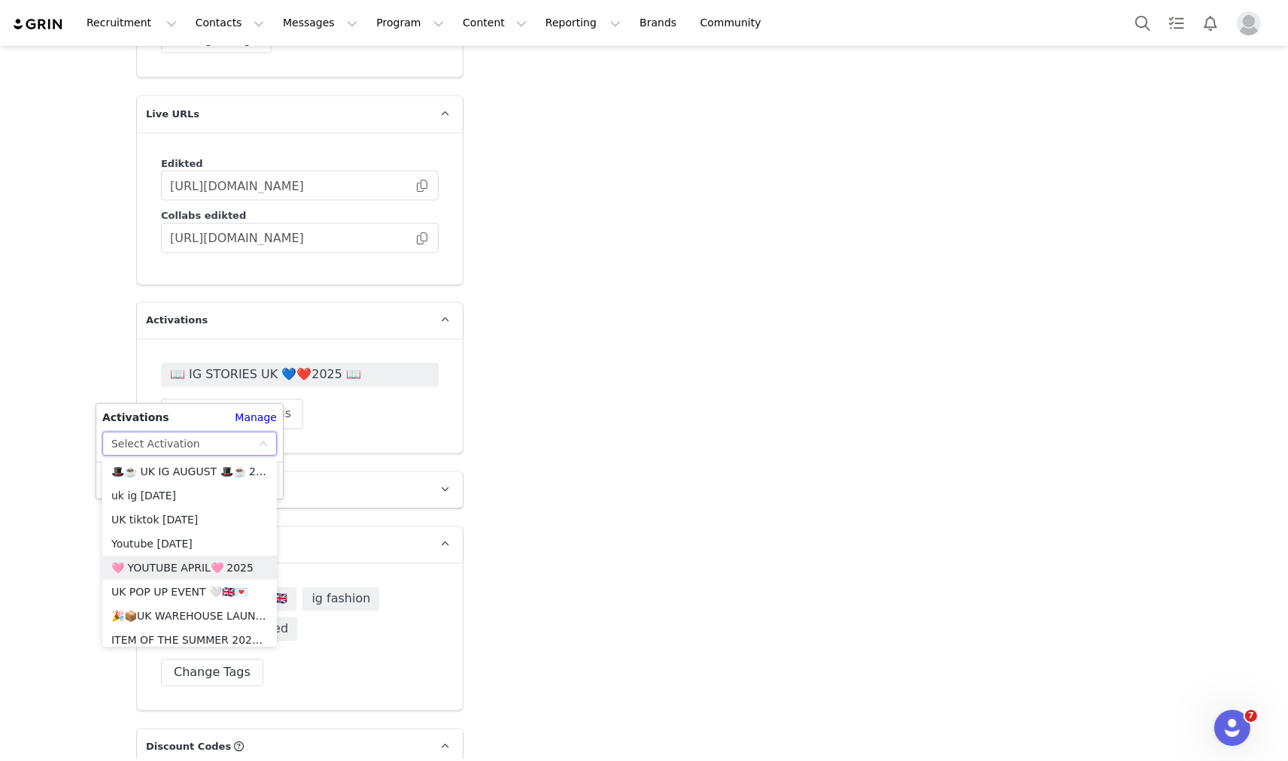
scroll to position [665, 0]
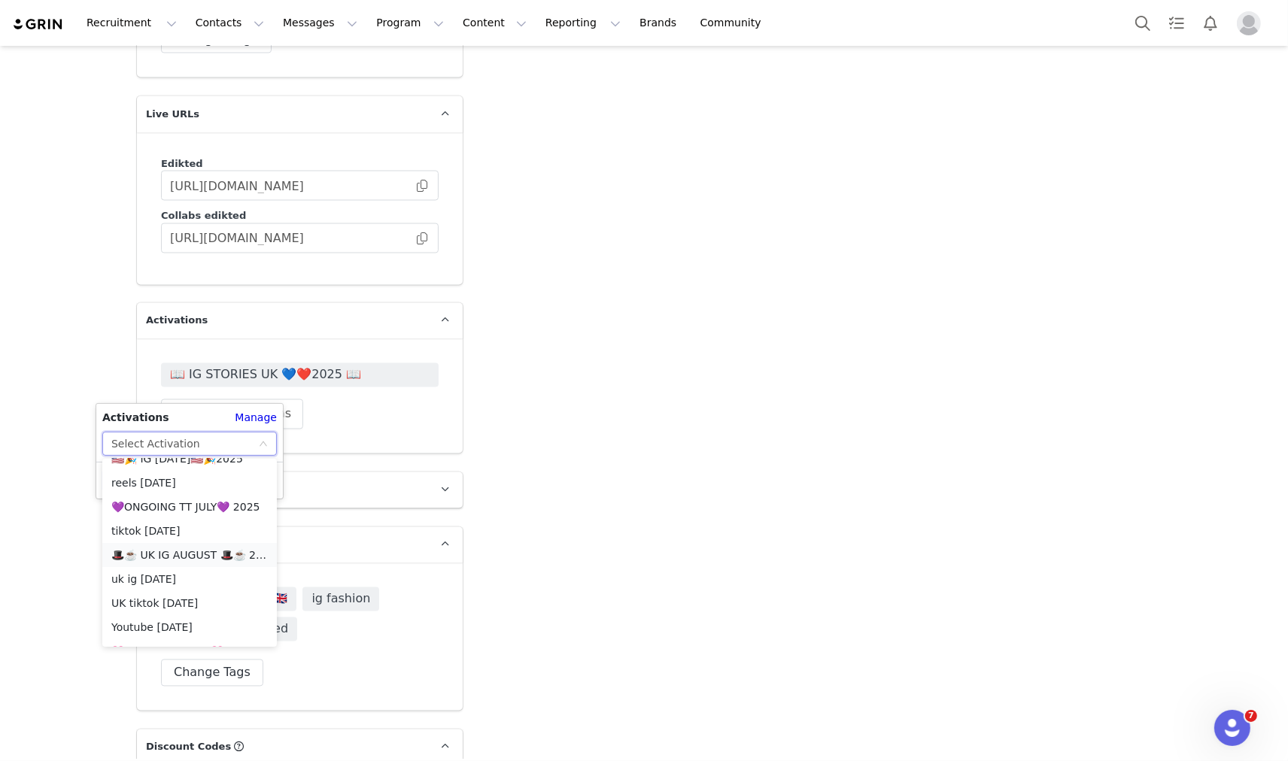
click at [200, 551] on li "🎩☕️ UK IG AUGUST 🎩☕️ 2025" at bounding box center [189, 555] width 175 height 24
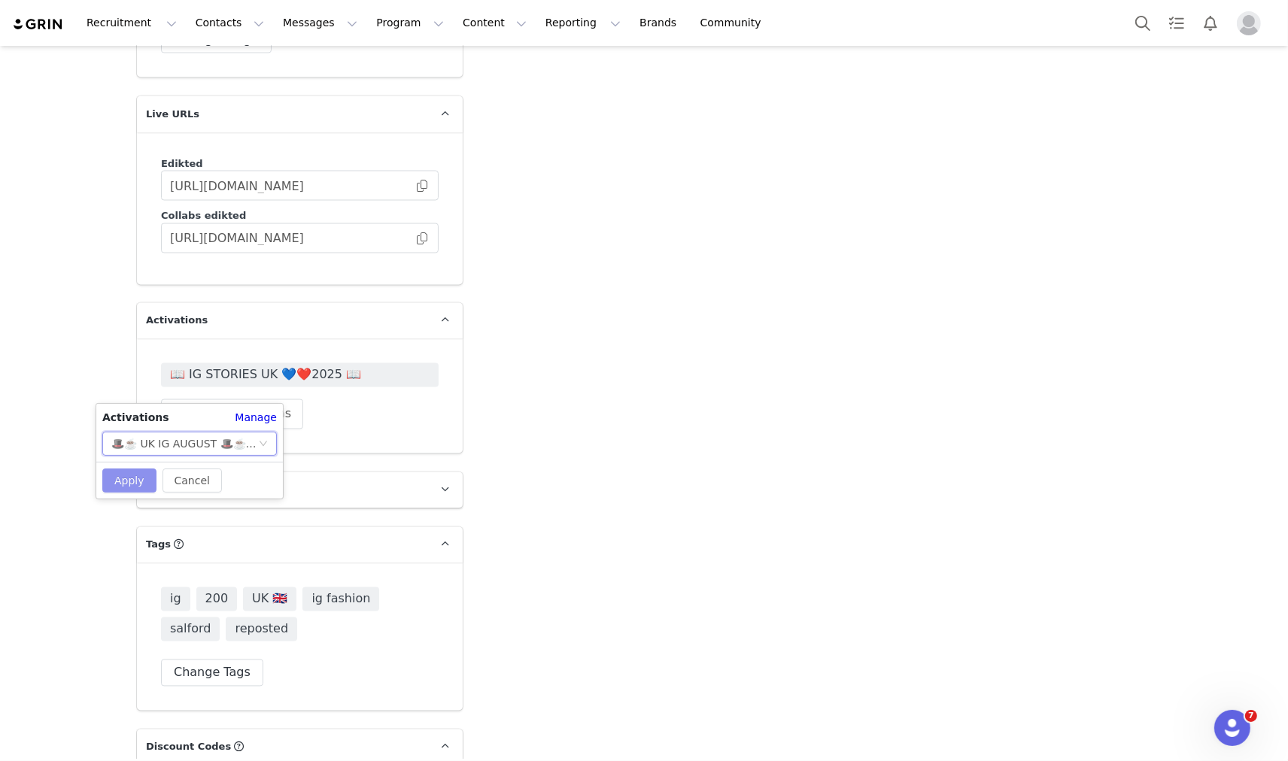
click at [141, 482] on button "Apply" at bounding box center [129, 481] width 54 height 24
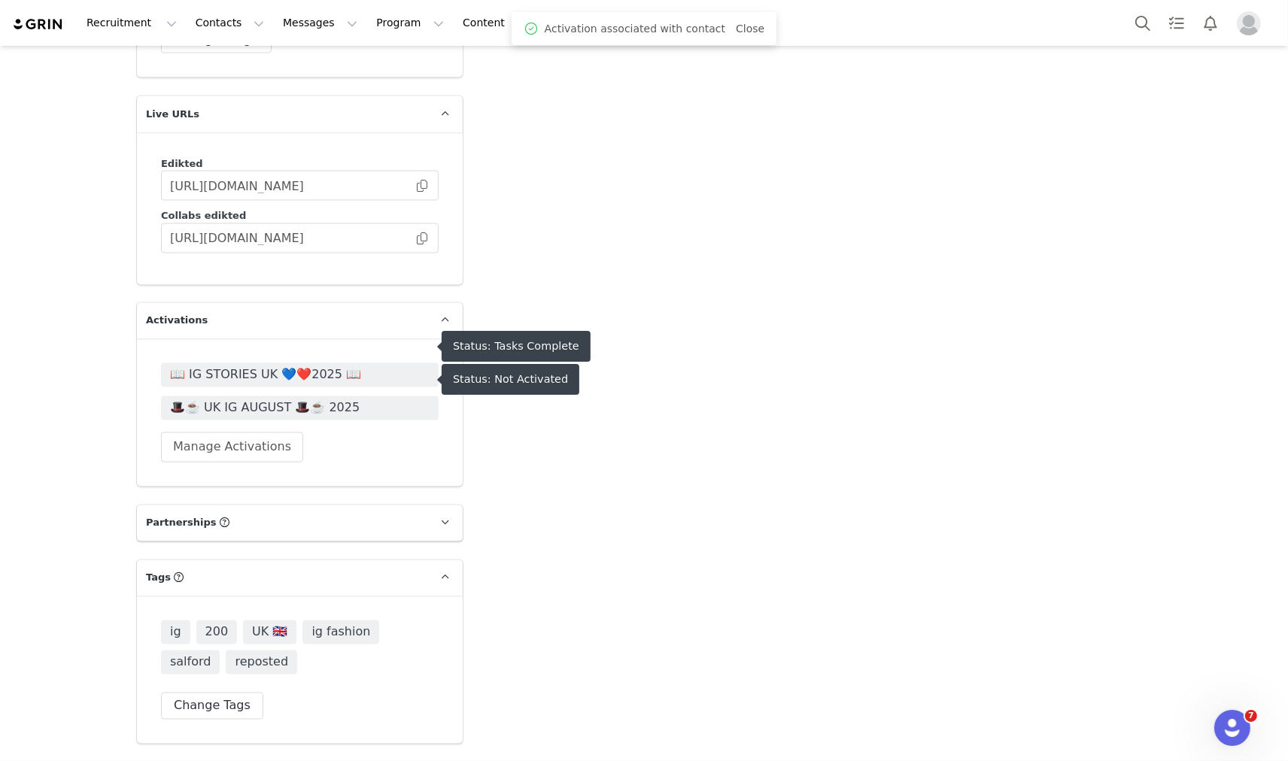
click at [205, 400] on span "🎩☕️ UK IG AUGUST 🎩☕️ 2025" at bounding box center [300, 409] width 260 height 18
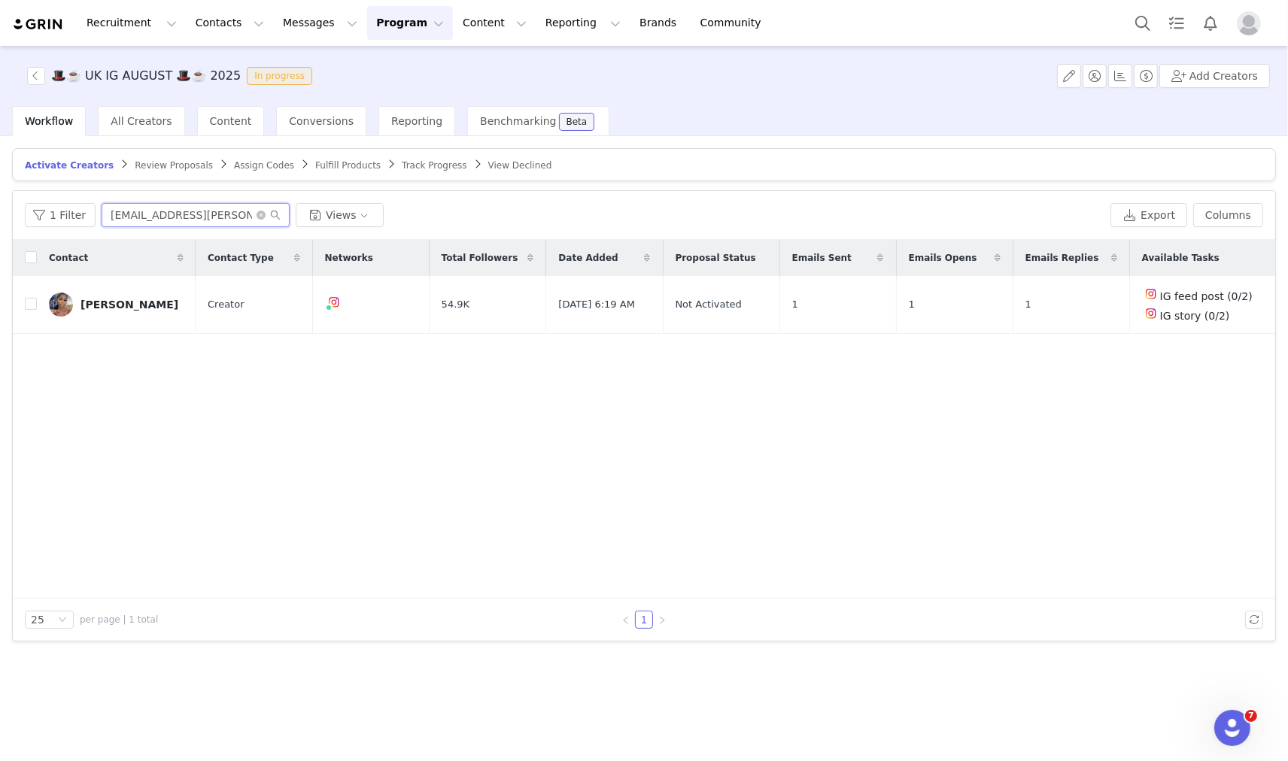
click at [151, 209] on input "[EMAIL_ADDRESS][PERSON_NAME][DOMAIN_NAME]" at bounding box center [196, 215] width 188 height 24
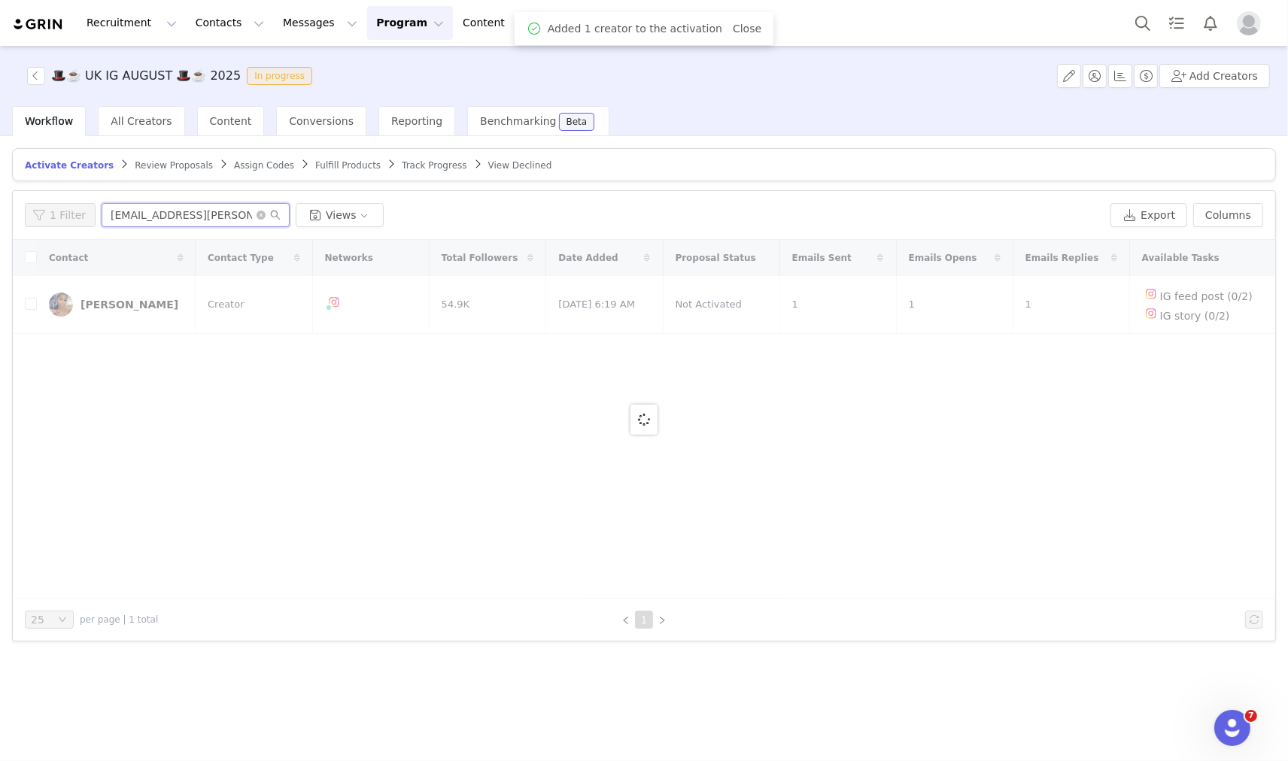
paste input "contactdannimorley"
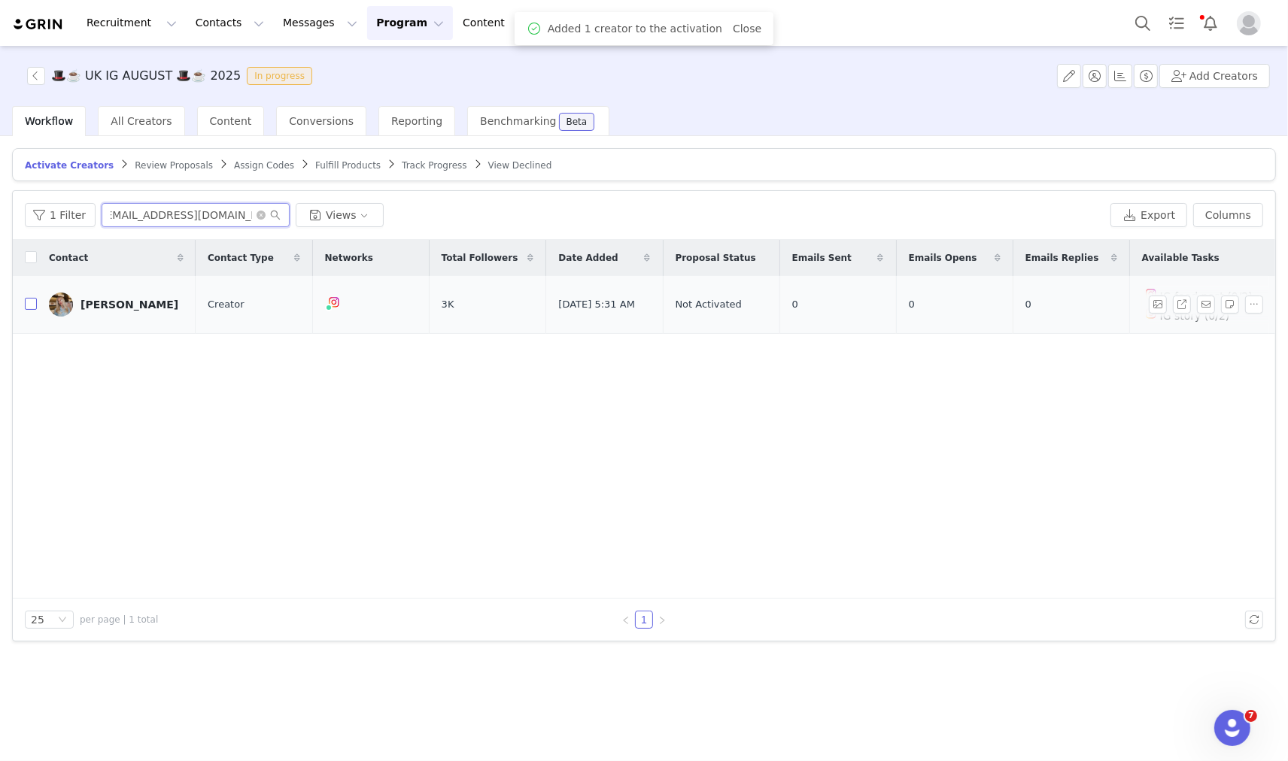
type input "contactdannimorley@gmail.com"
click at [28, 302] on input "checkbox" at bounding box center [31, 304] width 12 height 12
checkbox input "true"
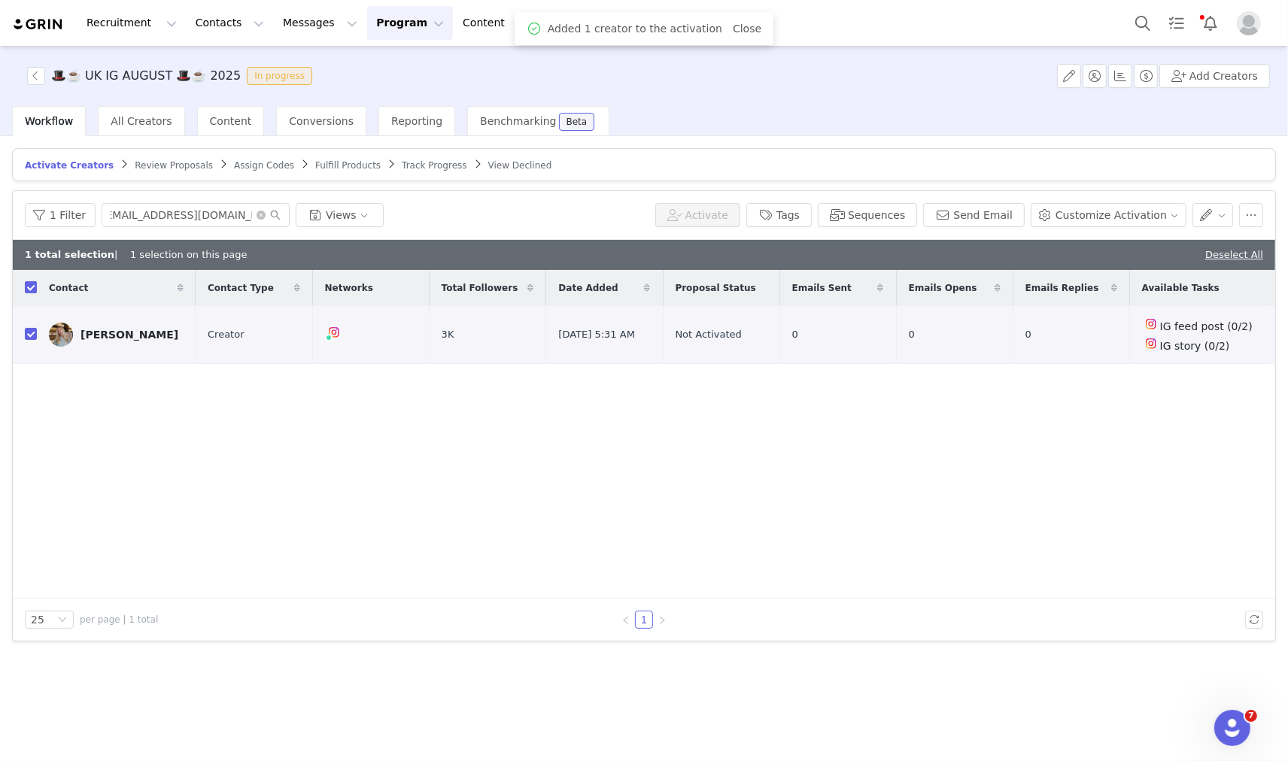
scroll to position [0, 0]
click at [1130, 215] on button "Customize Activation" at bounding box center [1109, 215] width 156 height 24
click at [1123, 235] on li "Edit Product Selection" at bounding box center [1120, 245] width 152 height 24
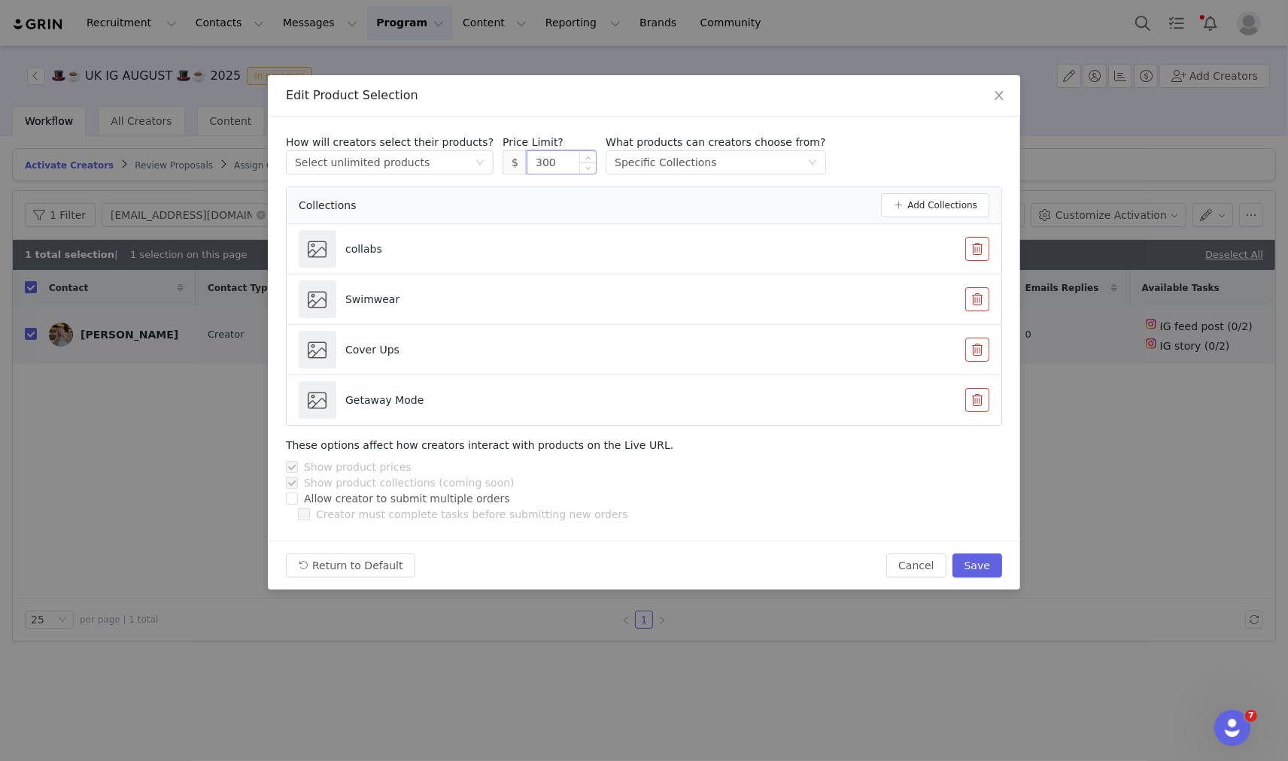
click at [527, 161] on input "300" at bounding box center [561, 162] width 68 height 23
click at [965, 564] on button "Save" at bounding box center [978, 566] width 50 height 24
type input "300"
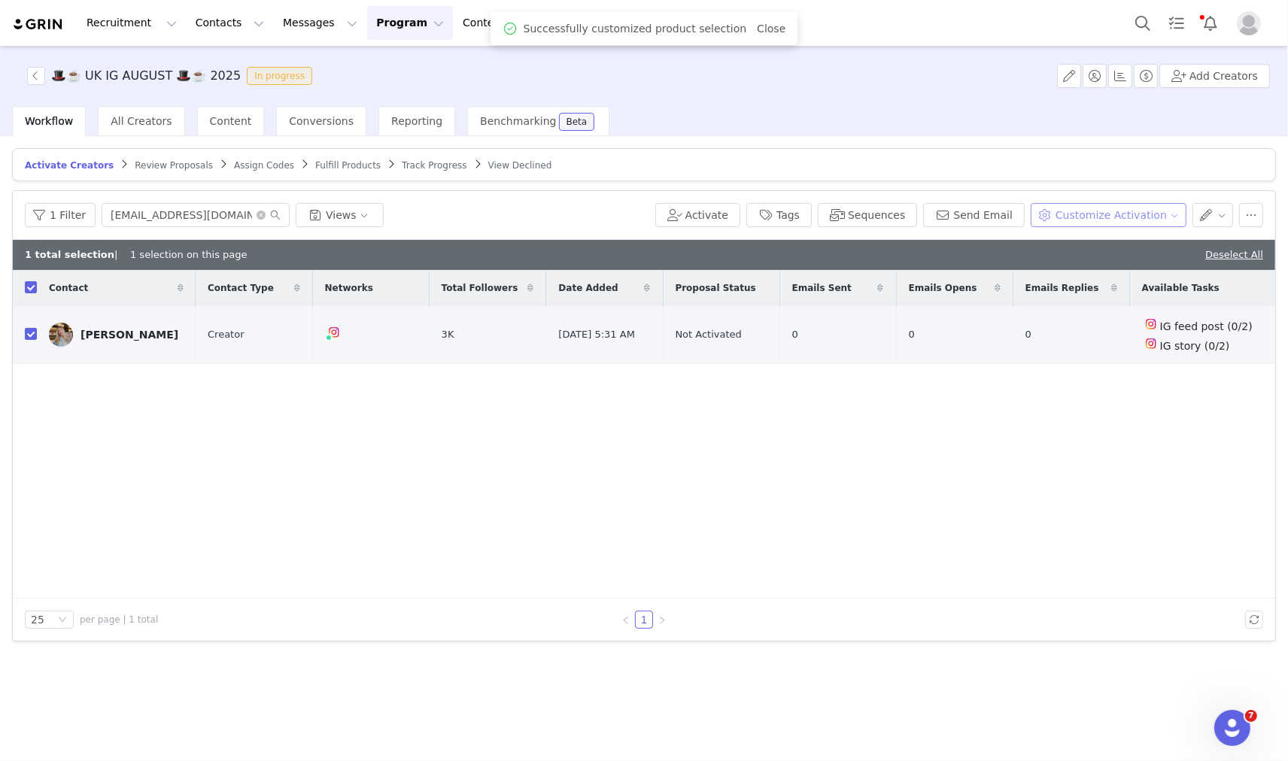
click at [1136, 215] on button "Customize Activation" at bounding box center [1109, 215] width 156 height 24
click at [1126, 265] on span "Edit Available Tasks" at bounding box center [1122, 269] width 103 height 17
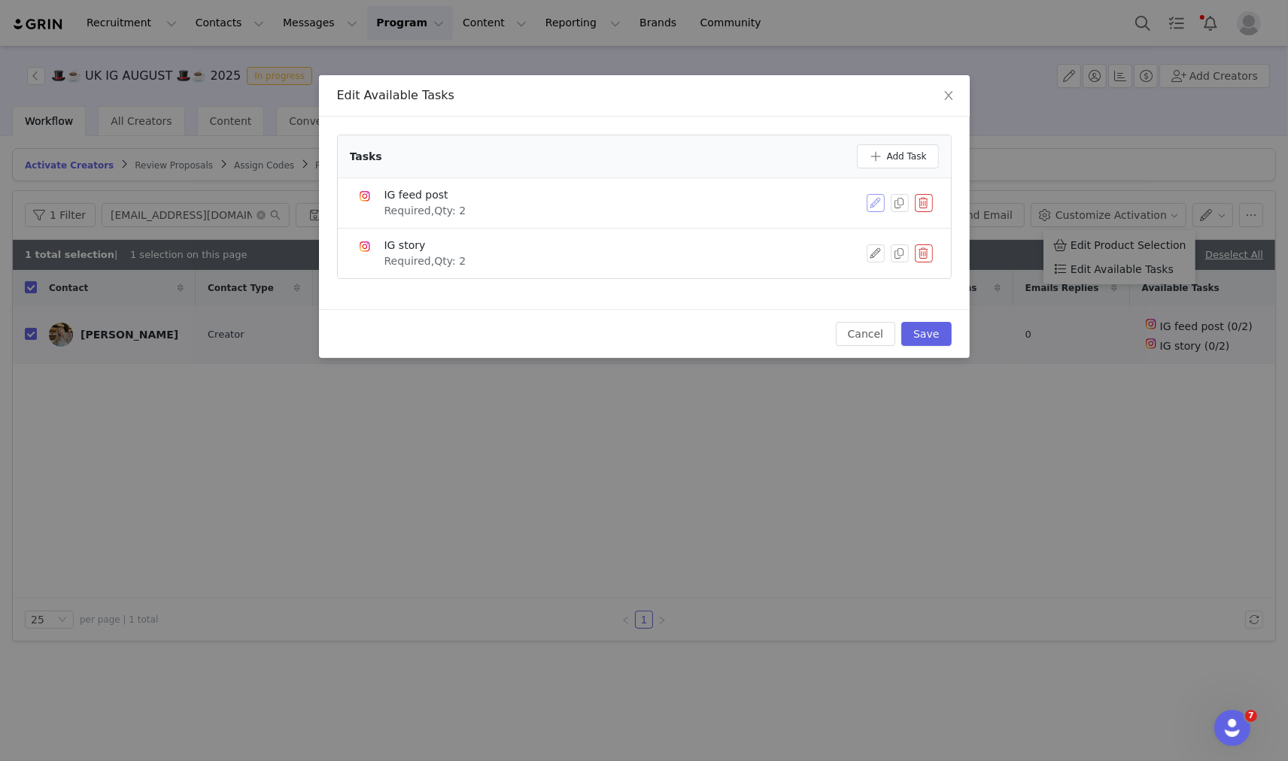
click at [870, 205] on button "button" at bounding box center [876, 203] width 18 height 18
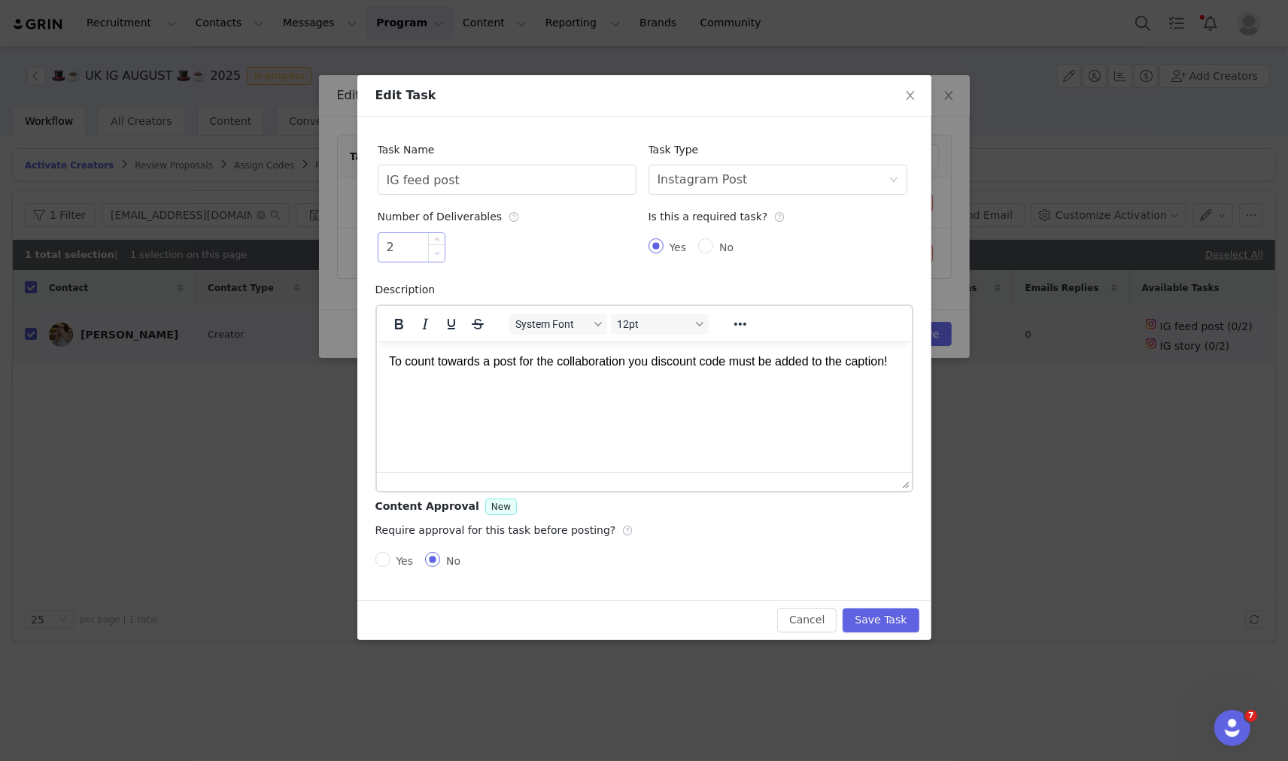
type input "1"
click at [434, 256] on icon "icon: down" at bounding box center [436, 253] width 5 height 5
click at [881, 617] on button "Save Task" at bounding box center [881, 621] width 76 height 24
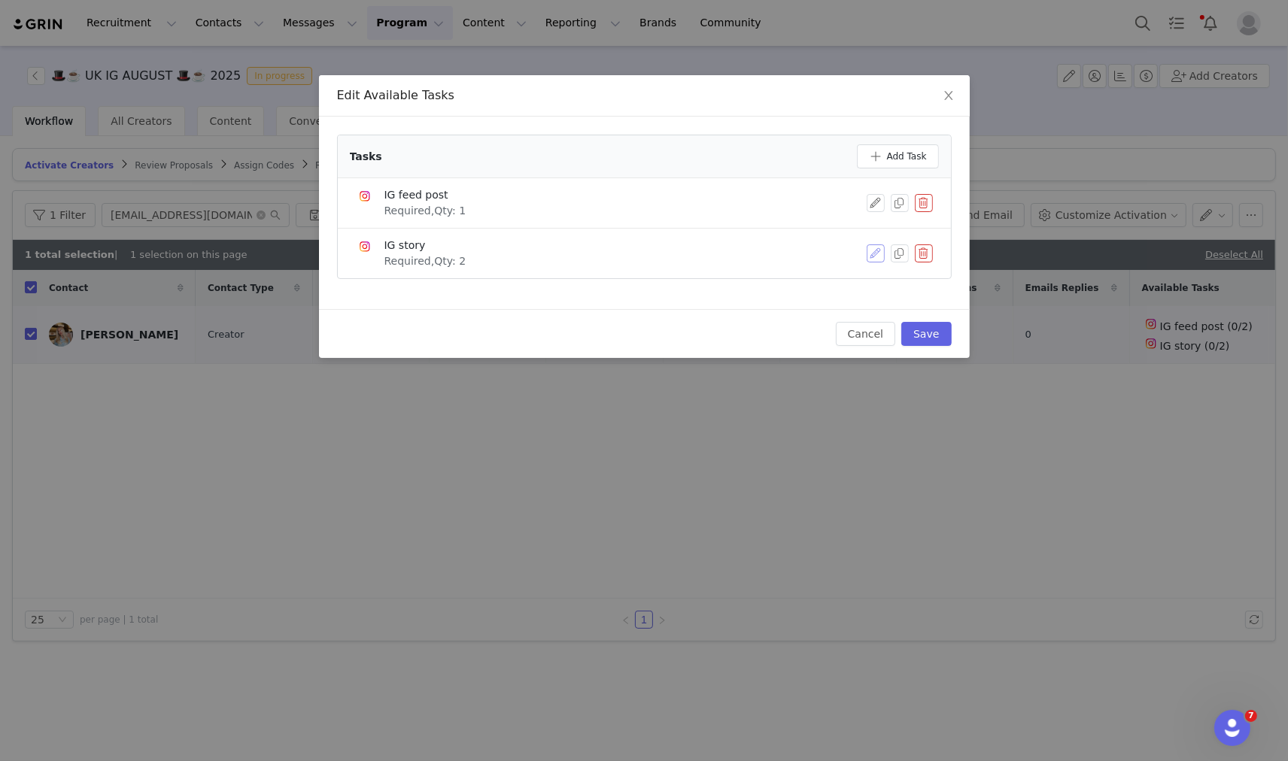
click at [881, 254] on button "button" at bounding box center [876, 254] width 18 height 18
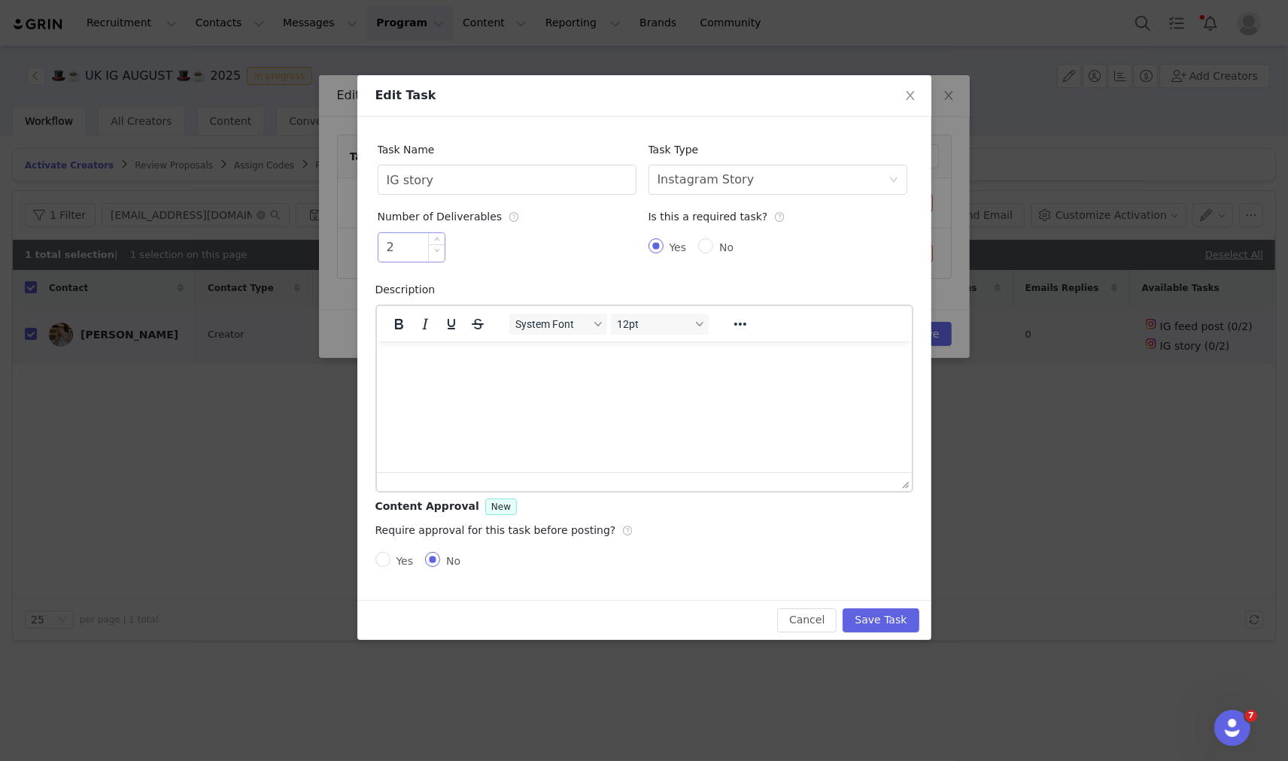
click at [427, 235] on div "2" at bounding box center [412, 247] width 68 height 30
type input "3"
click at [439, 241] on icon "icon: up" at bounding box center [436, 241] width 5 height 5
click at [901, 619] on button "Save Task" at bounding box center [881, 621] width 76 height 24
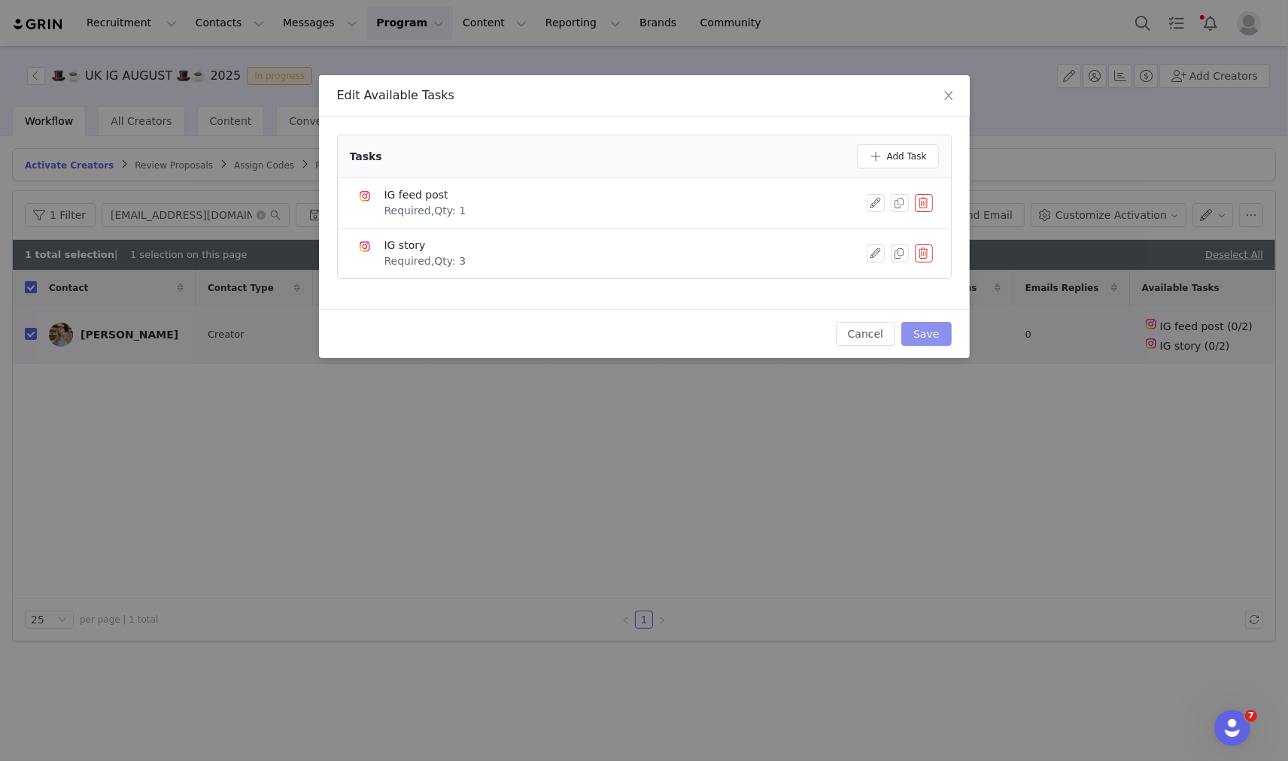
click at [925, 335] on button "Save" at bounding box center [926, 334] width 50 height 24
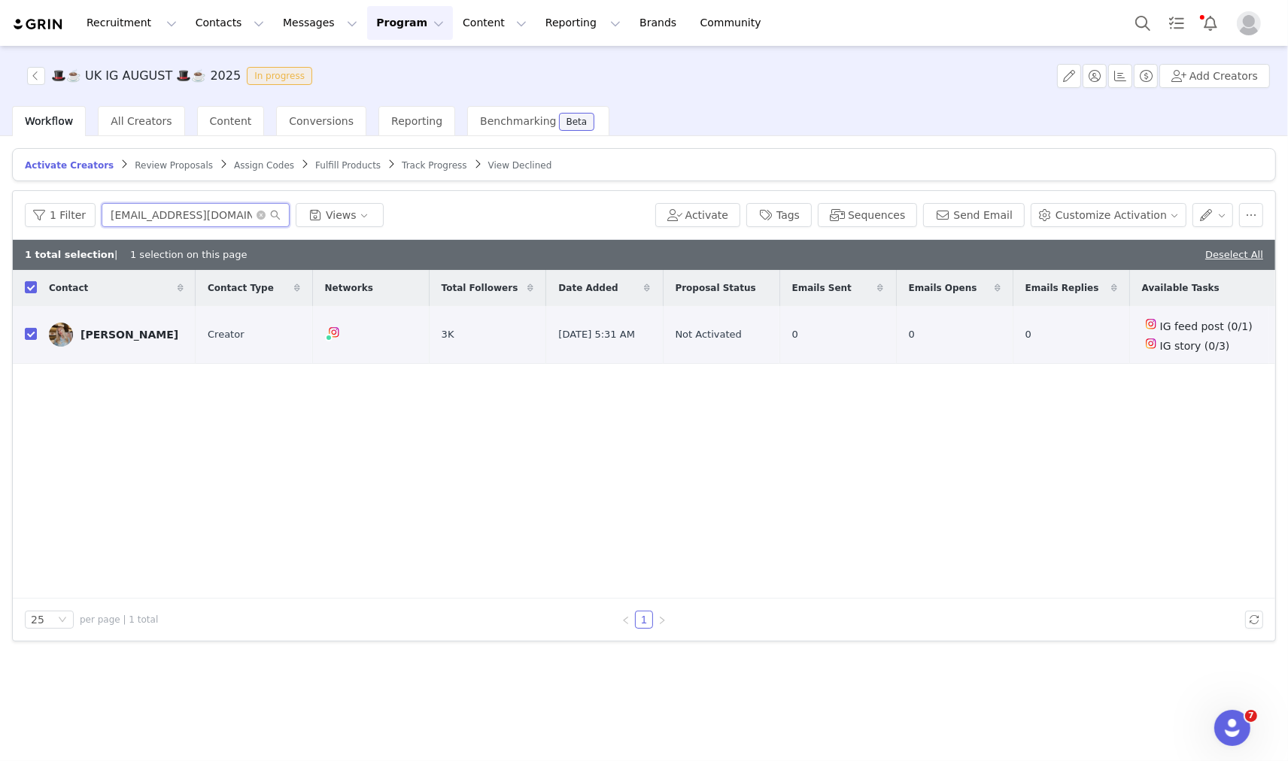
click at [144, 220] on input "contactdannimorley@gmail.com" at bounding box center [196, 215] width 188 height 24
click at [45, 74] on span "🎩☕️ UK IG AUGUST 🎩☕️ 2025 In progress" at bounding box center [172, 76] width 291 height 18
click at [41, 74] on button "button" at bounding box center [36, 76] width 18 height 18
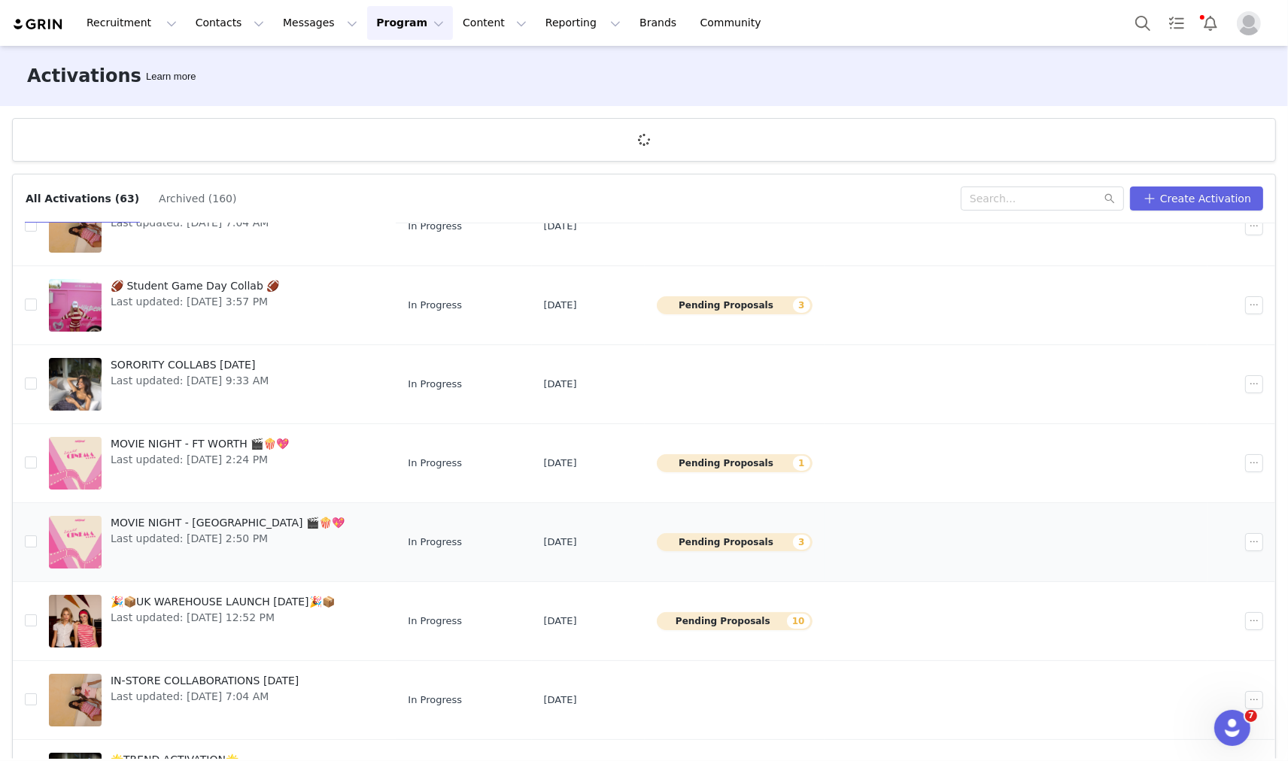
scroll to position [290, 0]
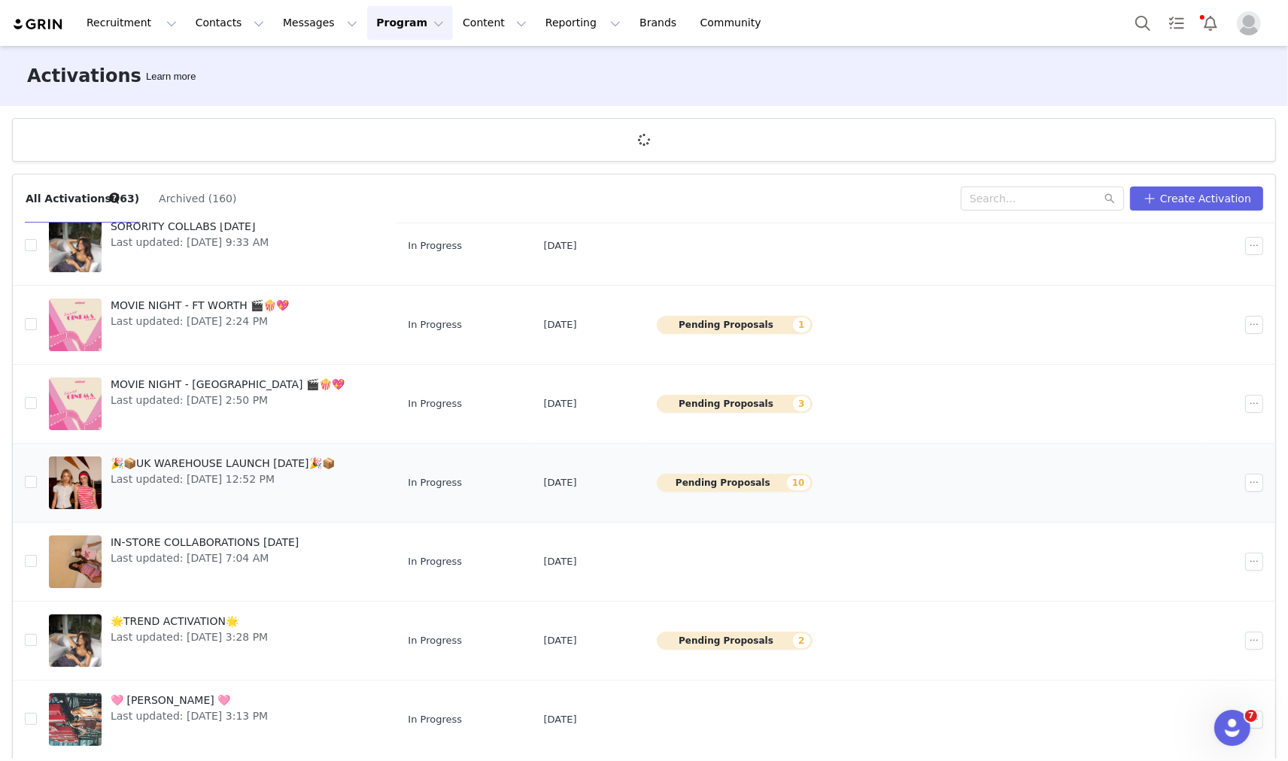
click at [194, 482] on span "Last updated: Aug 19, 2025 12:52 PM" at bounding box center [223, 480] width 224 height 16
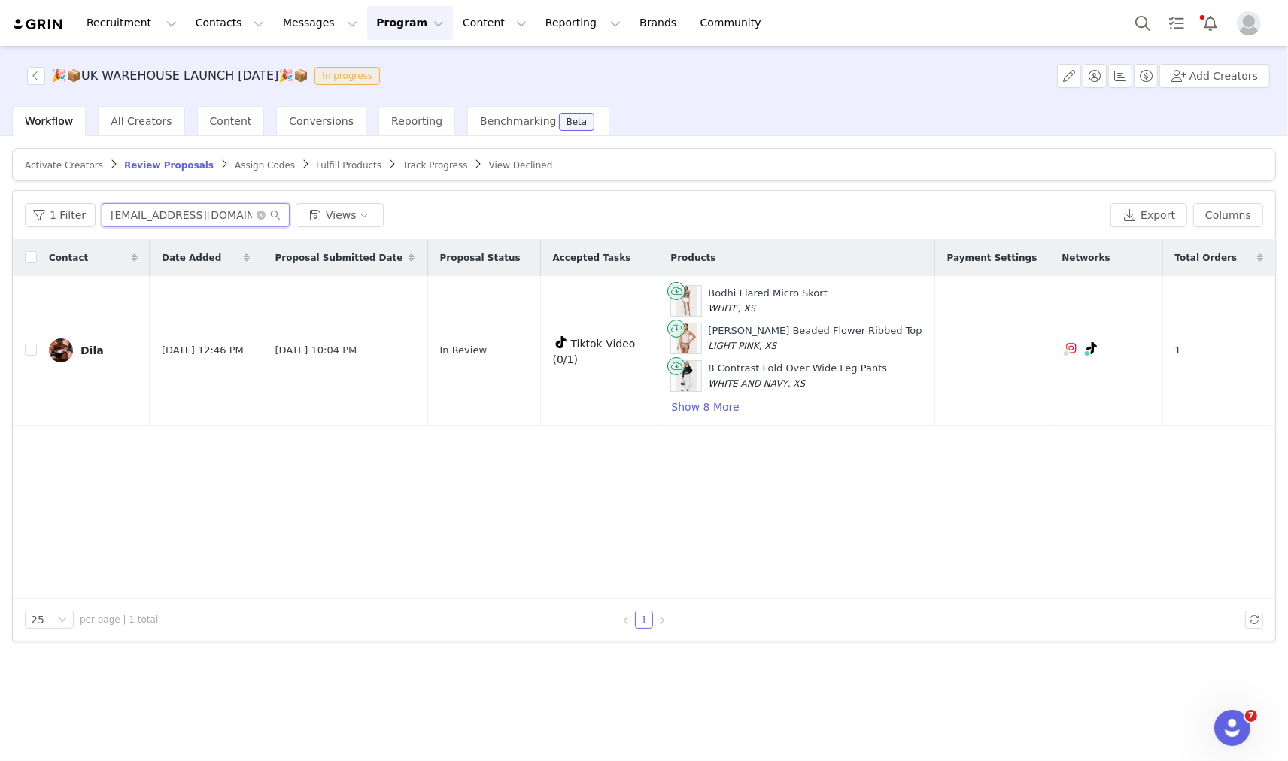
drag, startPoint x: 172, startPoint y: 216, endPoint x: 161, endPoint y: 215, distance: 10.6
click at [171, 216] on input "dilabedevi@gmail.com" at bounding box center [196, 215] width 188 height 24
paste input "biancamanasseh"
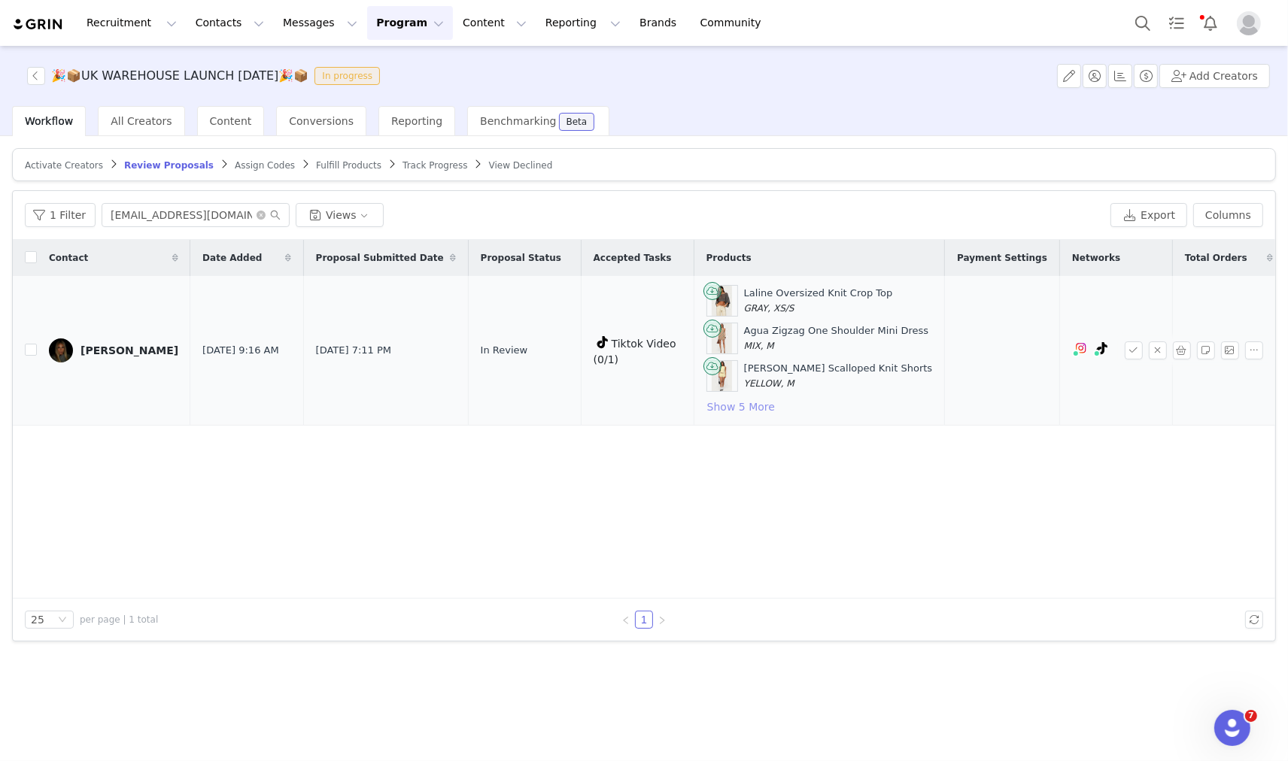
click at [732, 408] on button "Show 5 More" at bounding box center [740, 407] width 69 height 18
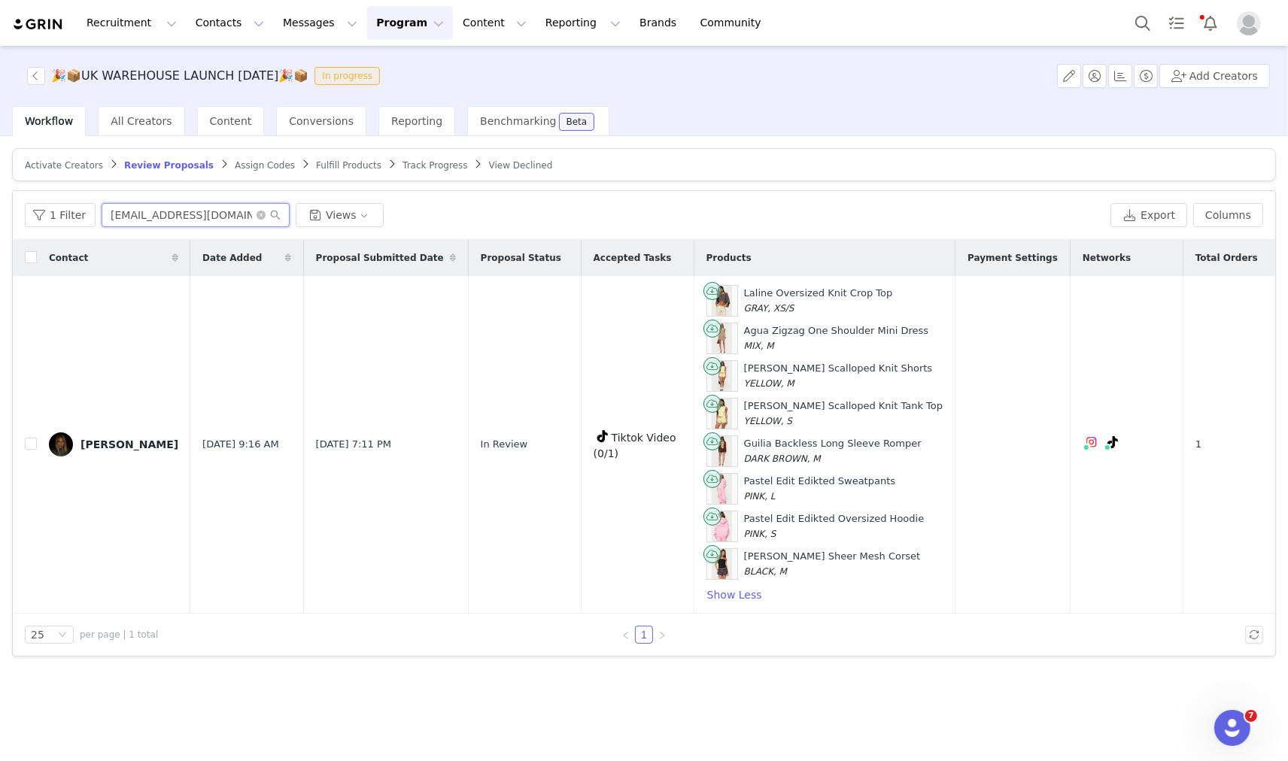
click at [219, 226] on input "biancamanasseh@gmail.com" at bounding box center [196, 215] width 188 height 24
paste input "Lucywellsbusiness@outlook"
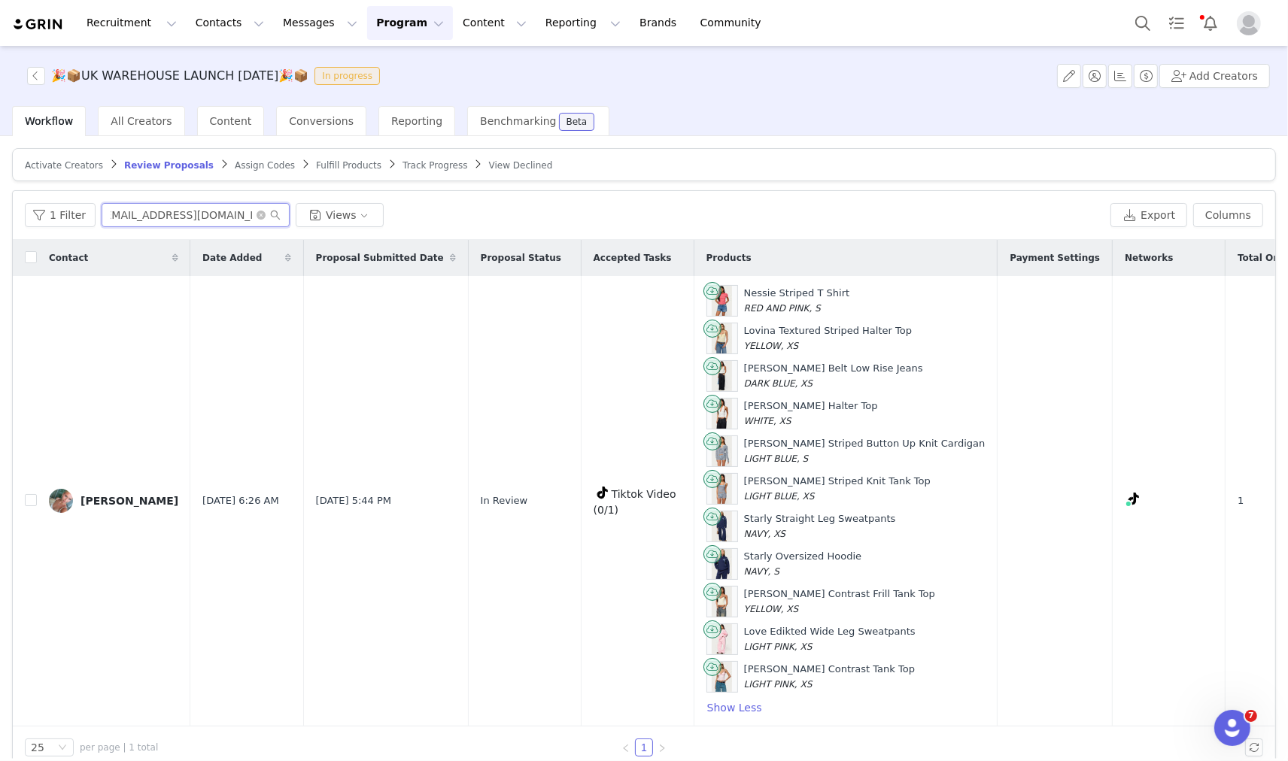
type input "Lucywellsbusiness@outlook.com"
click at [1129, 32] on button "Search" at bounding box center [1142, 23] width 33 height 34
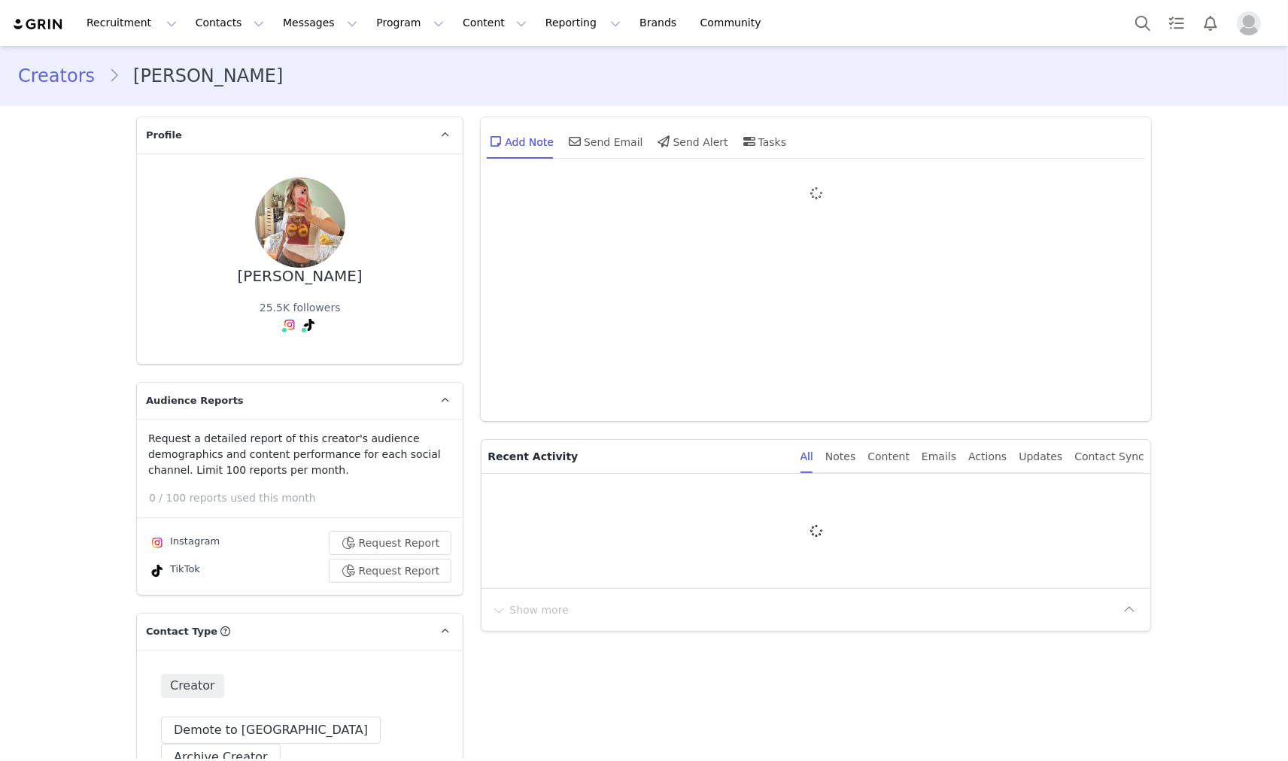
type input "+1 ([GEOGRAPHIC_DATA])"
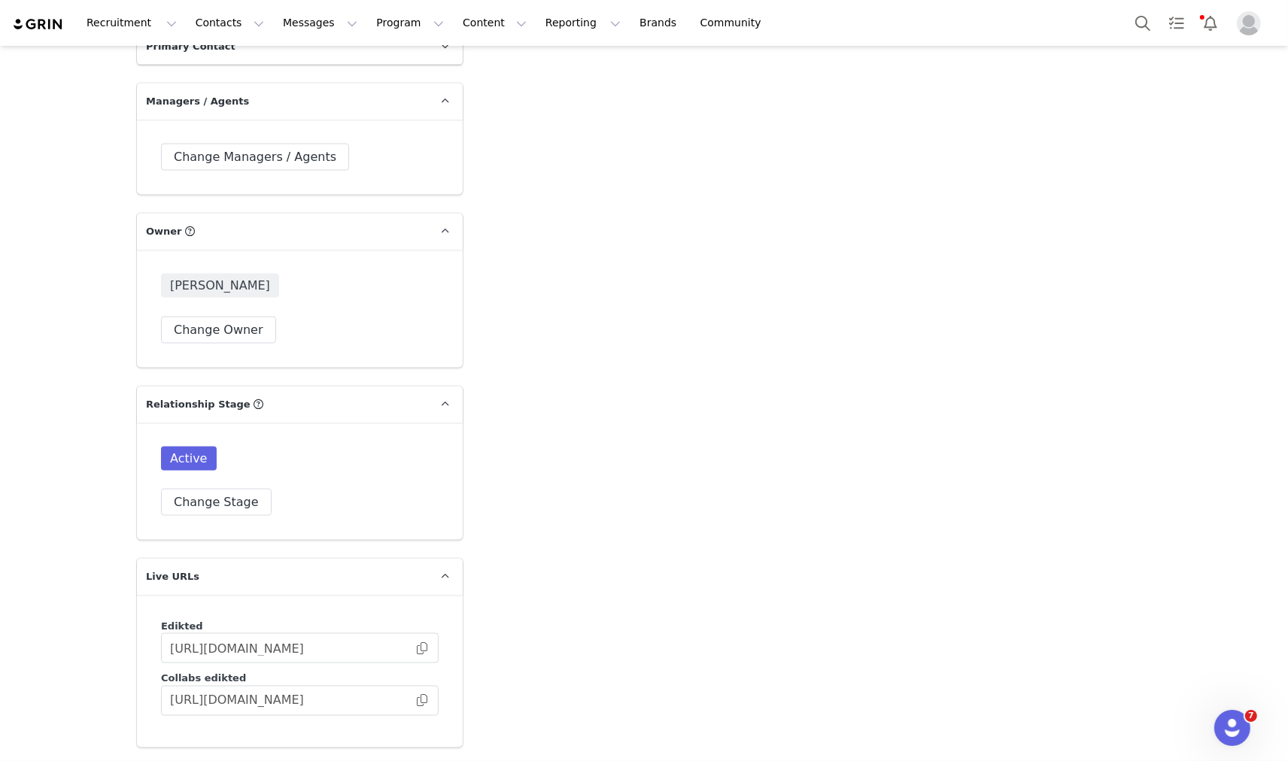
scroll to position [2591, 0]
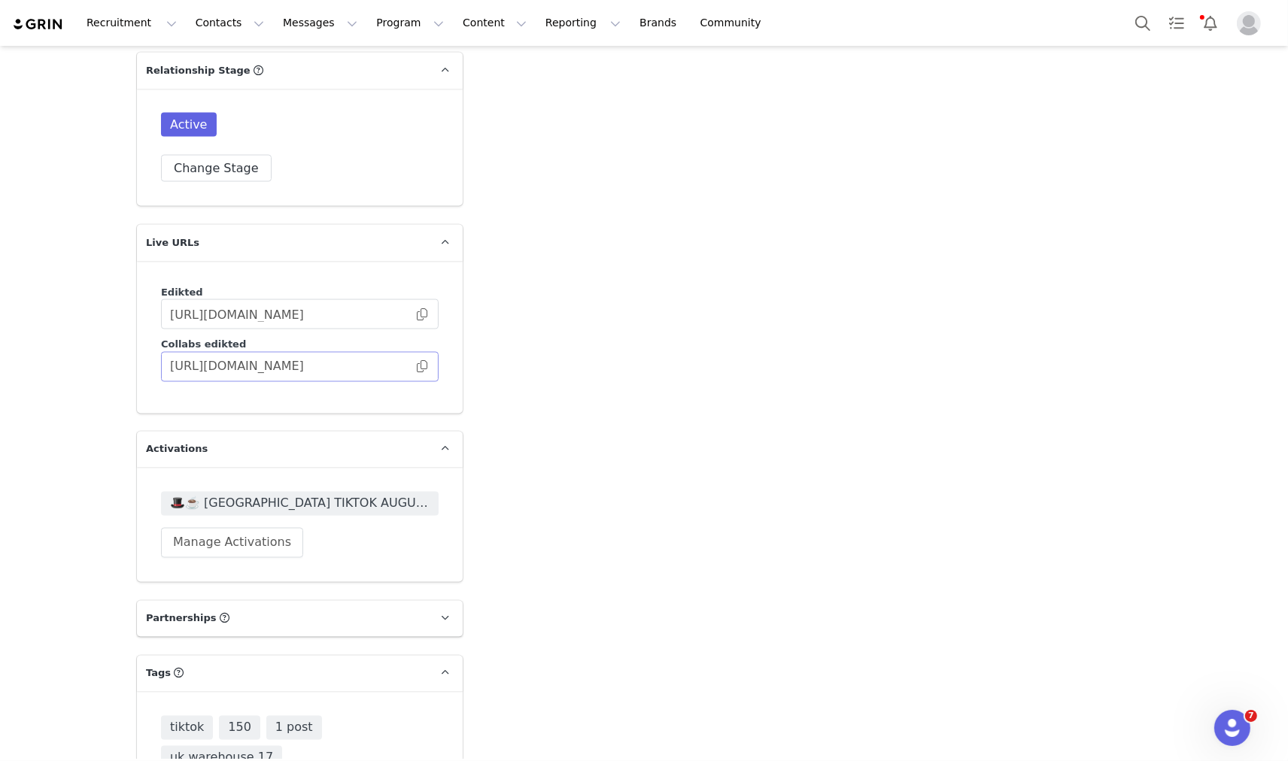
click at [416, 367] on span at bounding box center [422, 367] width 15 height 0
click at [223, 528] on button "Manage Activations" at bounding box center [232, 543] width 142 height 30
click at [200, 593] on div "Cancel Apply" at bounding box center [189, 609] width 187 height 37
click at [207, 578] on div "Select Activation" at bounding box center [184, 573] width 147 height 23
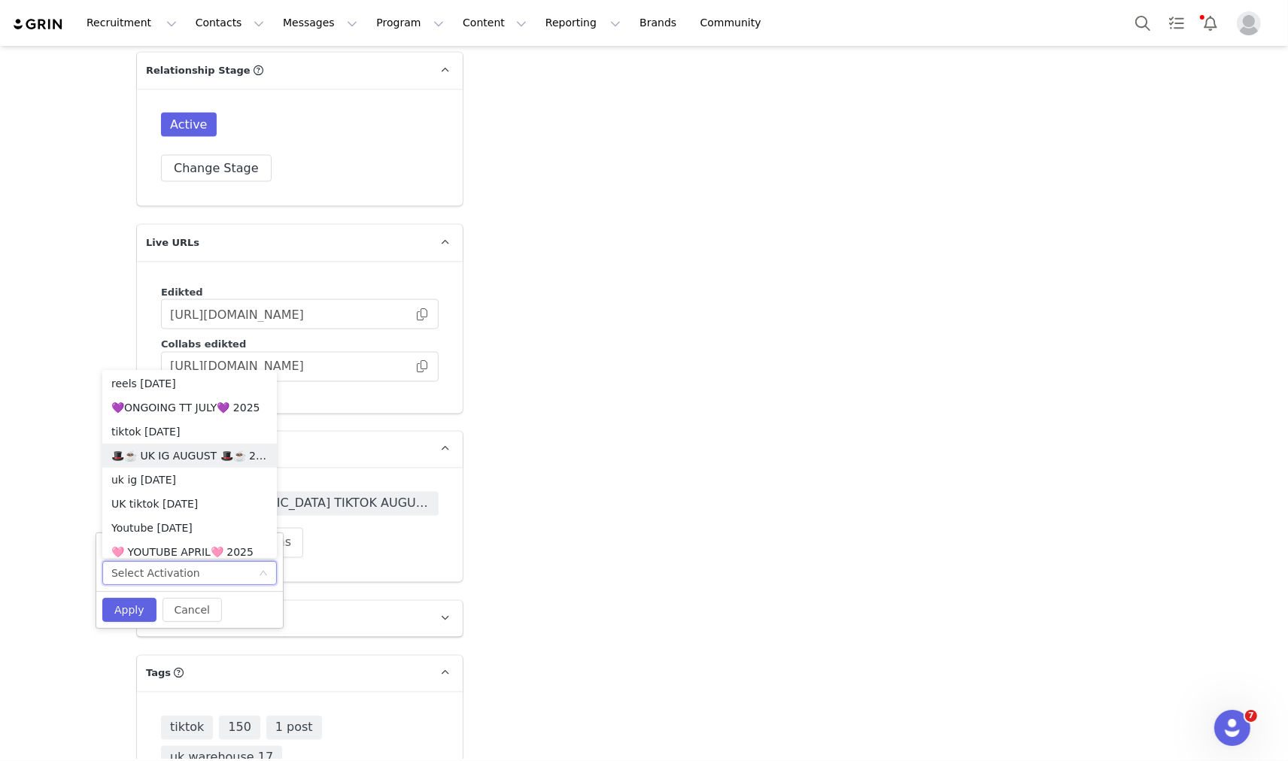
scroll to position [843, 0]
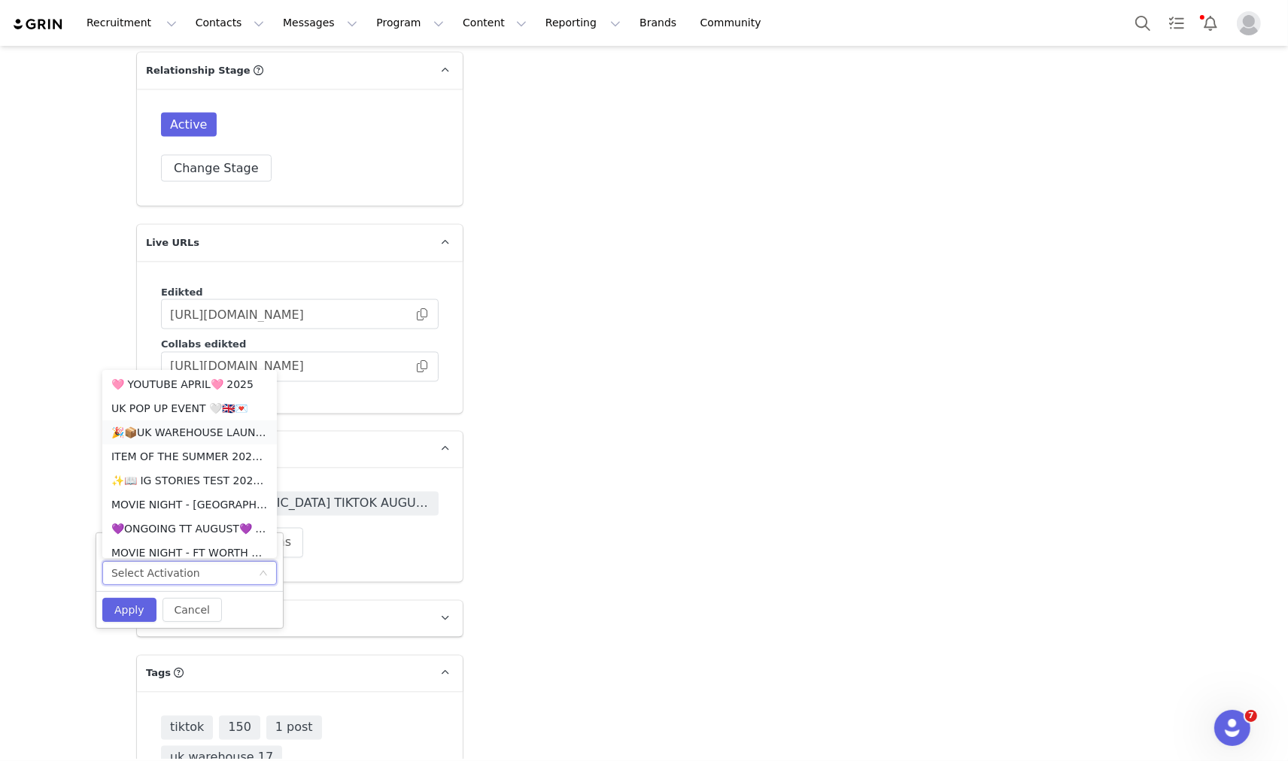
click at [154, 431] on li "🎉📦UK WAREHOUSE LAUNCH [DATE]🎉📦" at bounding box center [189, 433] width 175 height 24
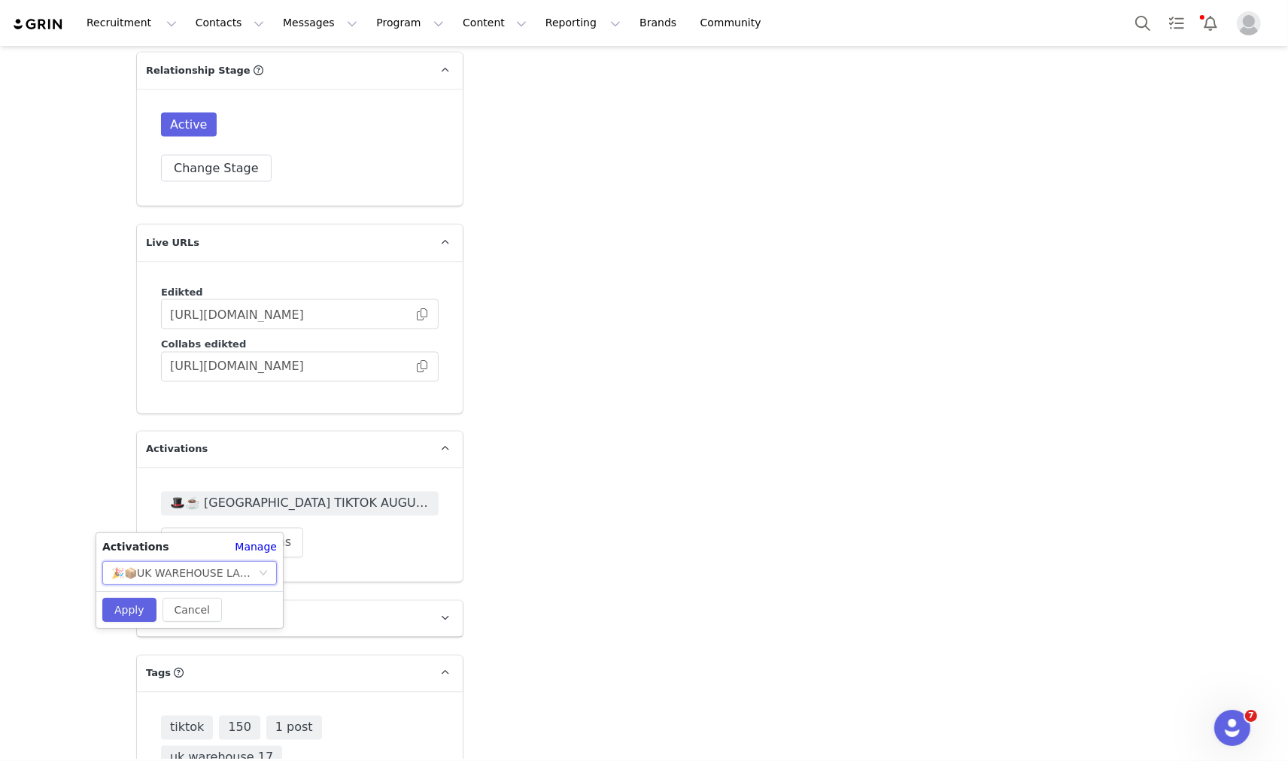
click at [138, 622] on div "Cancel Apply" at bounding box center [189, 609] width 187 height 37
click at [135, 609] on button "Apply" at bounding box center [129, 610] width 54 height 24
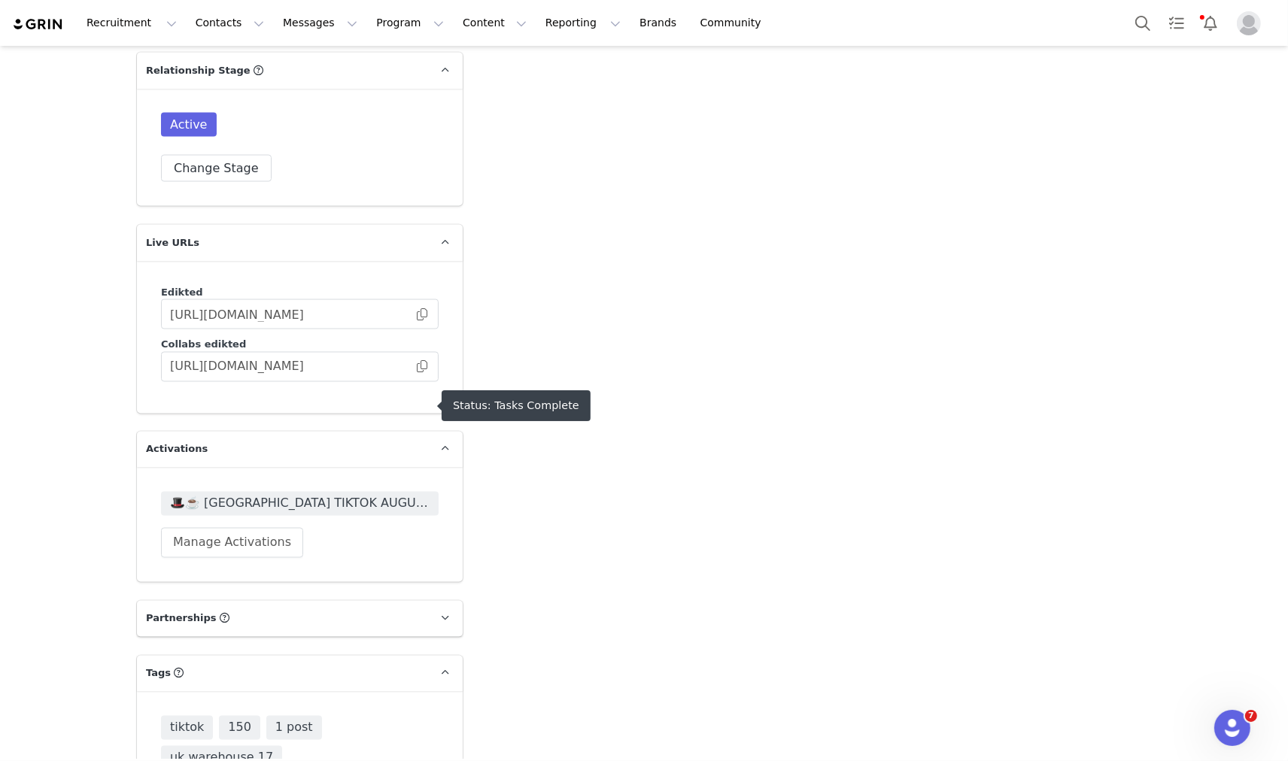
scroll to position [3010, 0]
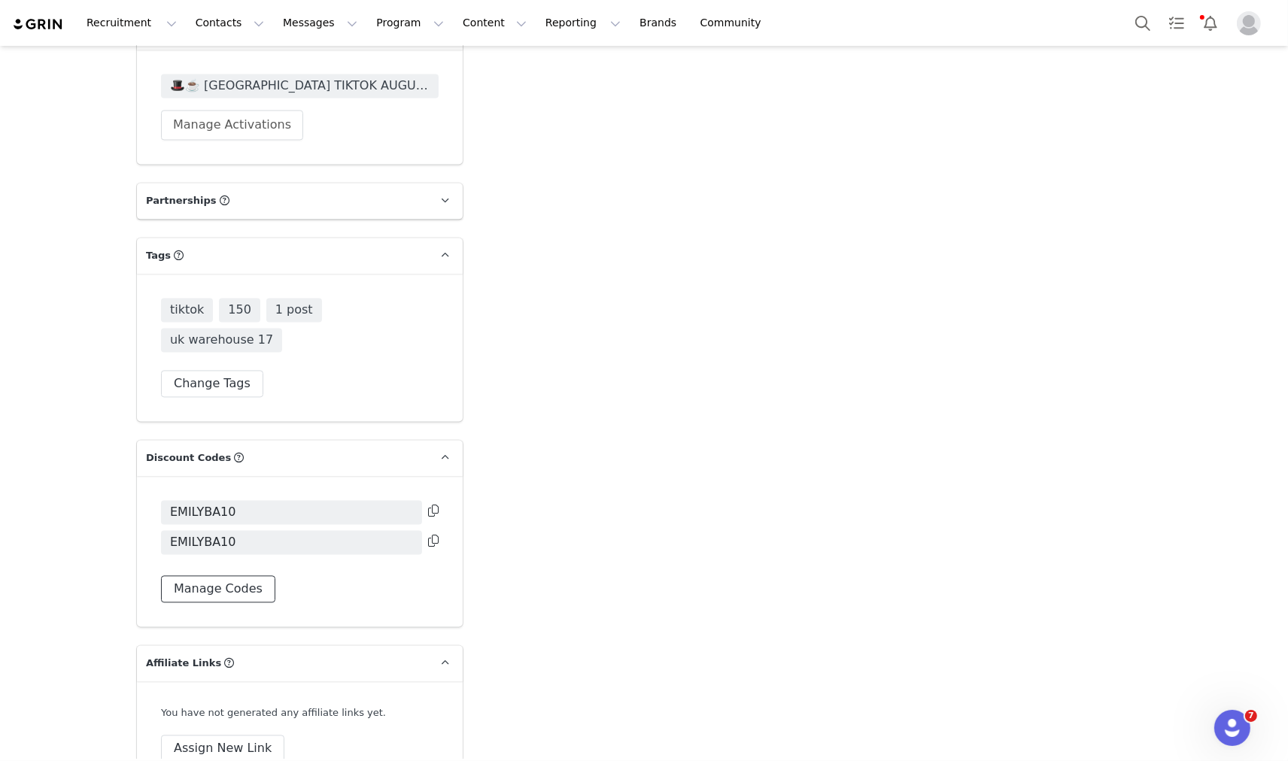
click at [204, 576] on button "Manage Codes" at bounding box center [218, 589] width 114 height 27
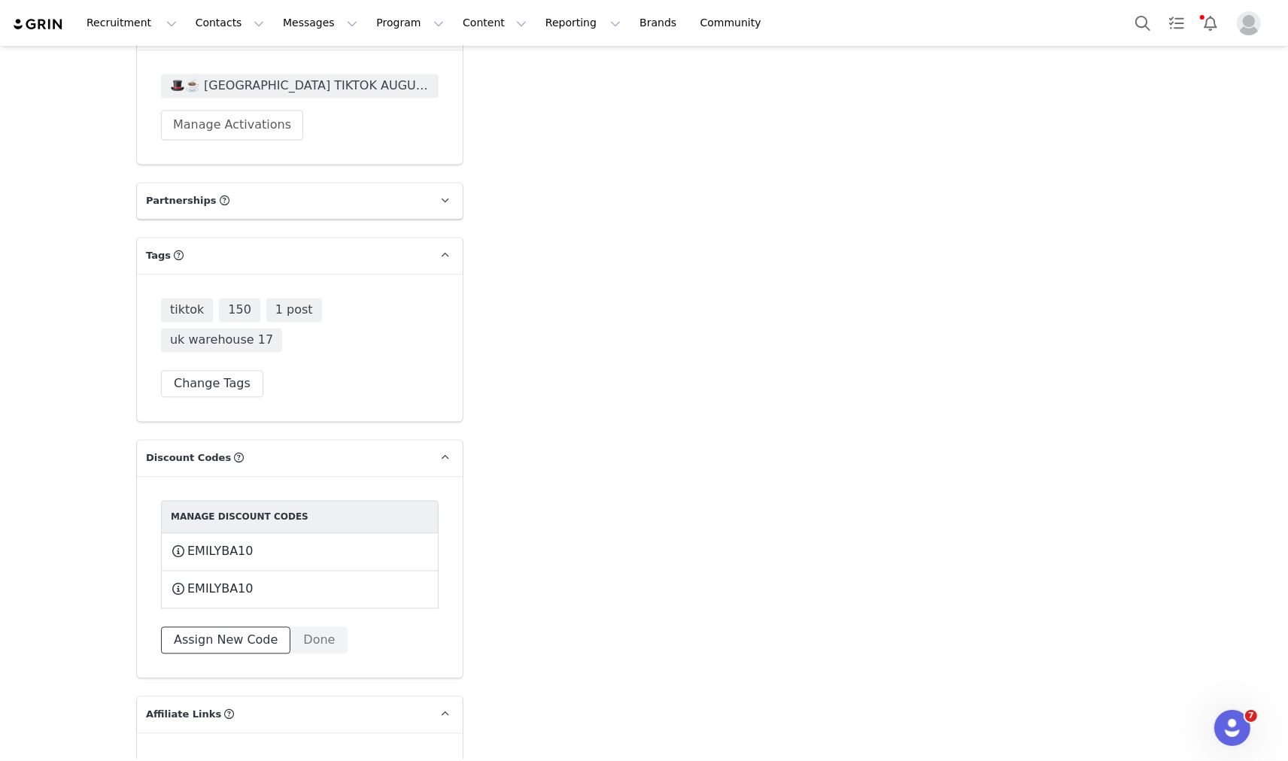
click at [216, 627] on button "Assign New Code" at bounding box center [225, 640] width 129 height 27
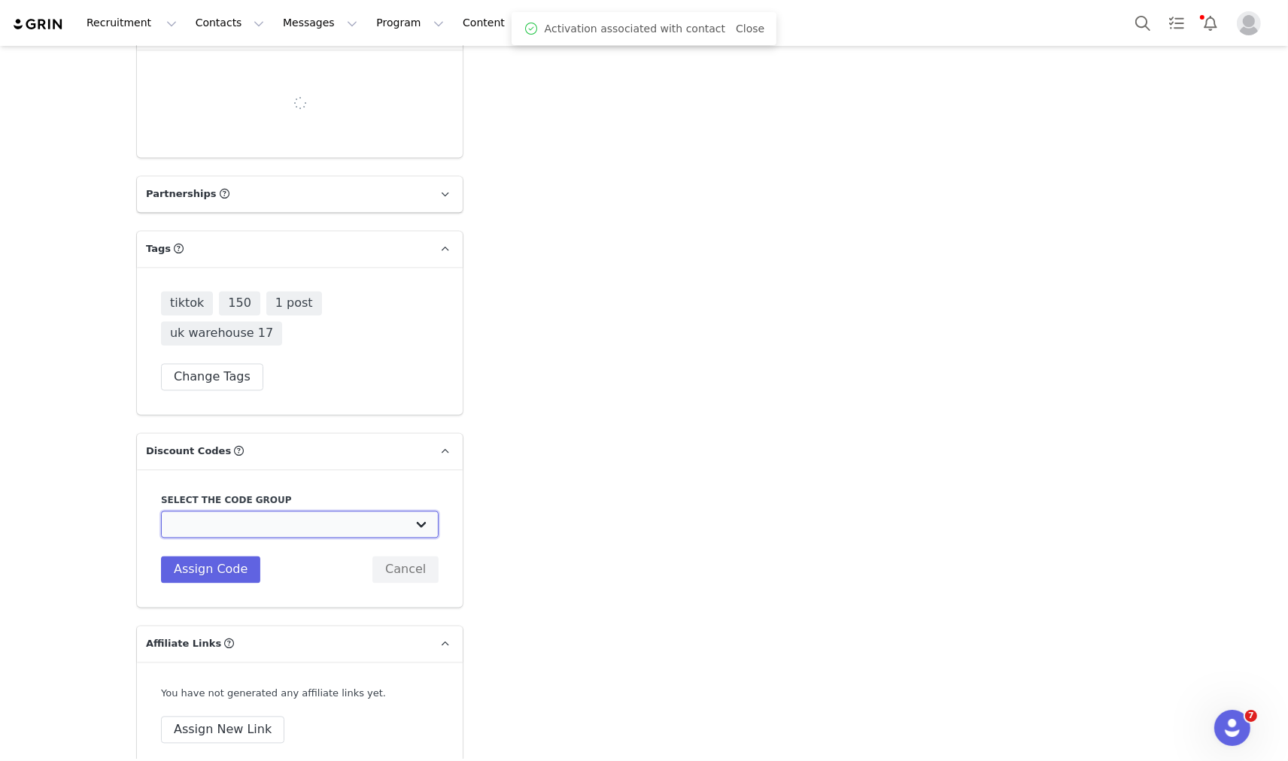
click at [215, 511] on select "Edikted UK: NEW TIKTOK ❤️ Edikted UK: NEW IG ❤️ Edikted: Students + IG Edikted:…" at bounding box center [300, 524] width 278 height 27
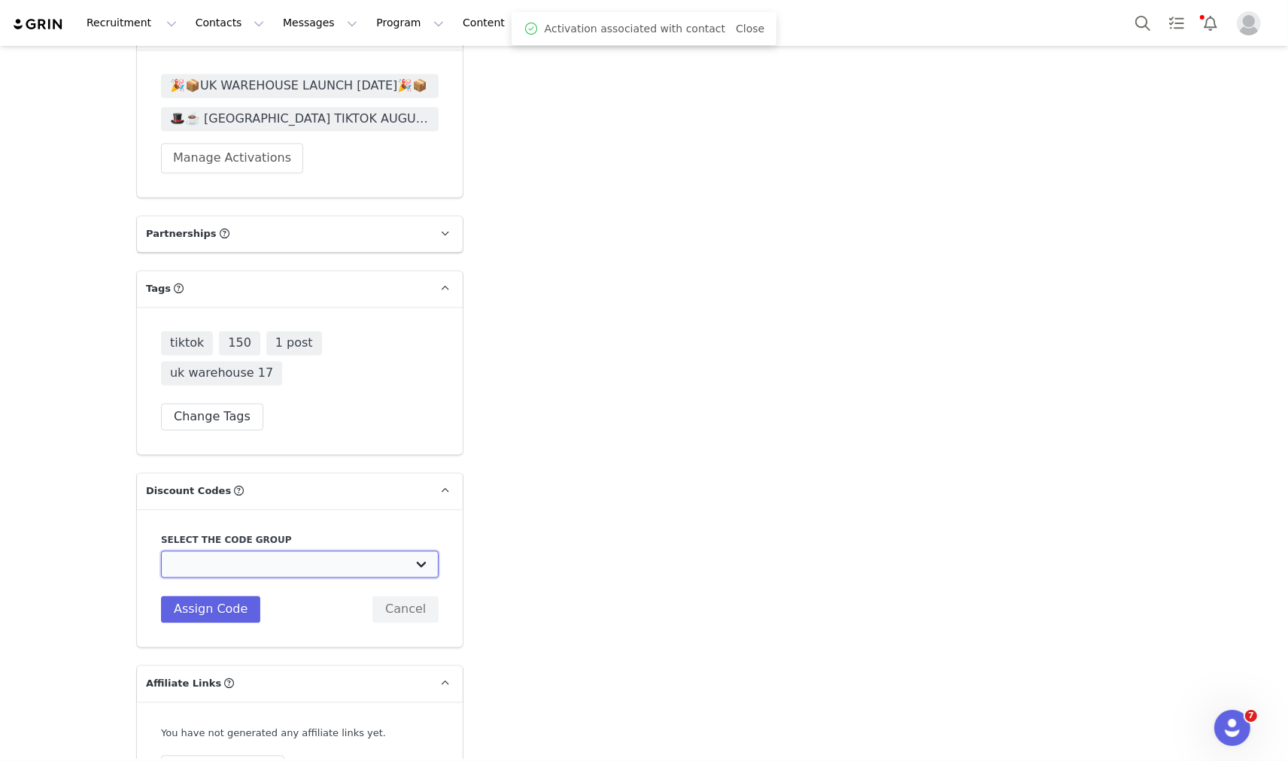
select select "10009859"
click at [161, 551] on select "Edikted UK: NEW TIKTOK ❤️ Edikted UK: NEW IG ❤️ Edikted: Students + IG Edikted:…" at bounding box center [300, 564] width 278 height 27
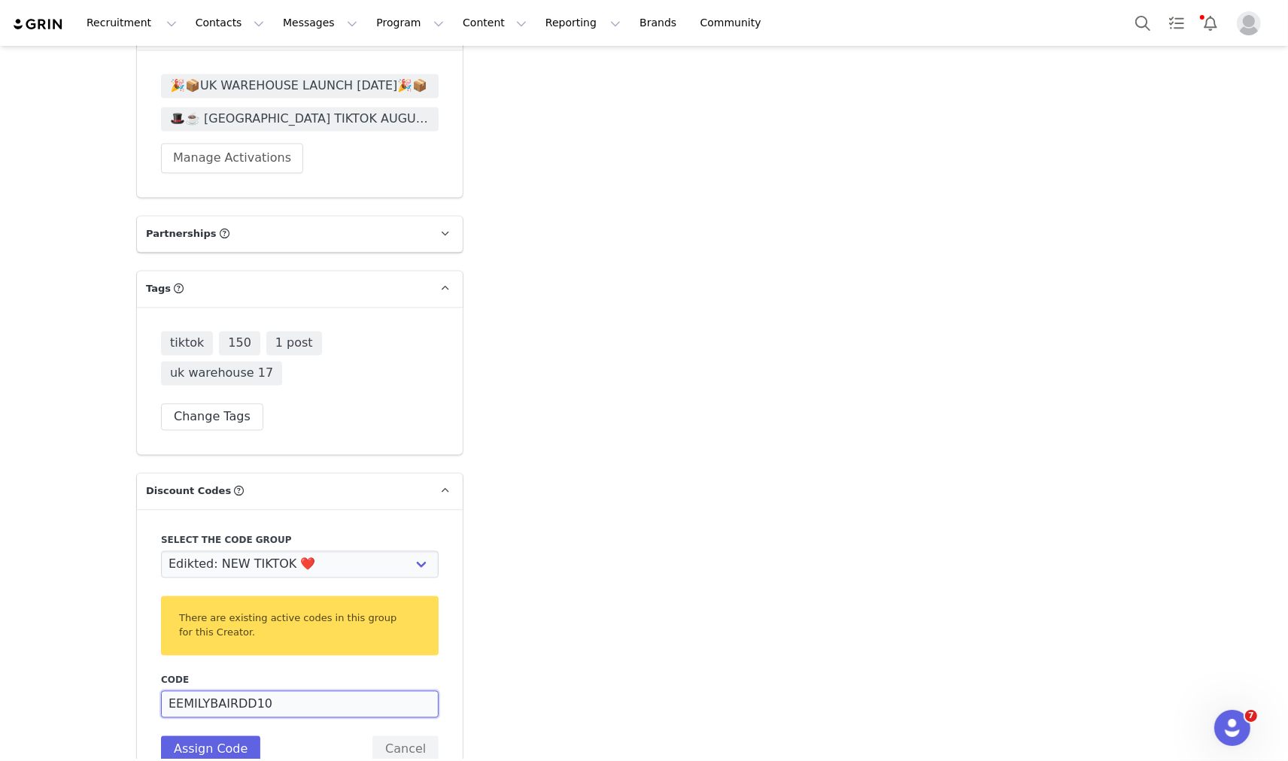
click at [170, 691] on input "EEMILYBAIRDD10" at bounding box center [300, 704] width 278 height 27
click at [233, 691] on input "EMILYBAIRDD10" at bounding box center [300, 704] width 278 height 27
click at [212, 691] on input "EMILYBAIRDX10" at bounding box center [300, 704] width 278 height 27
type input "EMILYBAIRDX10"
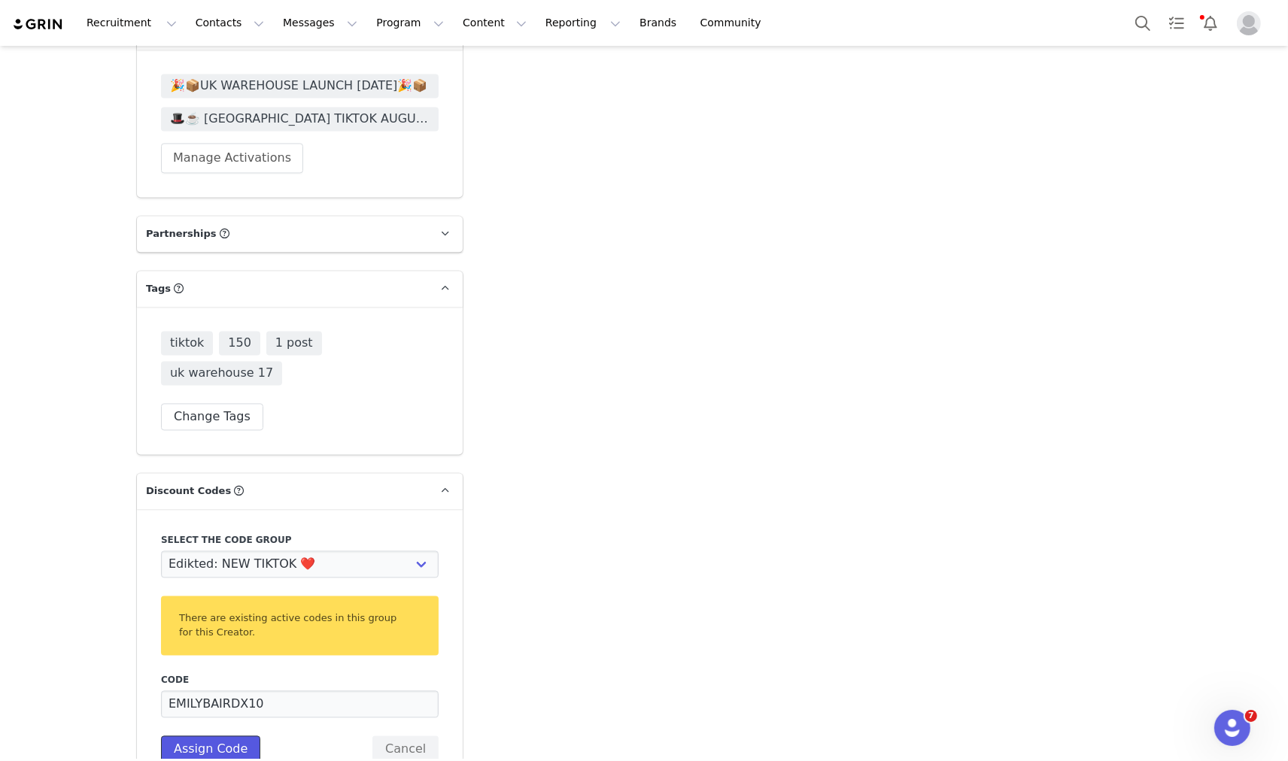
click at [217, 704] on div "Select the code group Edikted UK: NEW TIKTOK ❤️ Edikted UK: NEW IG ❤️ Edikted: …" at bounding box center [300, 648] width 326 height 278
click at [190, 736] on button "Assign Code" at bounding box center [210, 749] width 99 height 27
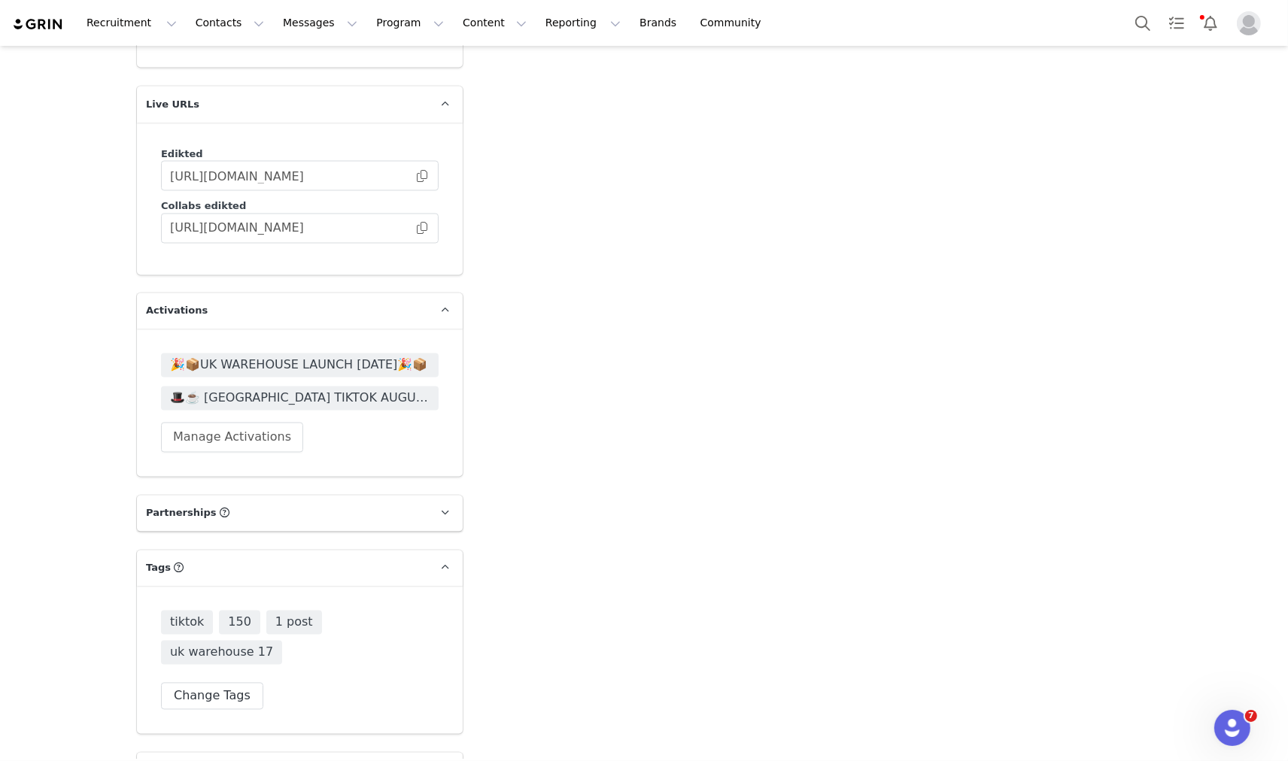
scroll to position [2675, 0]
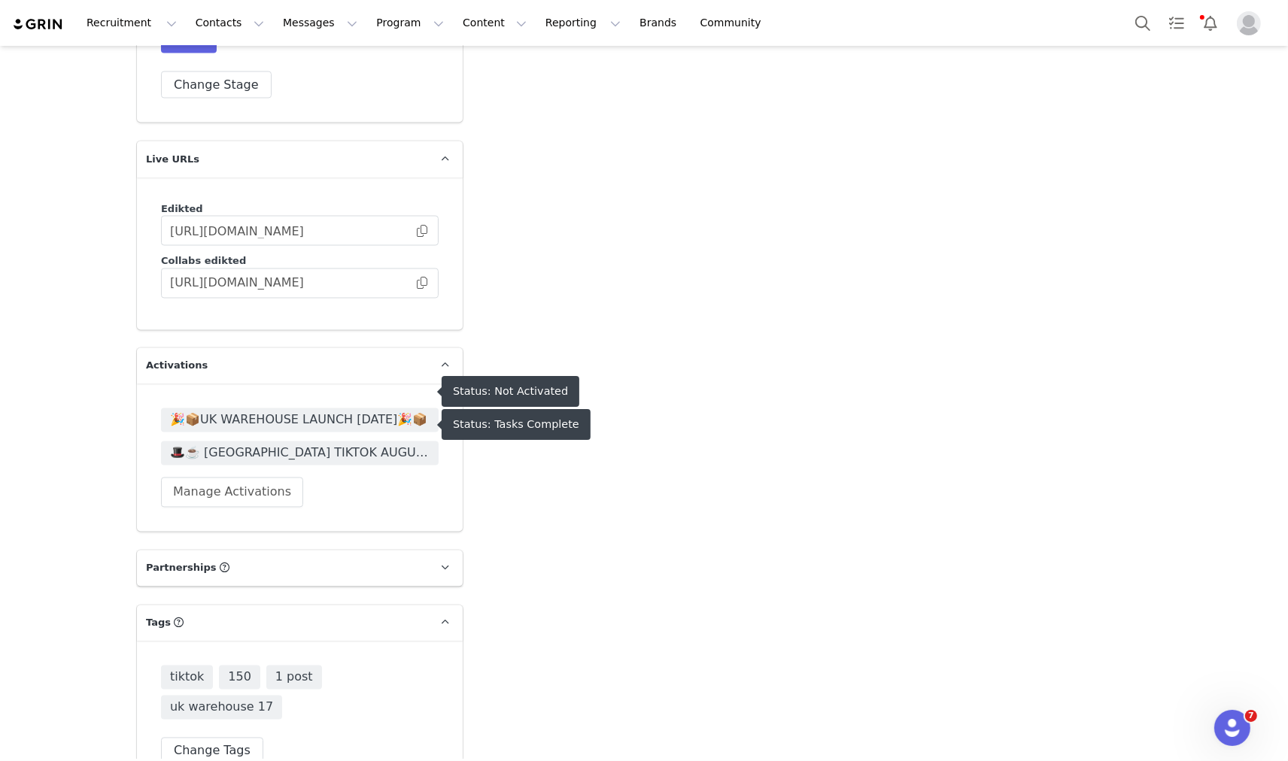
click at [310, 384] on div "🎉📦UK WAREHOUSE LAUNCH SEPT 25🎉📦 🎩☕️ UK TIKTOK AUGUST 🎩☕️ 2025 Manage Activations" at bounding box center [300, 457] width 326 height 147
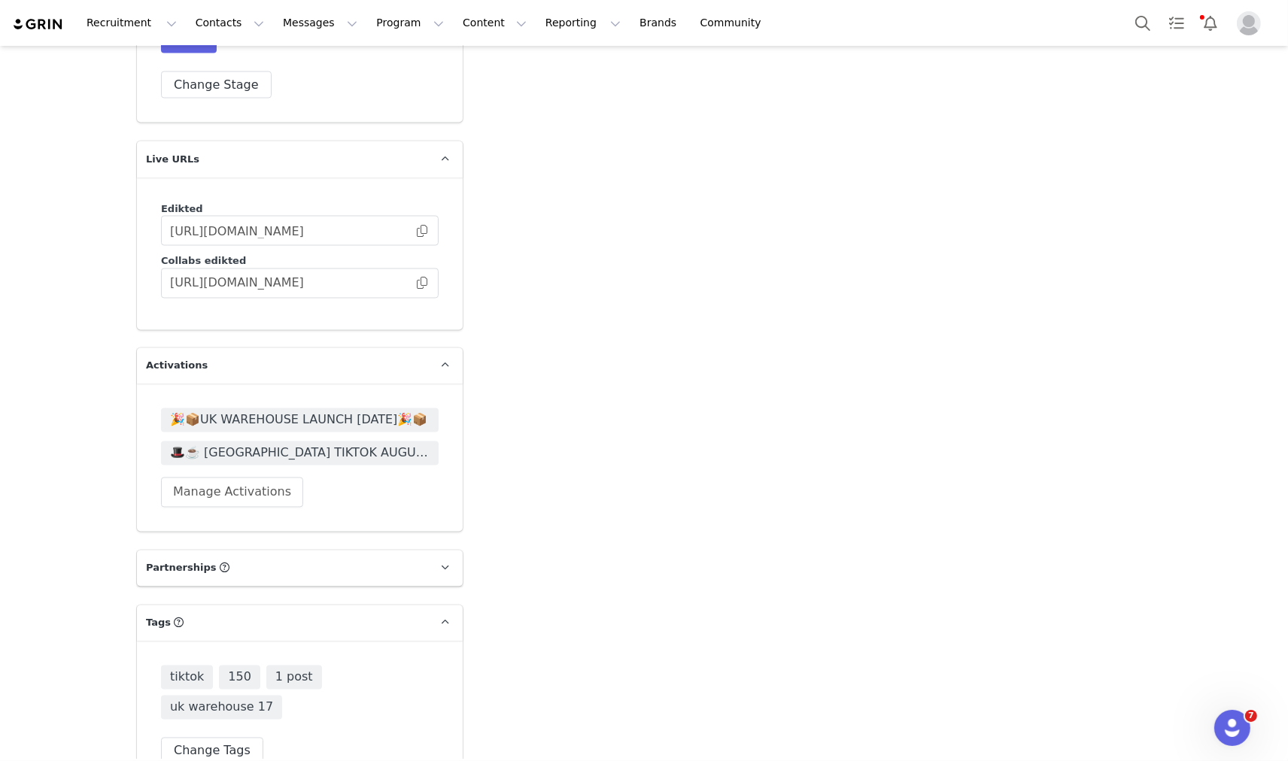
click at [310, 412] on span "🎉📦UK WAREHOUSE LAUNCH [DATE]🎉📦" at bounding box center [300, 421] width 260 height 18
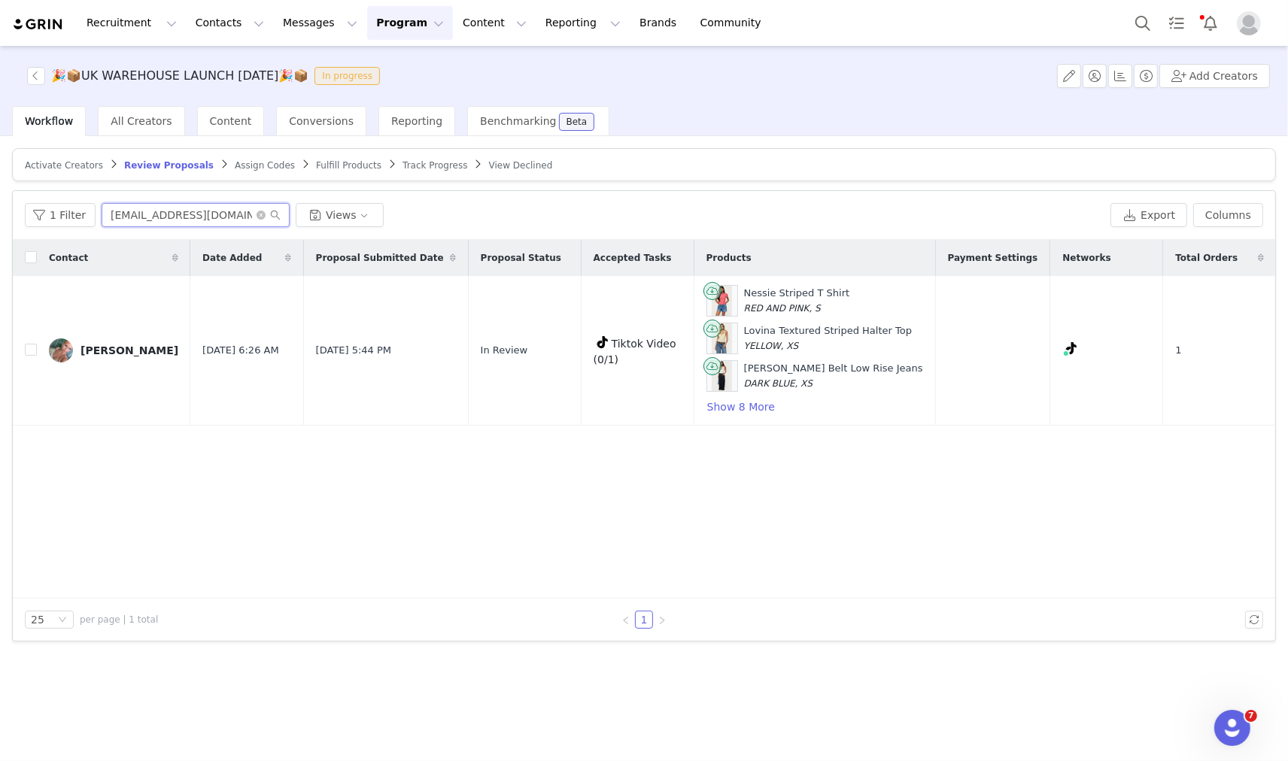
click at [173, 217] on input "Lucywellsbusiness@outlook.com" at bounding box center [196, 215] width 188 height 24
paste input "lanajaiswal@icloud"
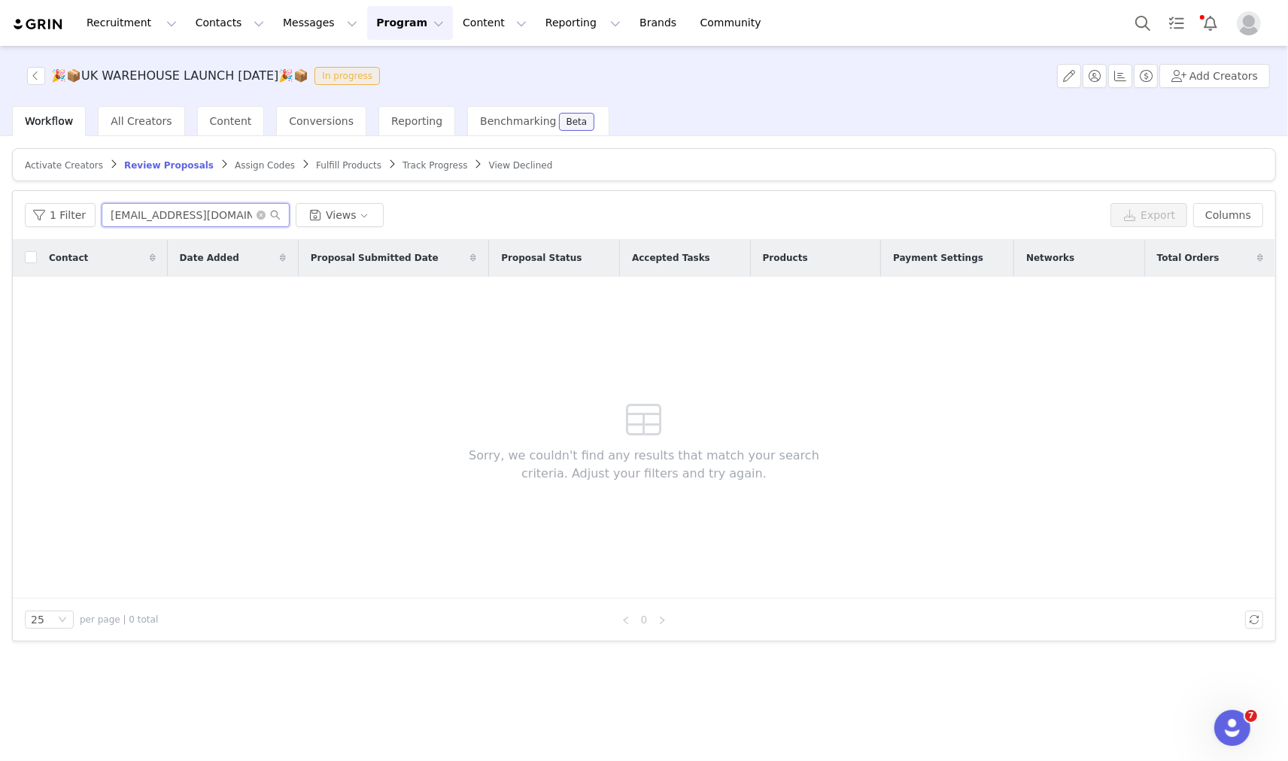
type input "lanajaiswal@icloud.com"
click at [63, 164] on span "Activate Creators" at bounding box center [64, 165] width 78 height 11
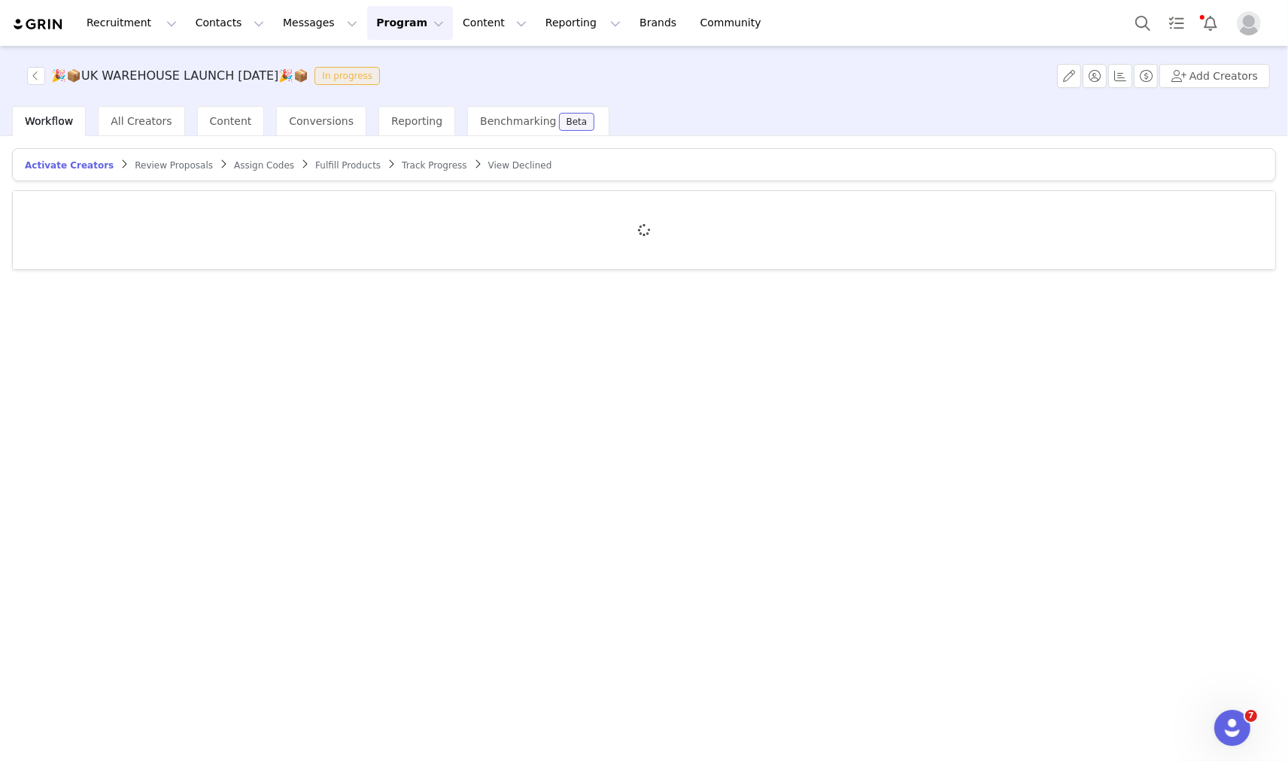
click at [315, 163] on span "Fulfill Products" at bounding box center [347, 165] width 65 height 11
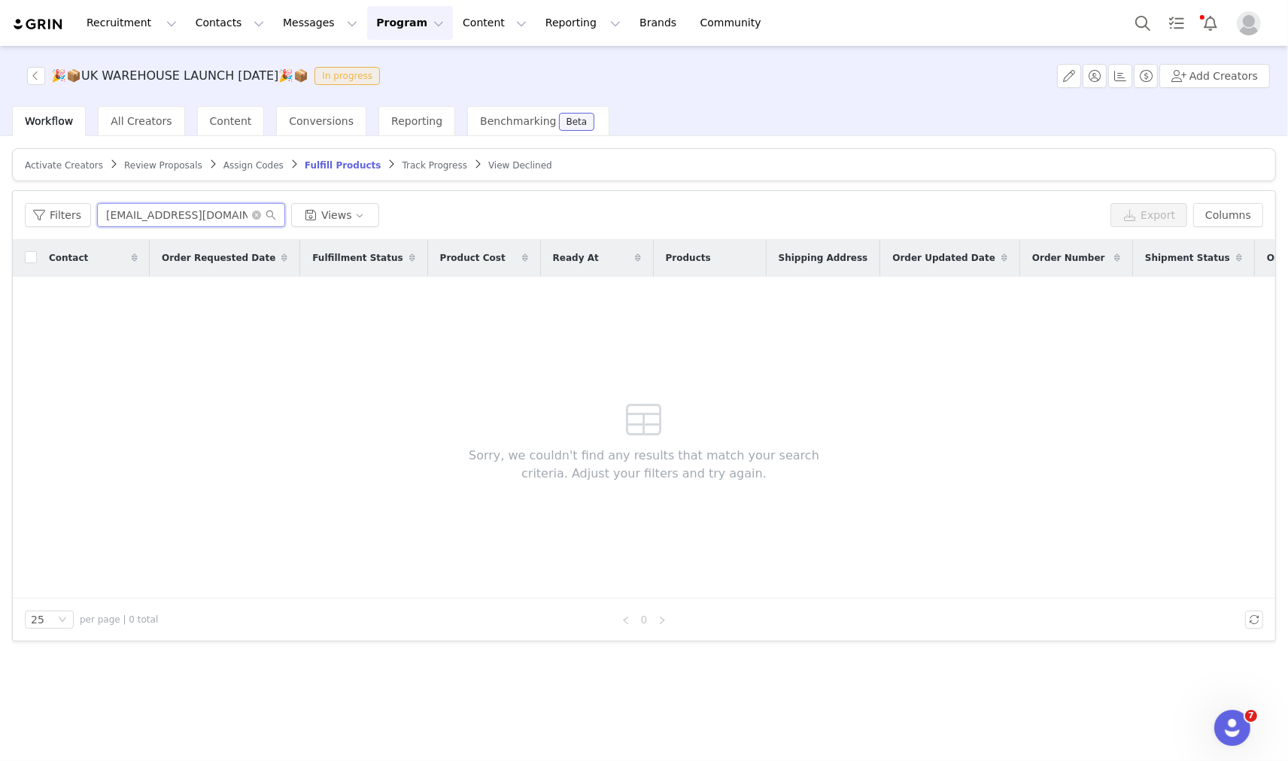
click at [140, 216] on input "yves070704@gmail.com" at bounding box center [191, 215] width 188 height 24
paste input "lanajaiswal@icloud"
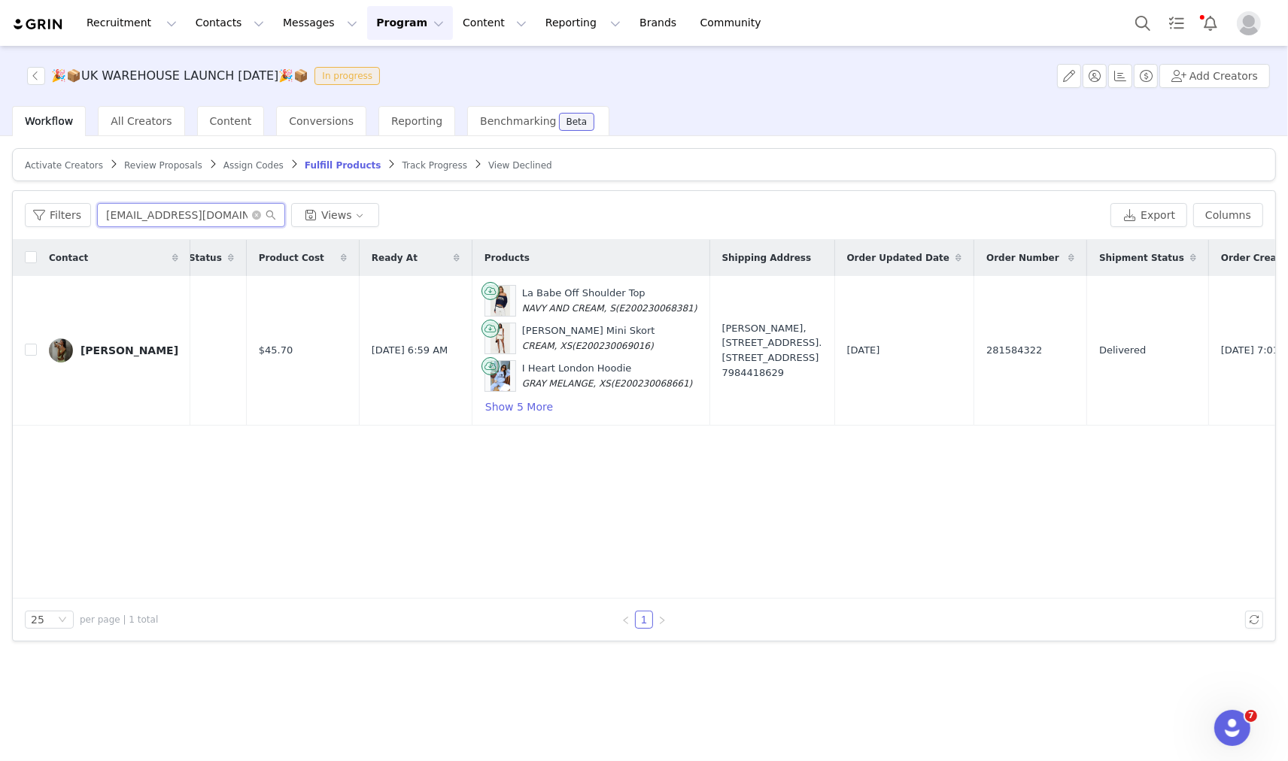
scroll to position [0, 485]
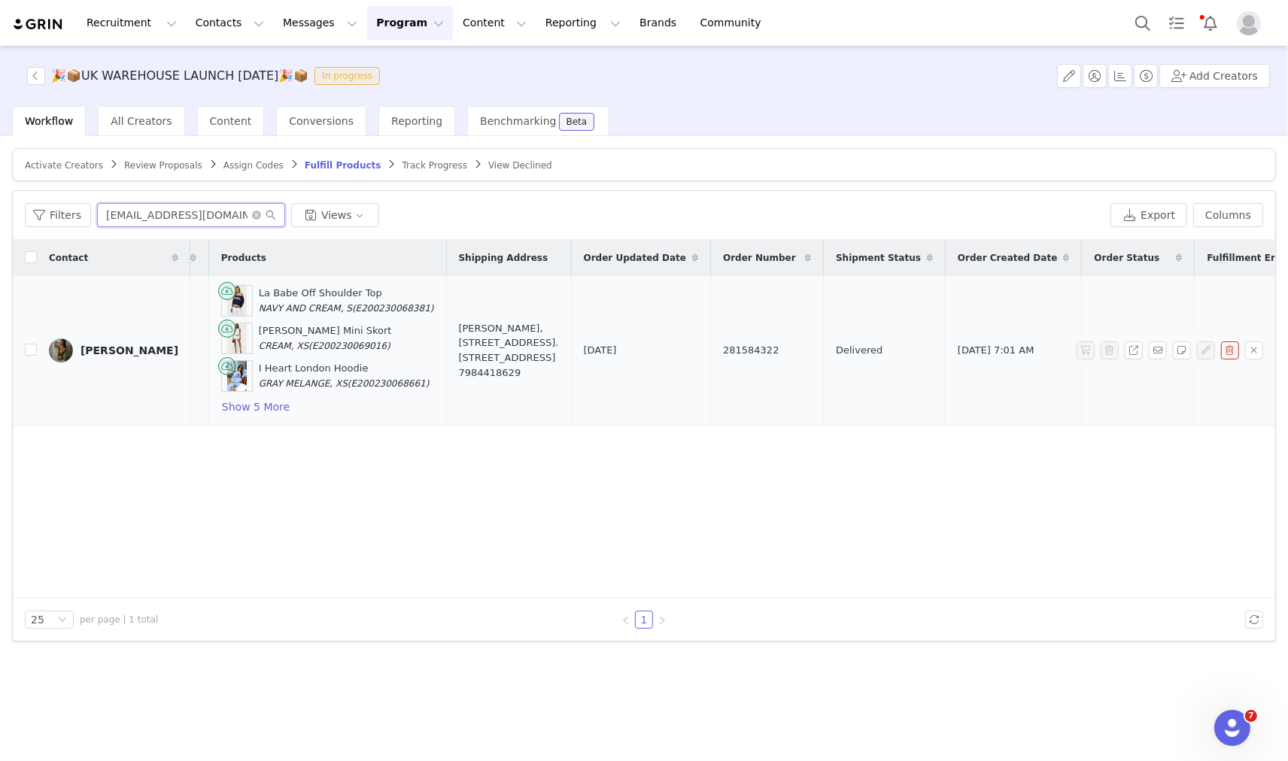
type input "lanajaiswal@icloud.com"
drag, startPoint x: 655, startPoint y: 354, endPoint x: 596, endPoint y: 359, distance: 59.6
click at [711, 359] on td "281584322" at bounding box center [767, 351] width 113 height 150
copy span "281584322"
click at [144, 211] on input "lanajaiswal@icloud.com" at bounding box center [191, 215] width 188 height 24
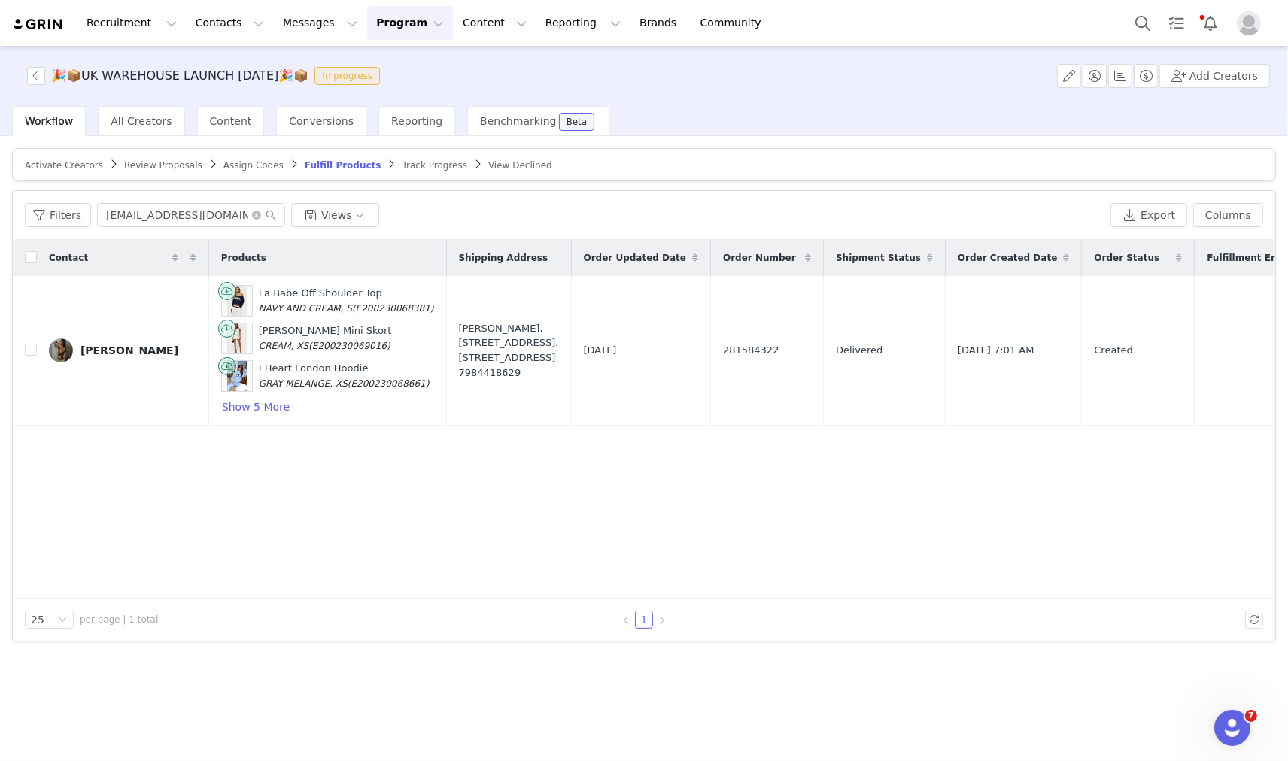
click at [151, 167] on article "Activate Creators Review Proposals Assign Codes Fulfill Products Track Progress…" at bounding box center [644, 164] width 1264 height 33
click at [151, 166] on span "Review Proposals" at bounding box center [163, 165] width 78 height 11
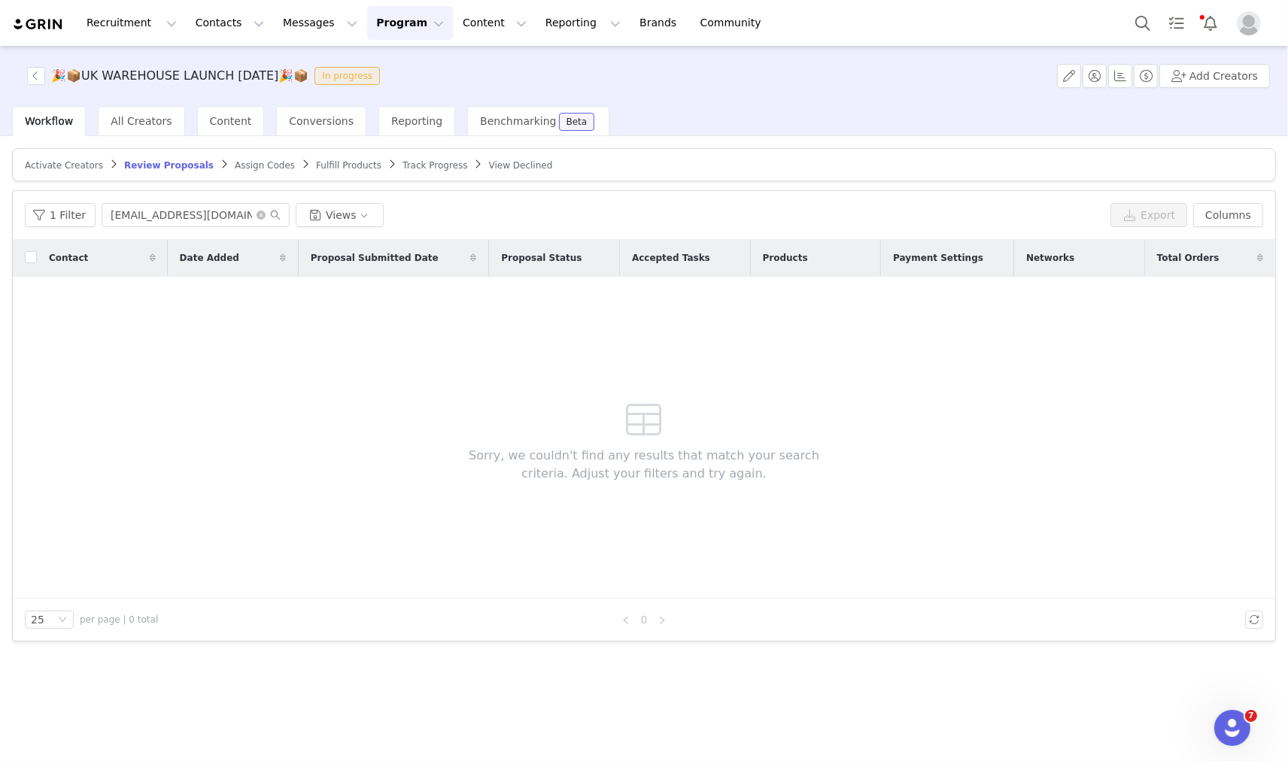
click at [148, 219] on input "lanajaiswal@icloud.com" at bounding box center [196, 215] width 188 height 24
type input "aqnesmbr@outlook.com"
click at [316, 160] on span "Fulfill Products" at bounding box center [348, 165] width 65 height 11
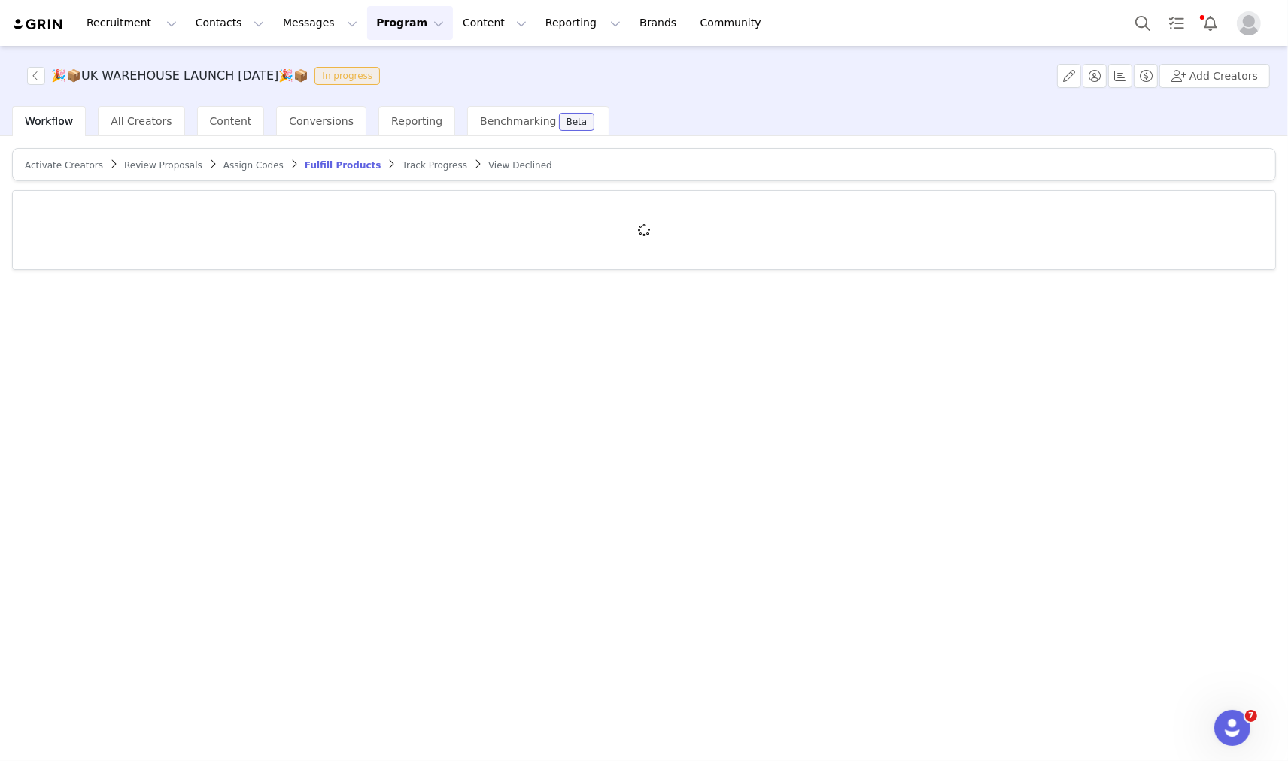
click at [183, 213] on div at bounding box center [644, 230] width 1263 height 78
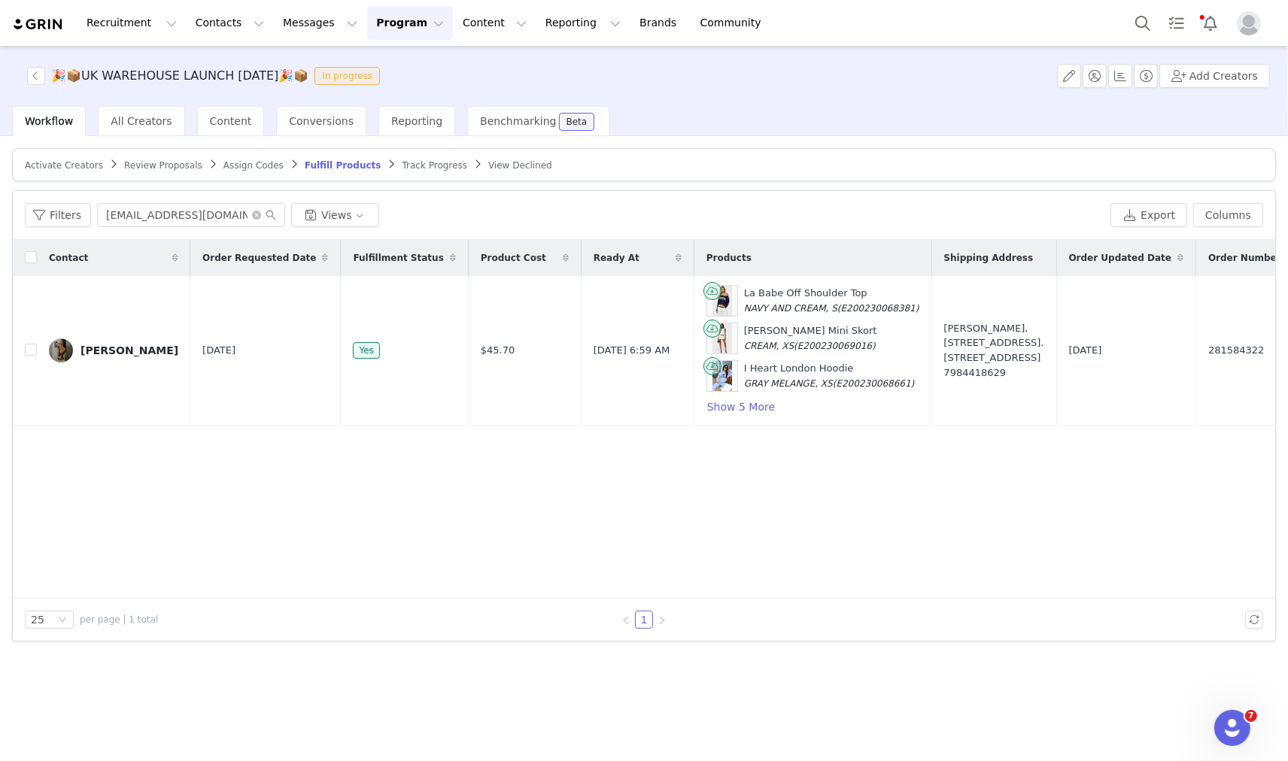
click at [163, 221] on input "lanajaiswal@icloud.com" at bounding box center [191, 215] width 188 height 24
type input "aqnesmbr@outlook.com"
click at [1139, 26] on button "Search" at bounding box center [1142, 23] width 33 height 34
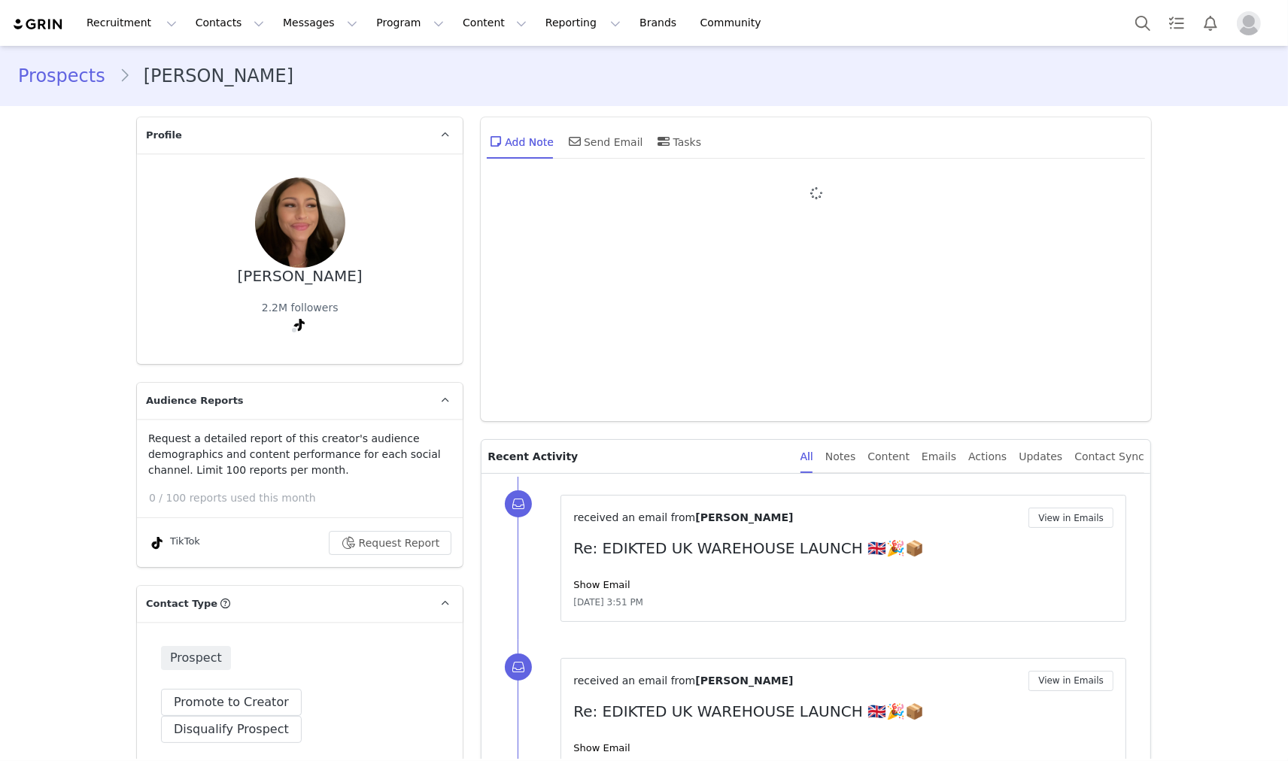
type input "+1 ([GEOGRAPHIC_DATA])"
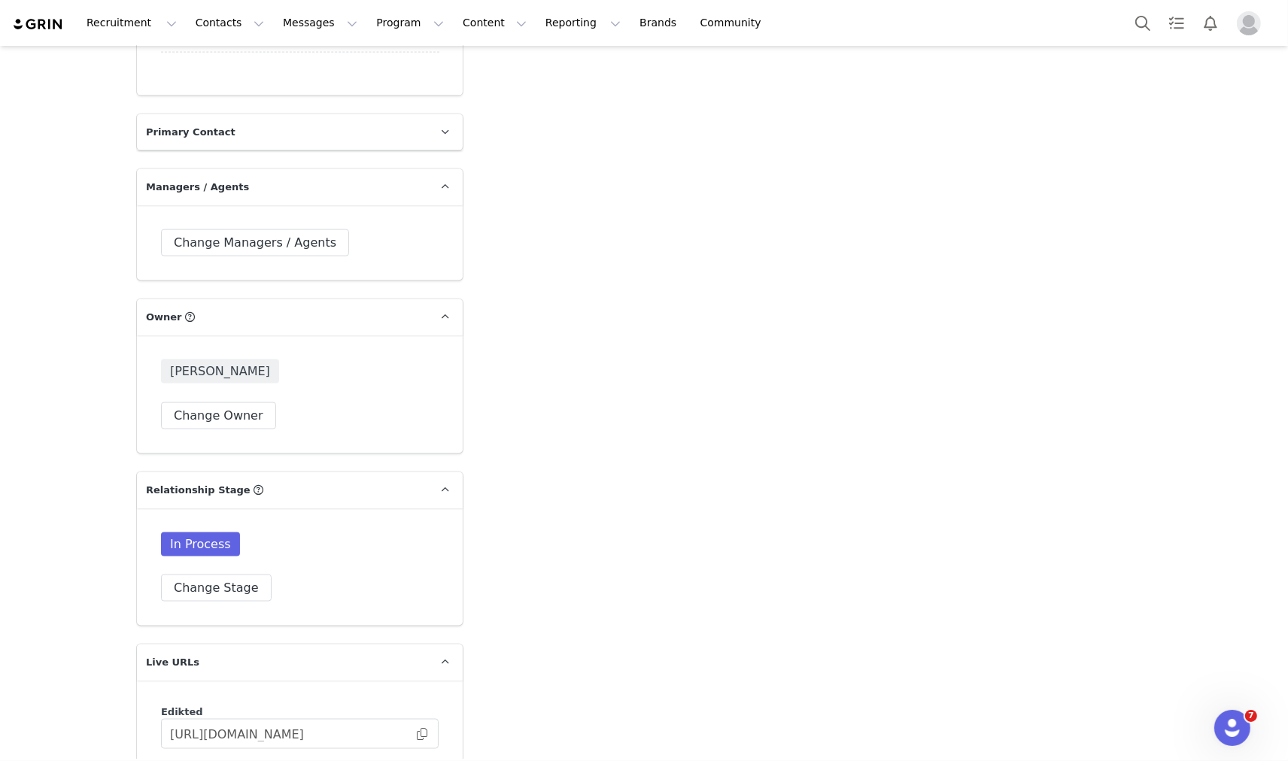
scroll to position [2341, 0]
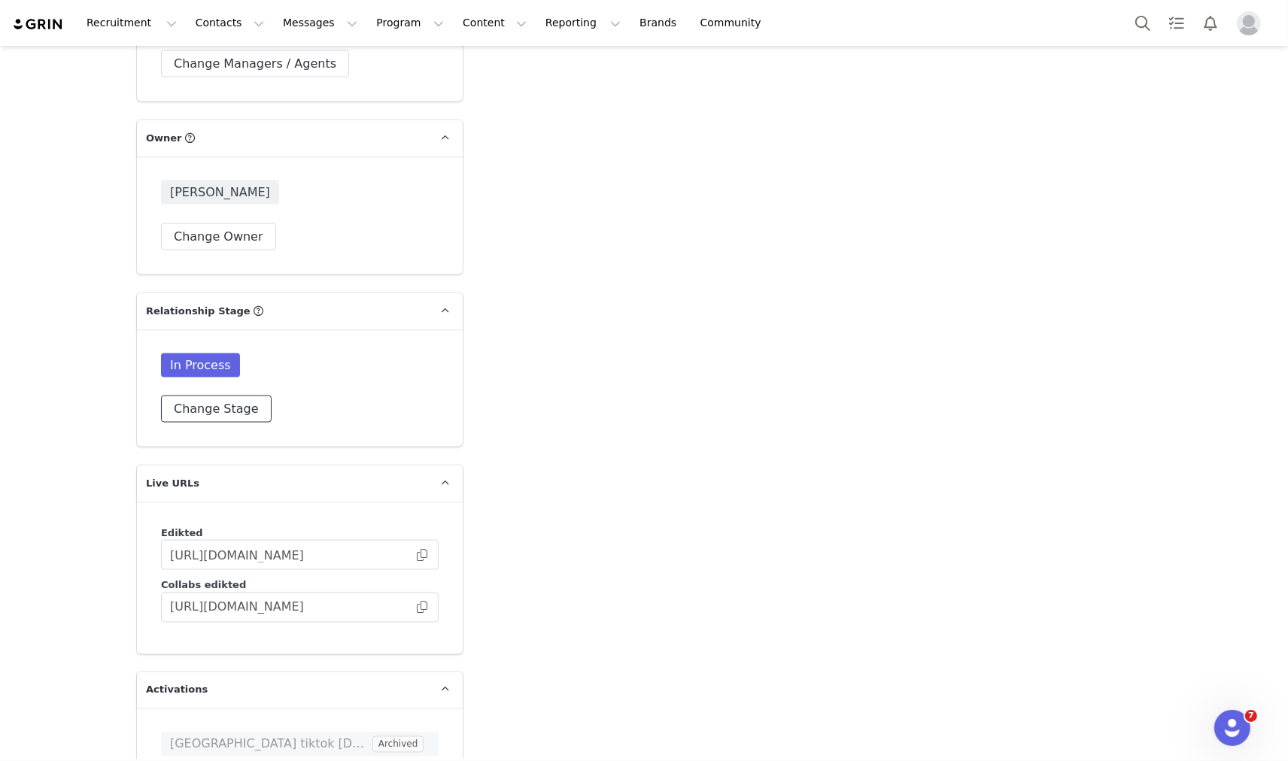
click at [205, 396] on button "Change Stage" at bounding box center [216, 409] width 111 height 27
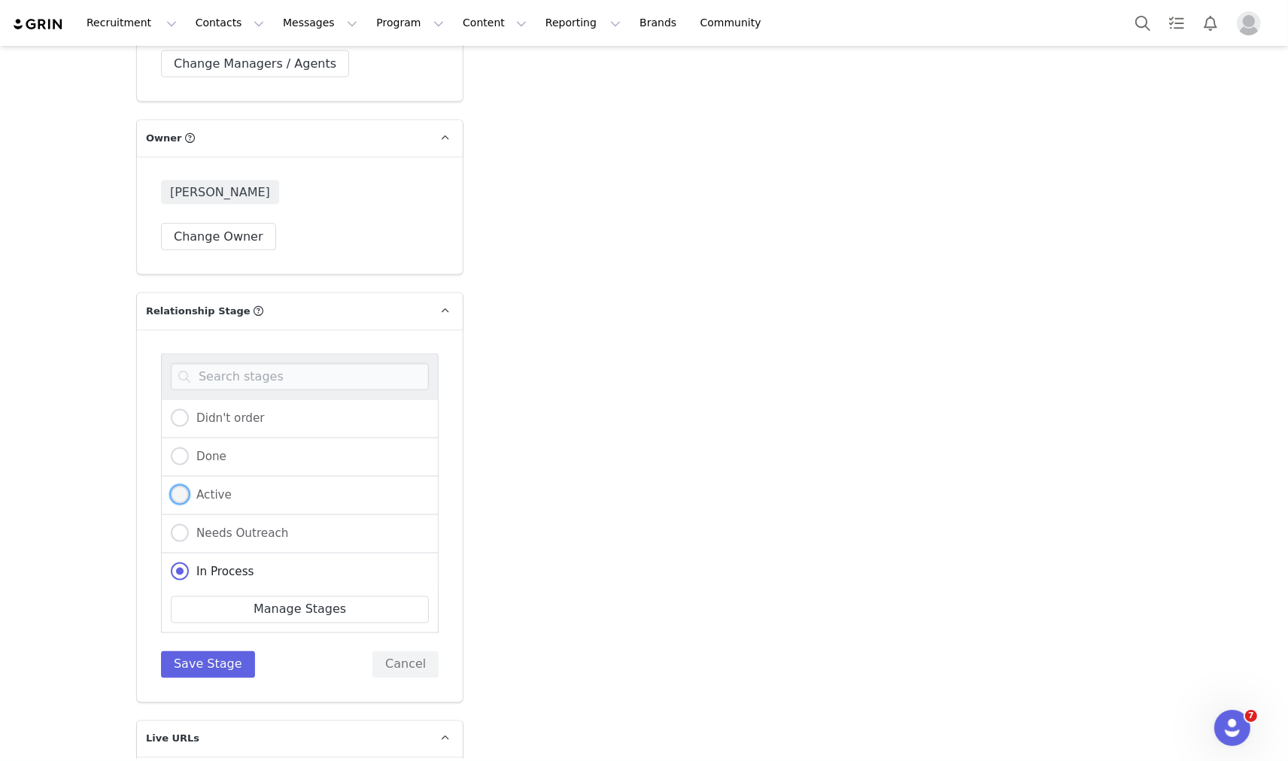
click at [189, 488] on span "Active" at bounding box center [210, 495] width 43 height 14
click at [186, 486] on input "Active" at bounding box center [180, 496] width 18 height 20
radio input "true"
radio input "false"
click at [207, 652] on button "Save Stage" at bounding box center [208, 665] width 94 height 27
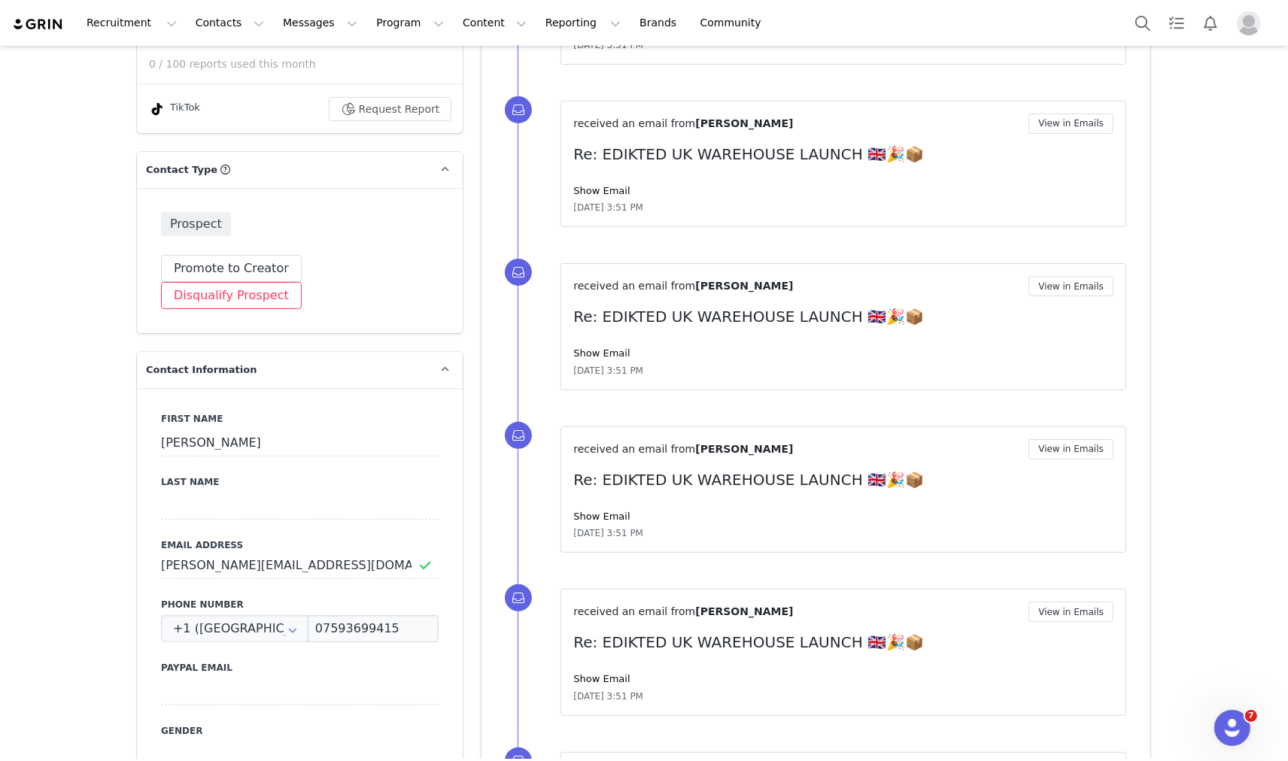
scroll to position [167, 0]
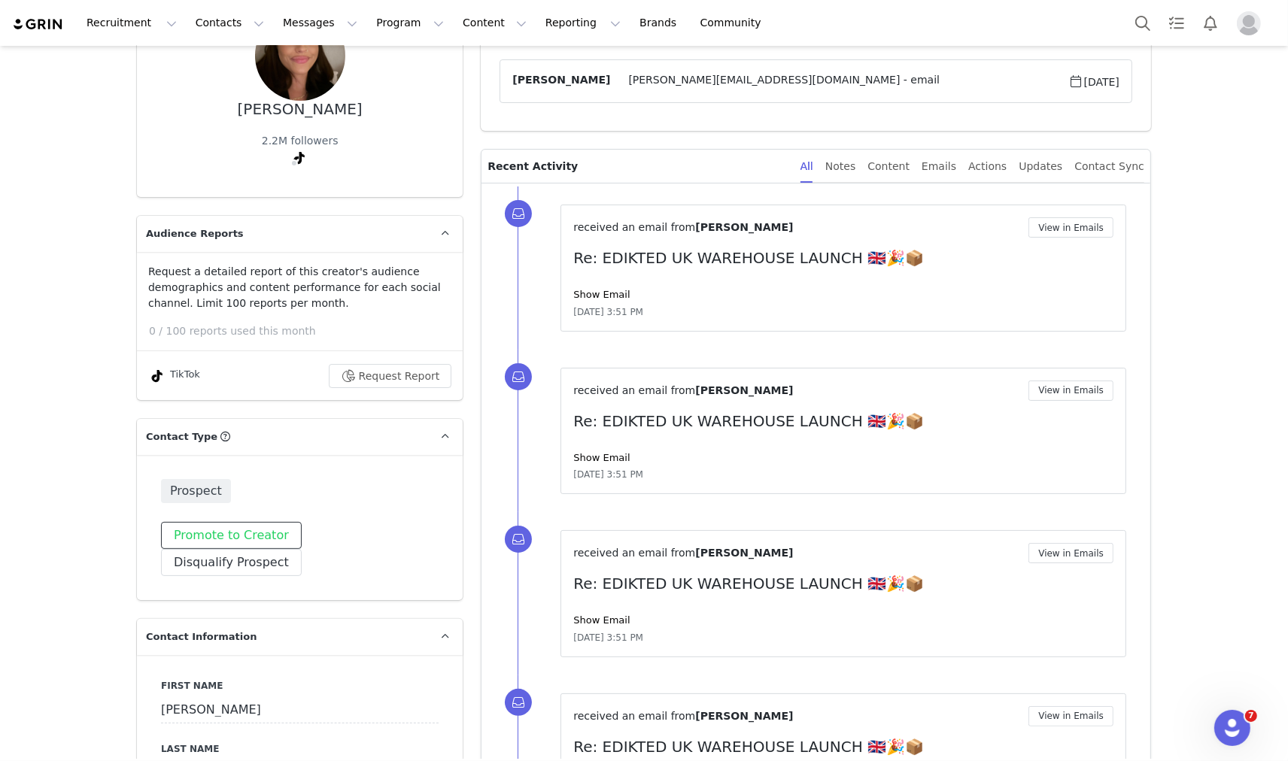
click at [239, 522] on button "Promote to Creator" at bounding box center [231, 535] width 141 height 27
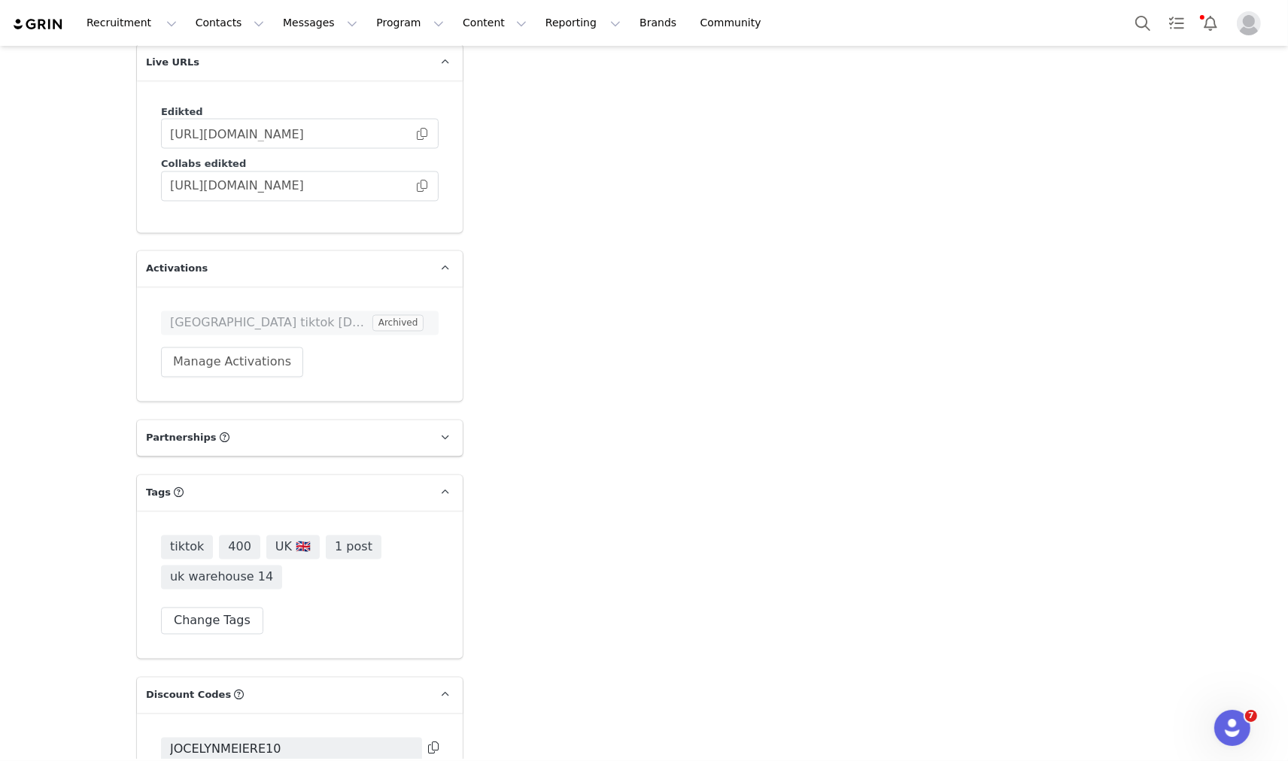
scroll to position [2925, 0]
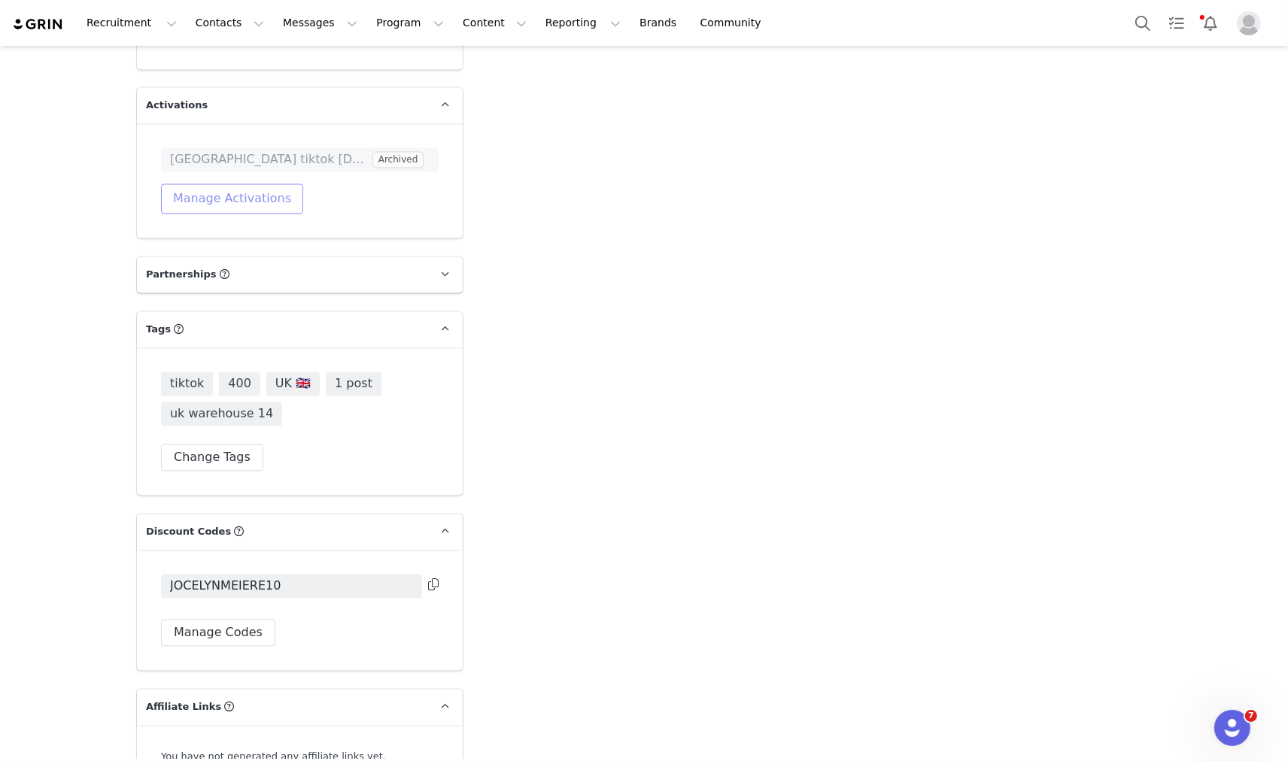
click at [254, 184] on button "Manage Activations" at bounding box center [232, 199] width 142 height 30
click at [238, 221] on div "Activations Manage Select Activation Cancel Apply" at bounding box center [189, 218] width 187 height 95
click at [241, 219] on div "Select Activation" at bounding box center [184, 210] width 147 height 23
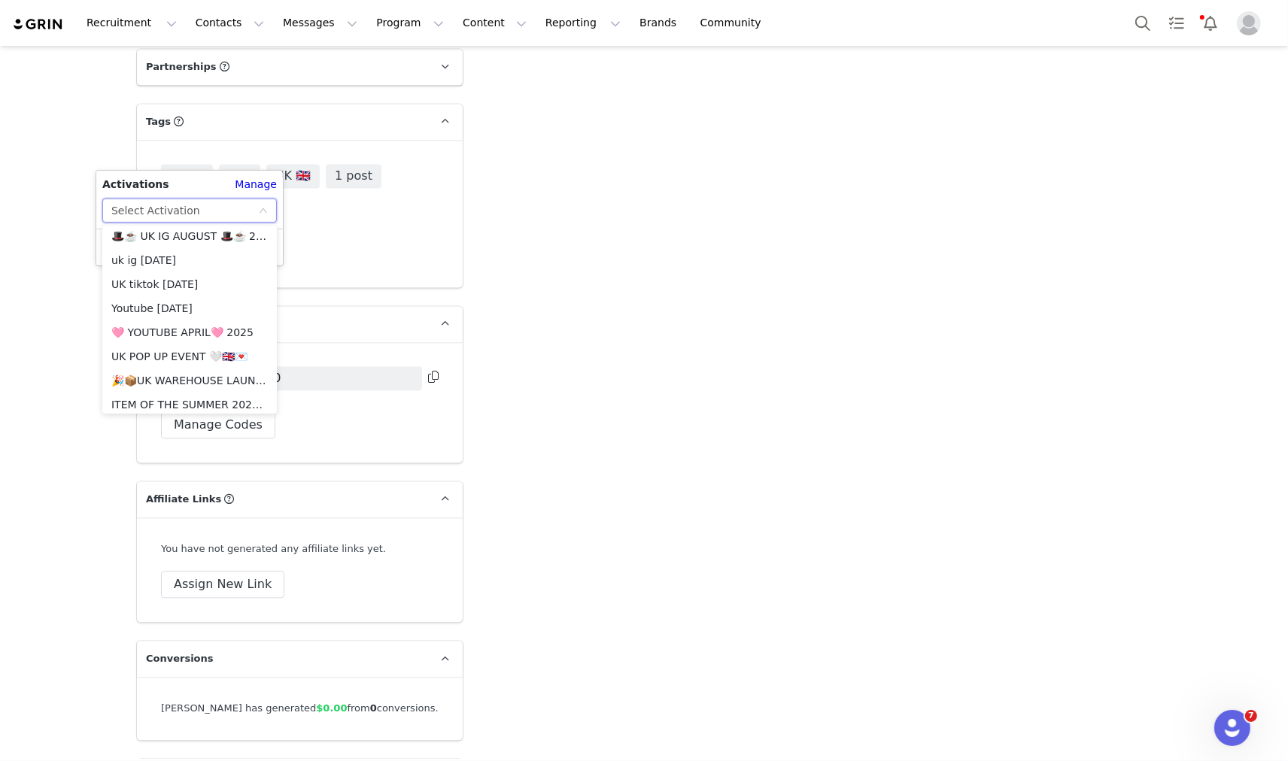
scroll to position [836, 0]
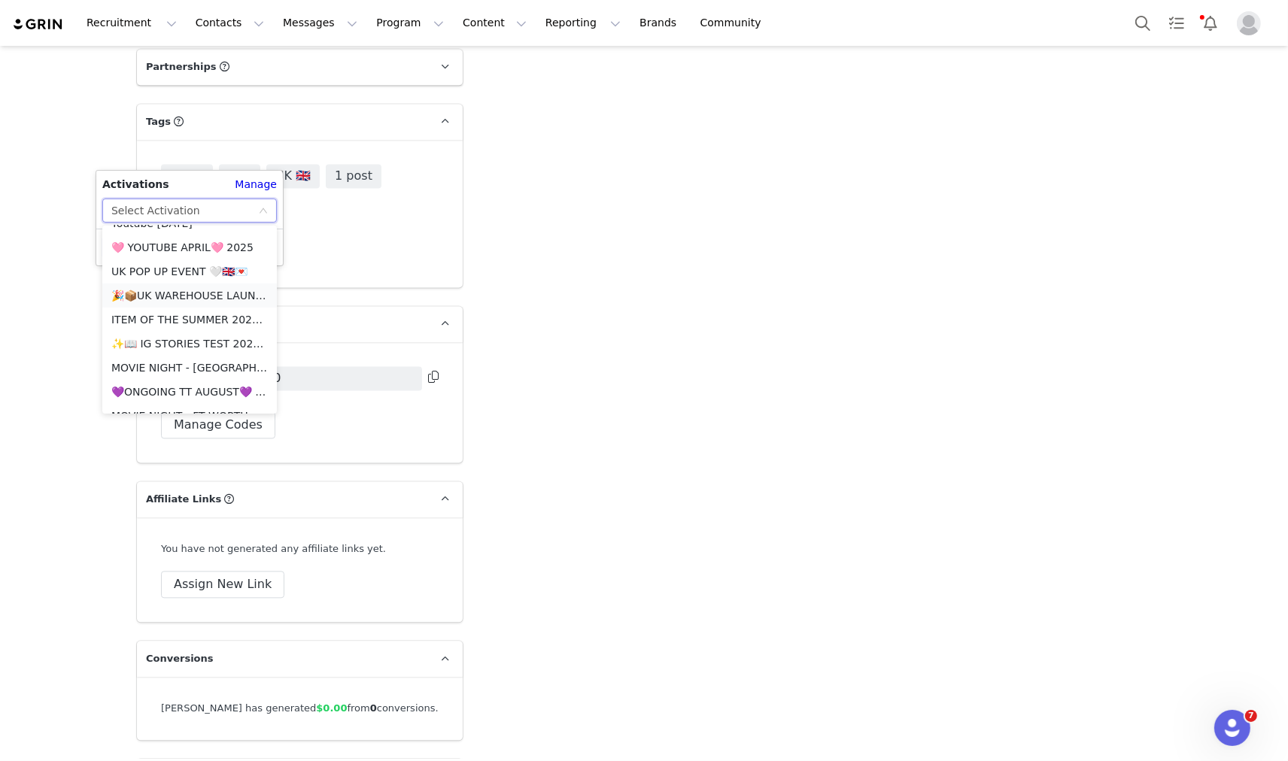
click at [161, 299] on li "🎉📦UK WAREHOUSE LAUNCH [DATE]🎉📦" at bounding box center [189, 296] width 175 height 24
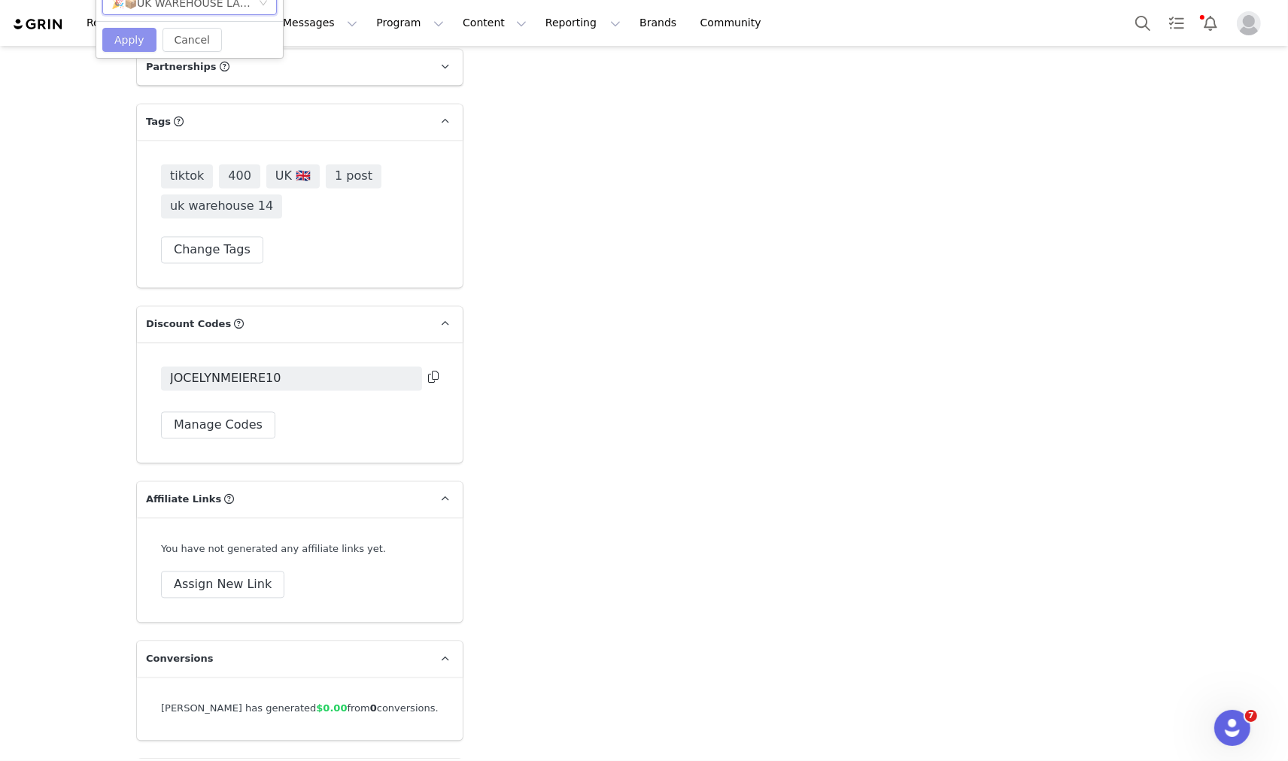
click at [136, 45] on button "Apply" at bounding box center [129, 40] width 54 height 24
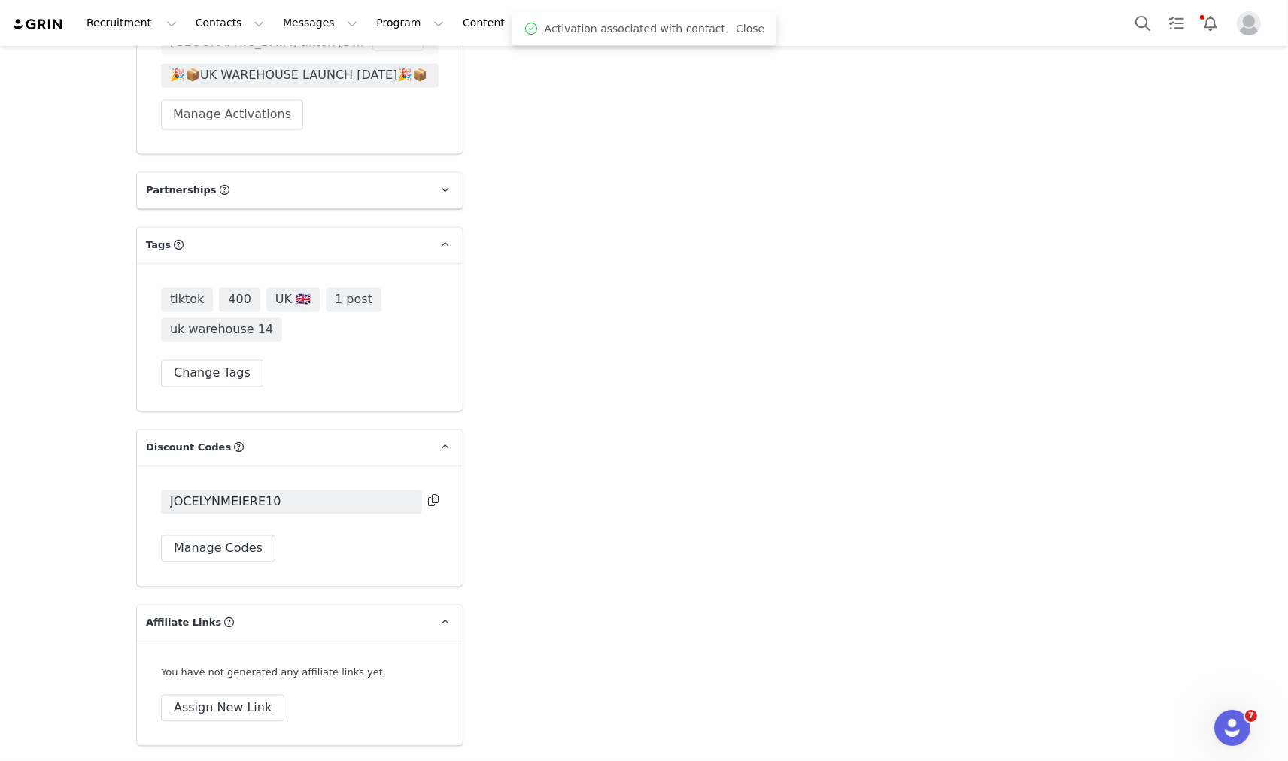
scroll to position [3050, 0]
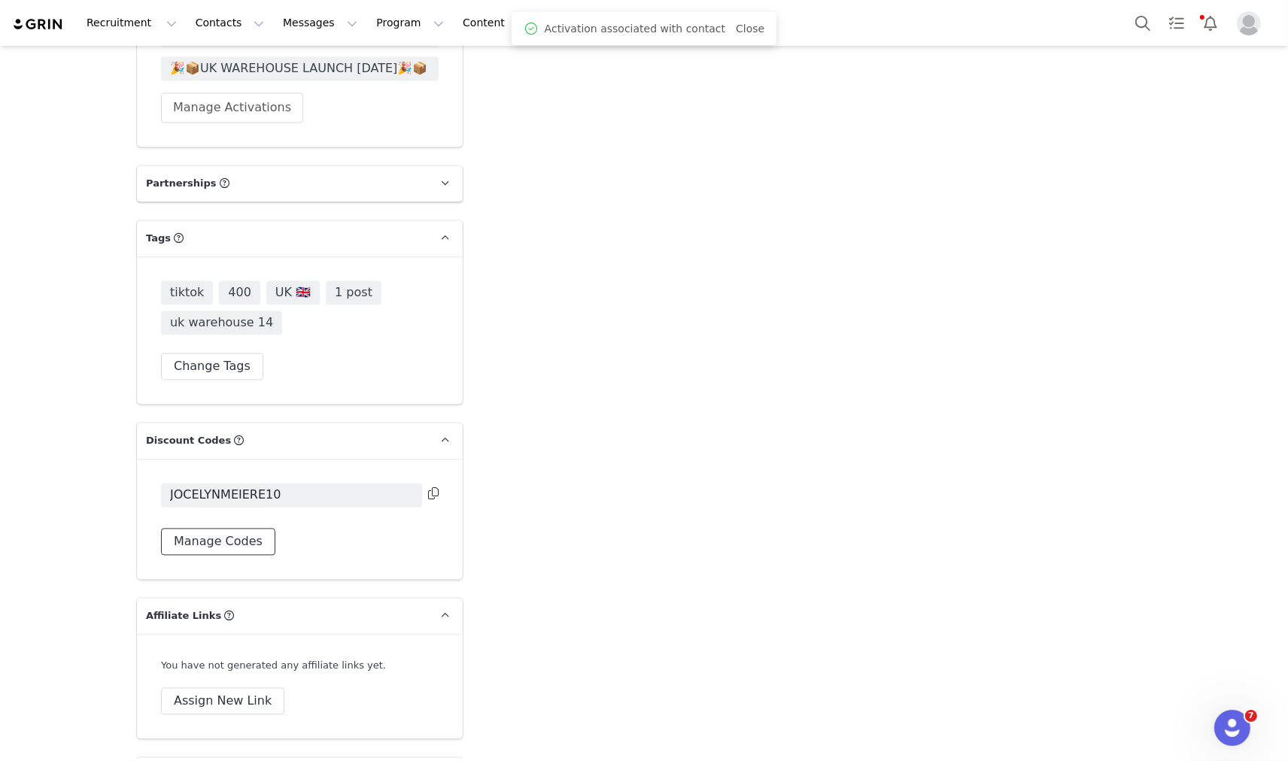
click at [216, 528] on button "Manage Codes" at bounding box center [218, 541] width 114 height 27
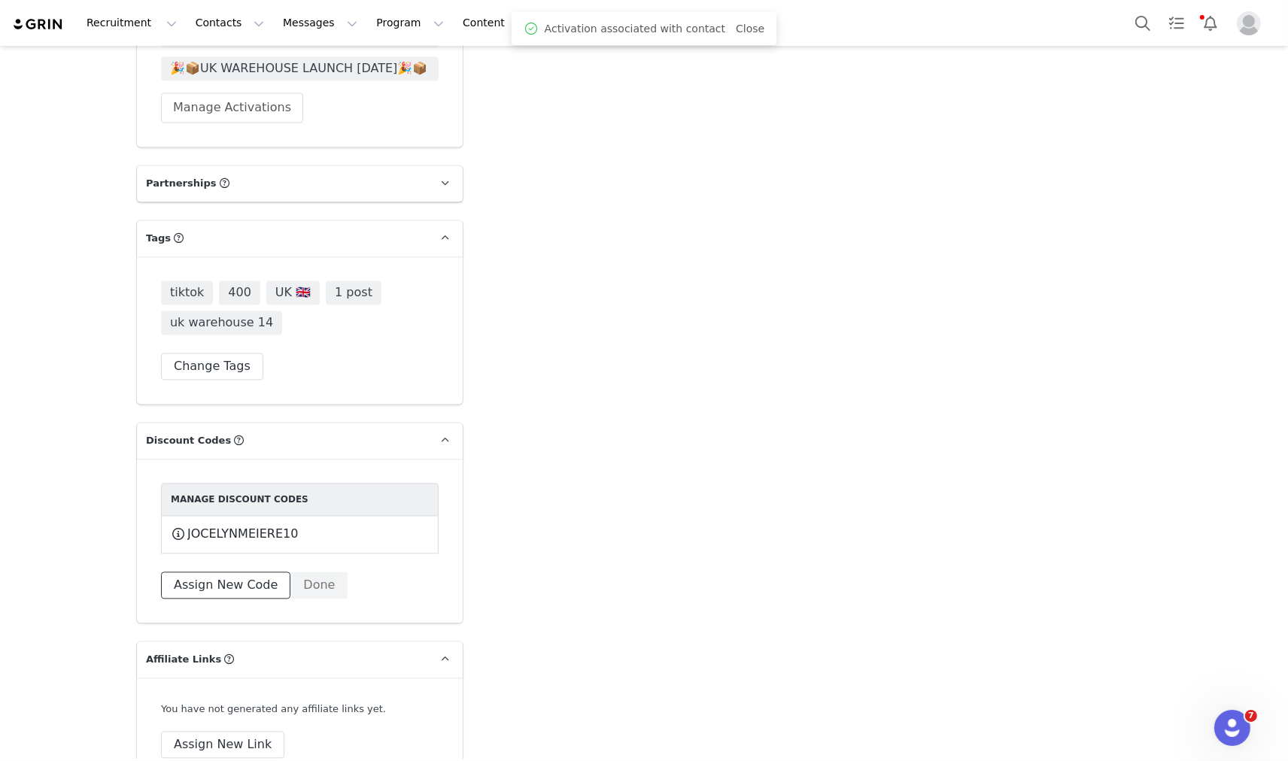
click at [229, 572] on button "Assign New Code" at bounding box center [225, 585] width 129 height 27
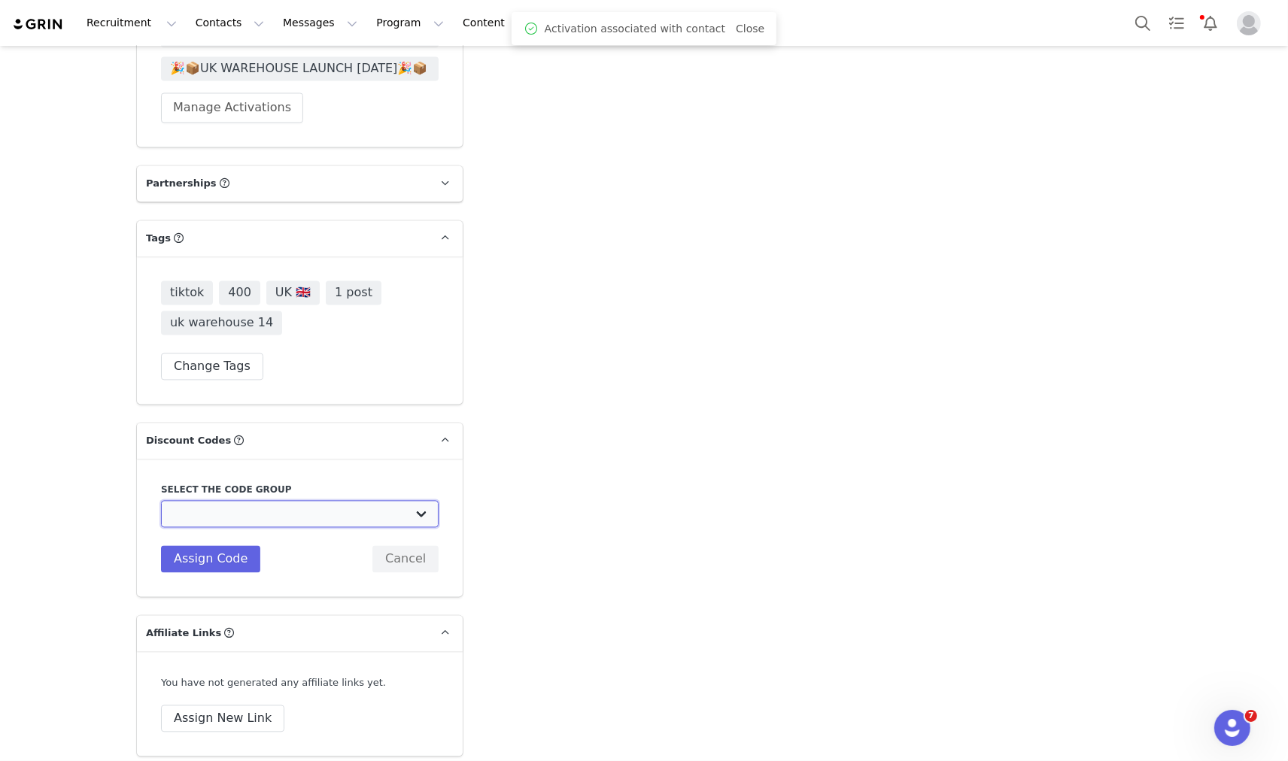
click at [278, 500] on select "Edikted UK: NEW TIKTOK ❤️ Edikted UK: NEW IG ❤️ Edikted: Students + IG Edikted:…" at bounding box center [300, 513] width 278 height 27
select select "10009859"
click at [161, 500] on select "Edikted UK: NEW TIKTOK ❤️ Edikted UK: NEW IG ❤️ Edikted: Students + IG Edikted:…" at bounding box center [300, 513] width 278 height 27
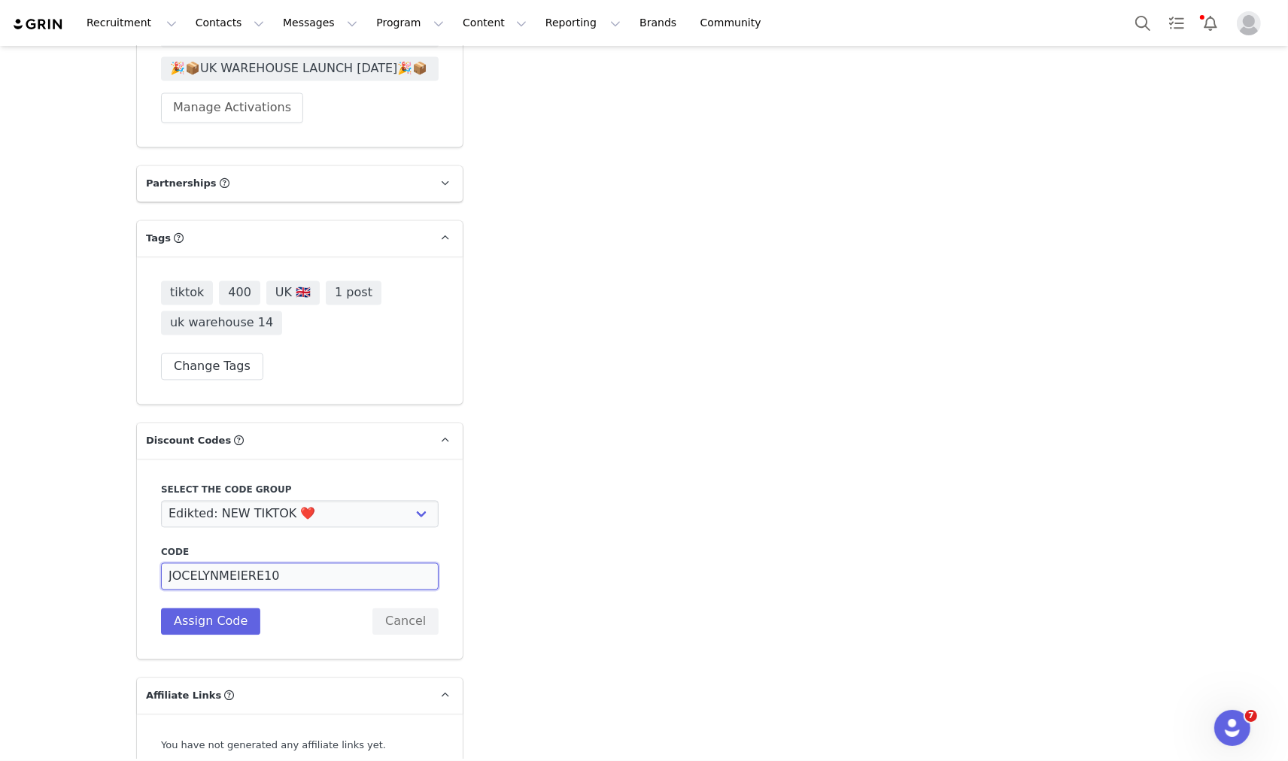
drag, startPoint x: 249, startPoint y: 532, endPoint x: 222, endPoint y: 532, distance: 27.1
click at [222, 563] on input "JOCELYNMEIERE10" at bounding box center [300, 576] width 278 height 27
click at [208, 563] on input "JOCELYNM10" at bounding box center [300, 576] width 278 height 27
type input "JOCELYNM10"
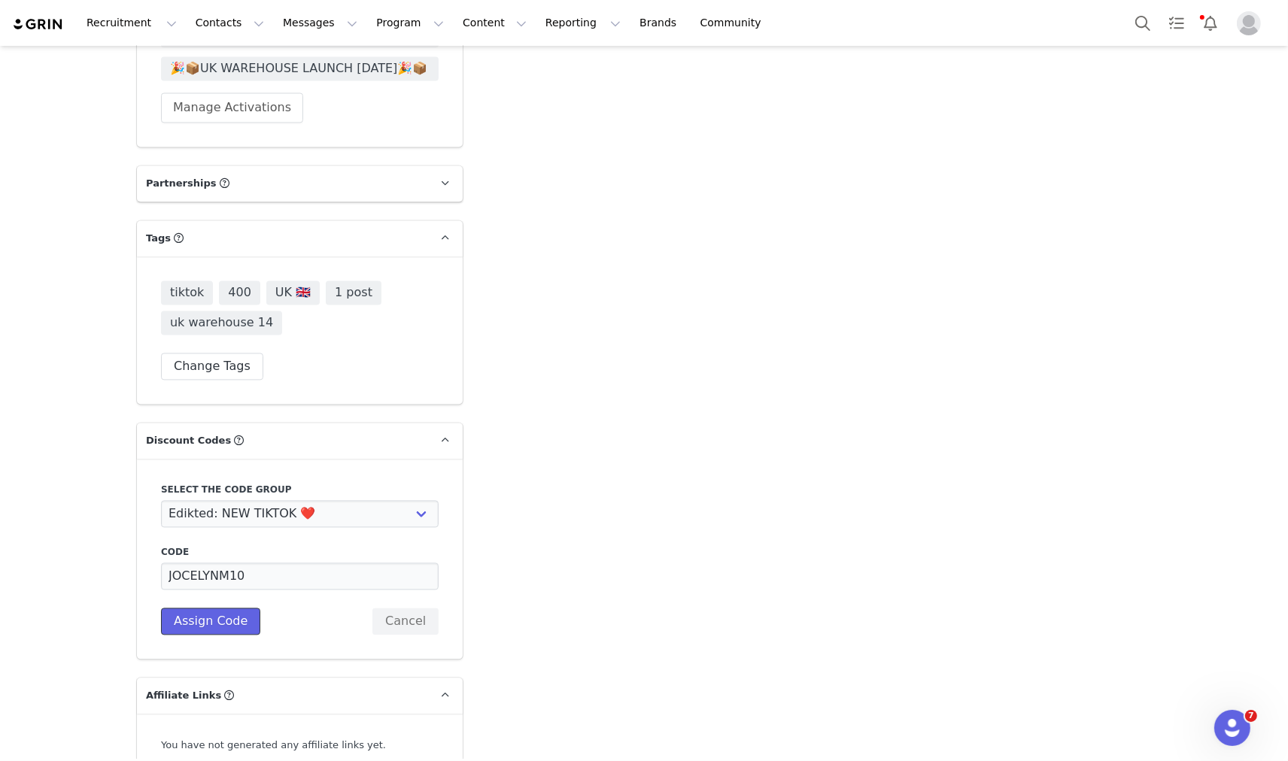
click at [216, 608] on button "Assign Code" at bounding box center [210, 621] width 99 height 27
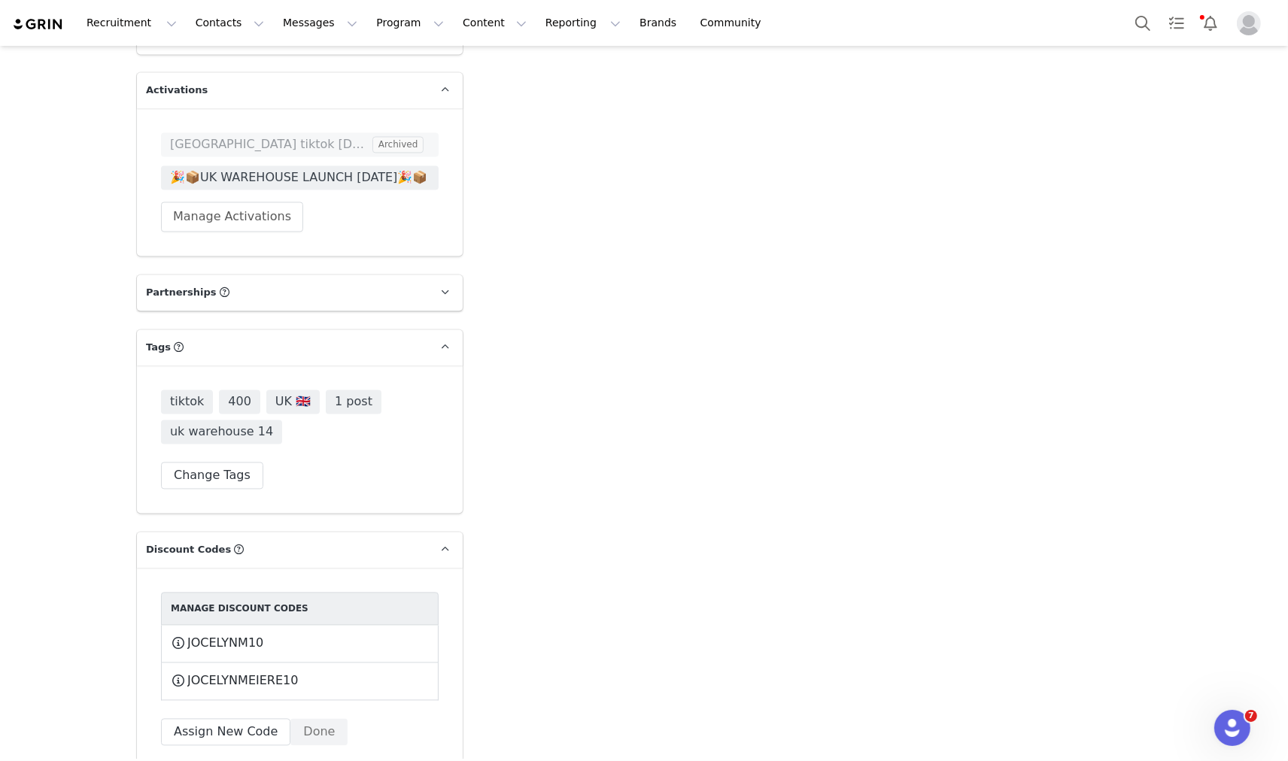
scroll to position [2716, 0]
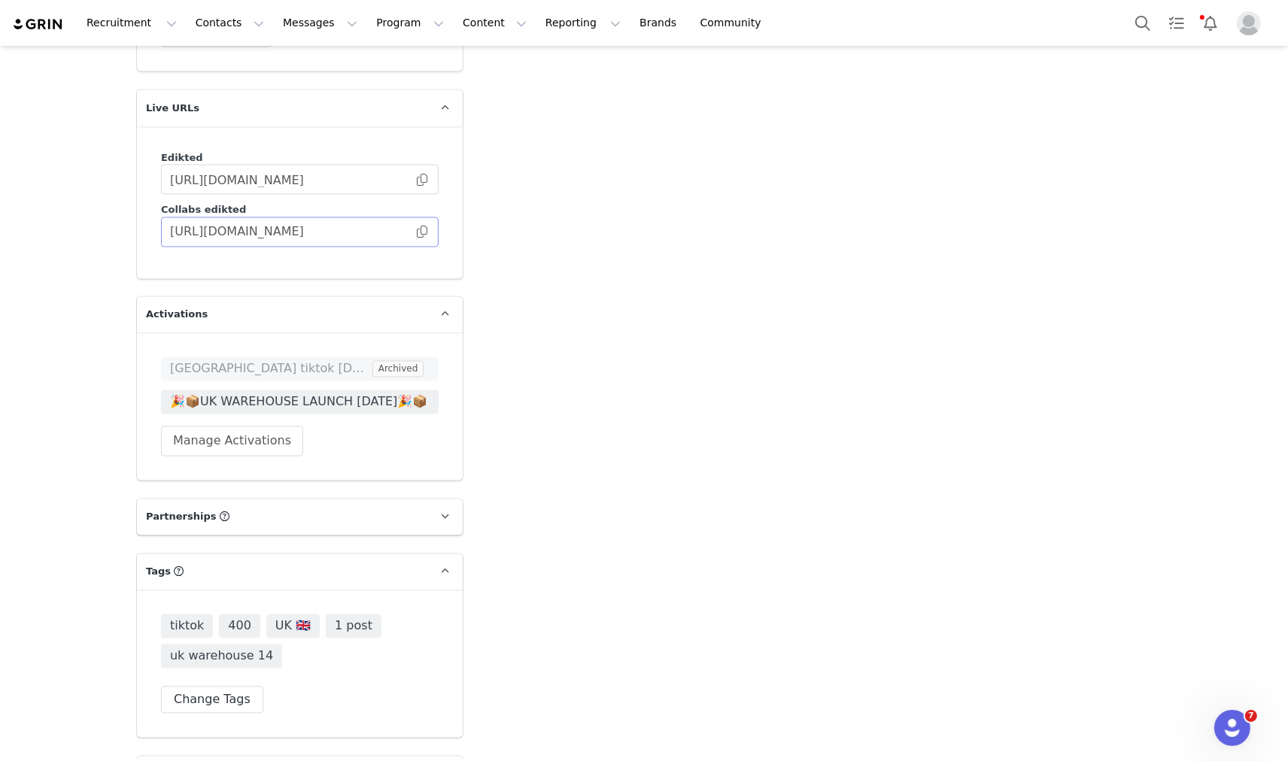
click at [418, 232] on span at bounding box center [422, 232] width 15 height 0
